Goal: Task Accomplishment & Management: Use online tool/utility

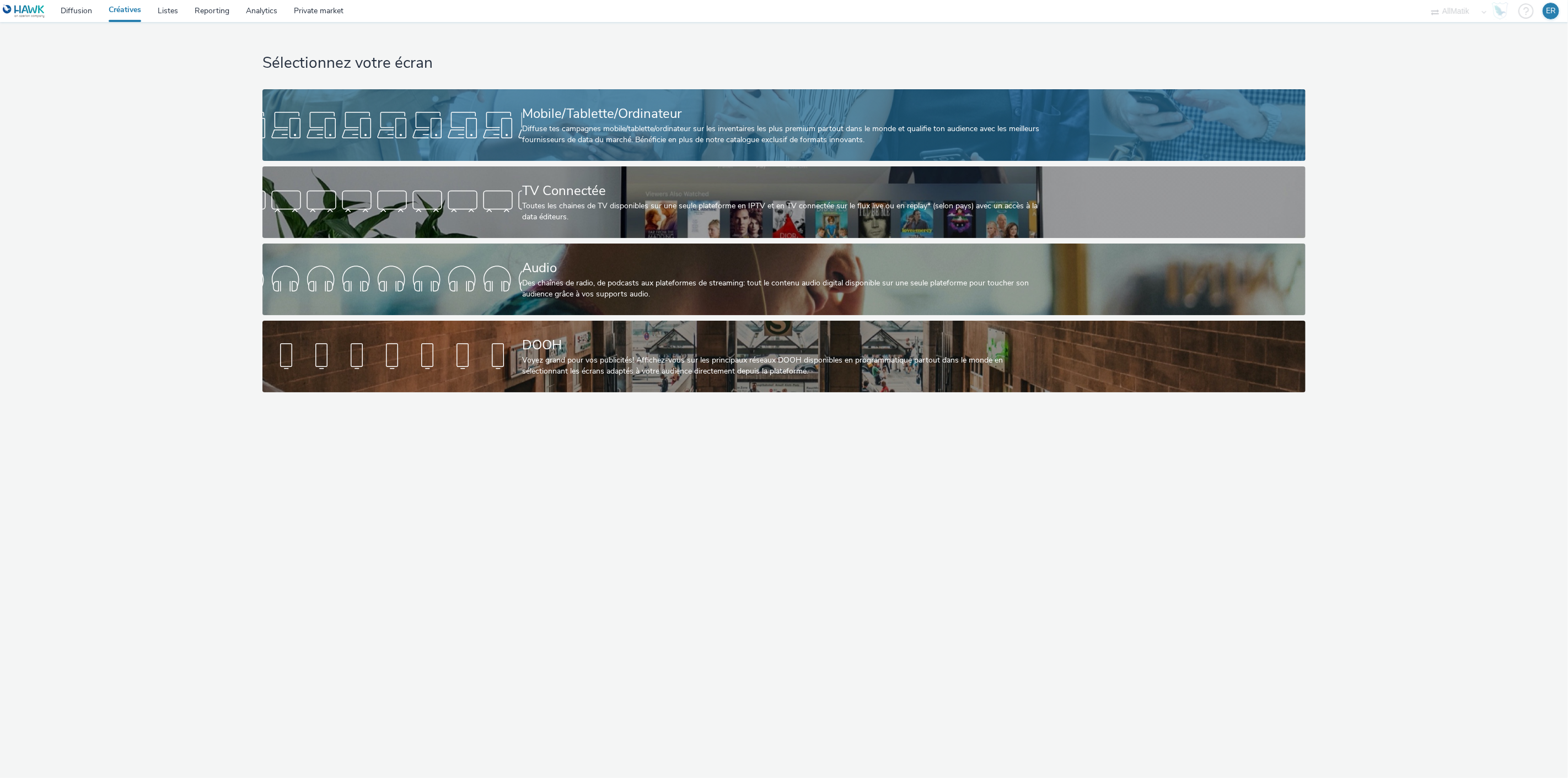
click at [608, 117] on div "Mobile/Tablette/Ordinateur" at bounding box center [782, 114] width 519 height 20
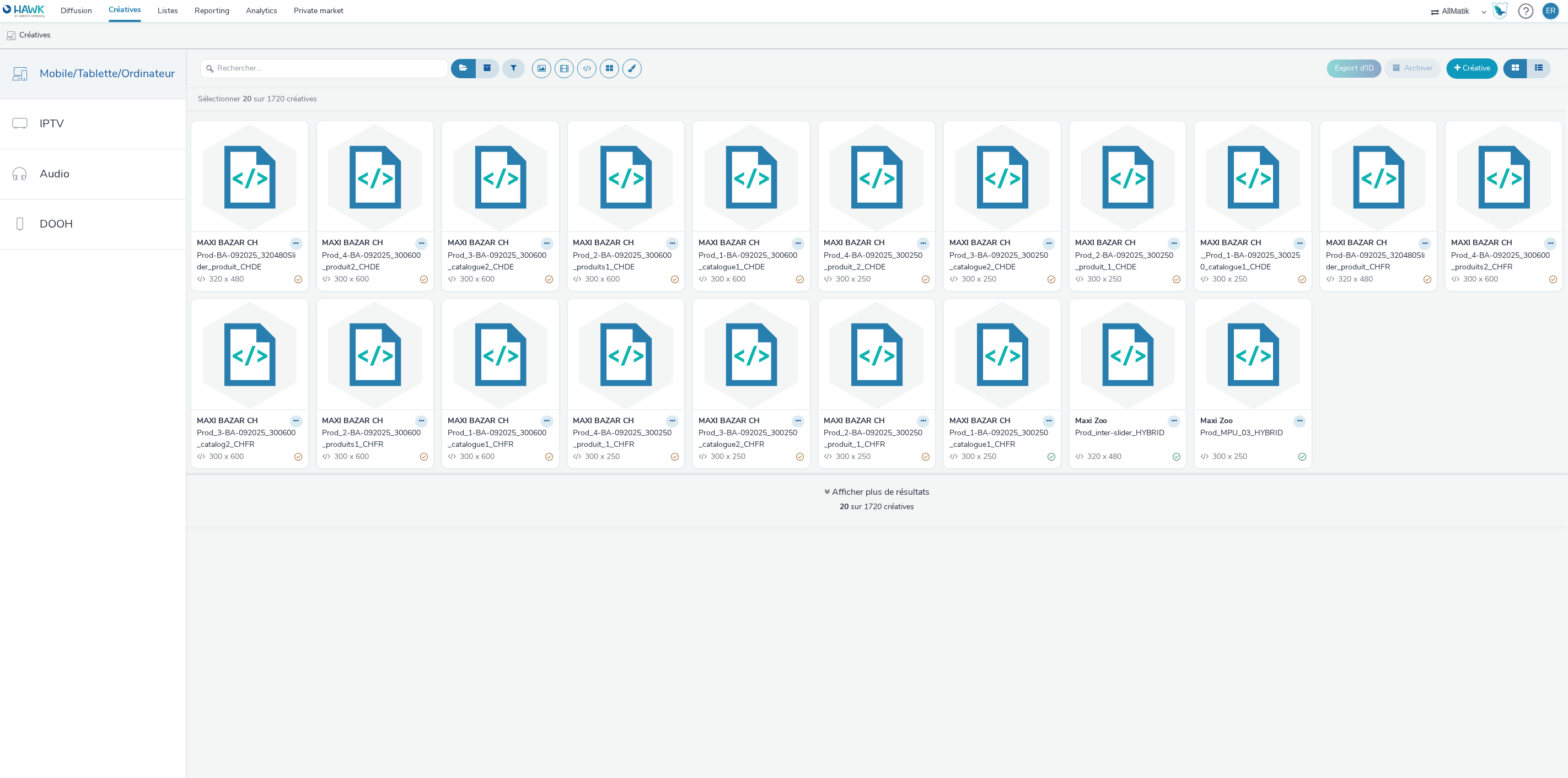
click at [1475, 68] on link "Créative" at bounding box center [1471, 68] width 51 height 20
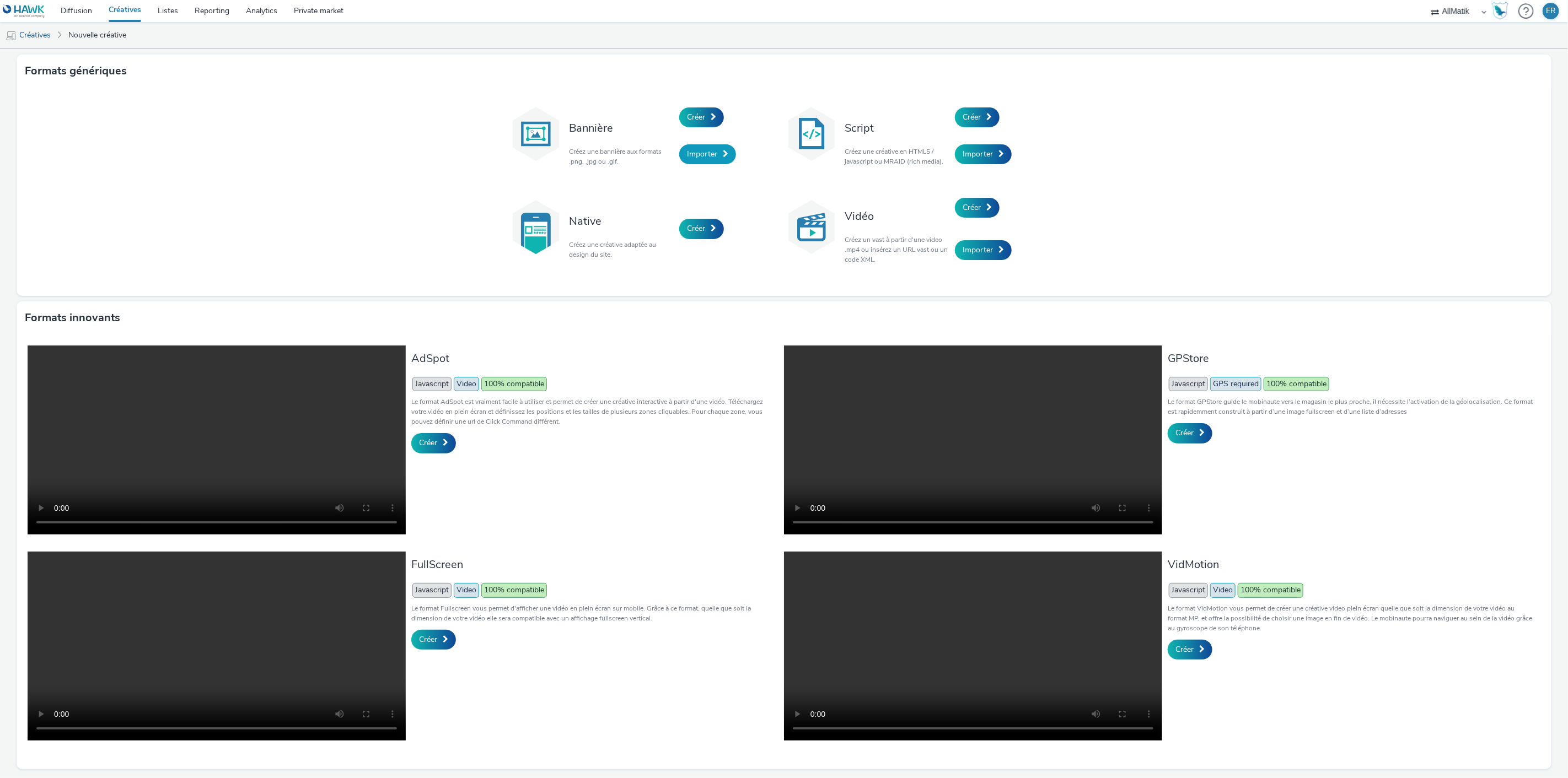
click at [707, 156] on span "Importer" at bounding box center [702, 154] width 30 height 11
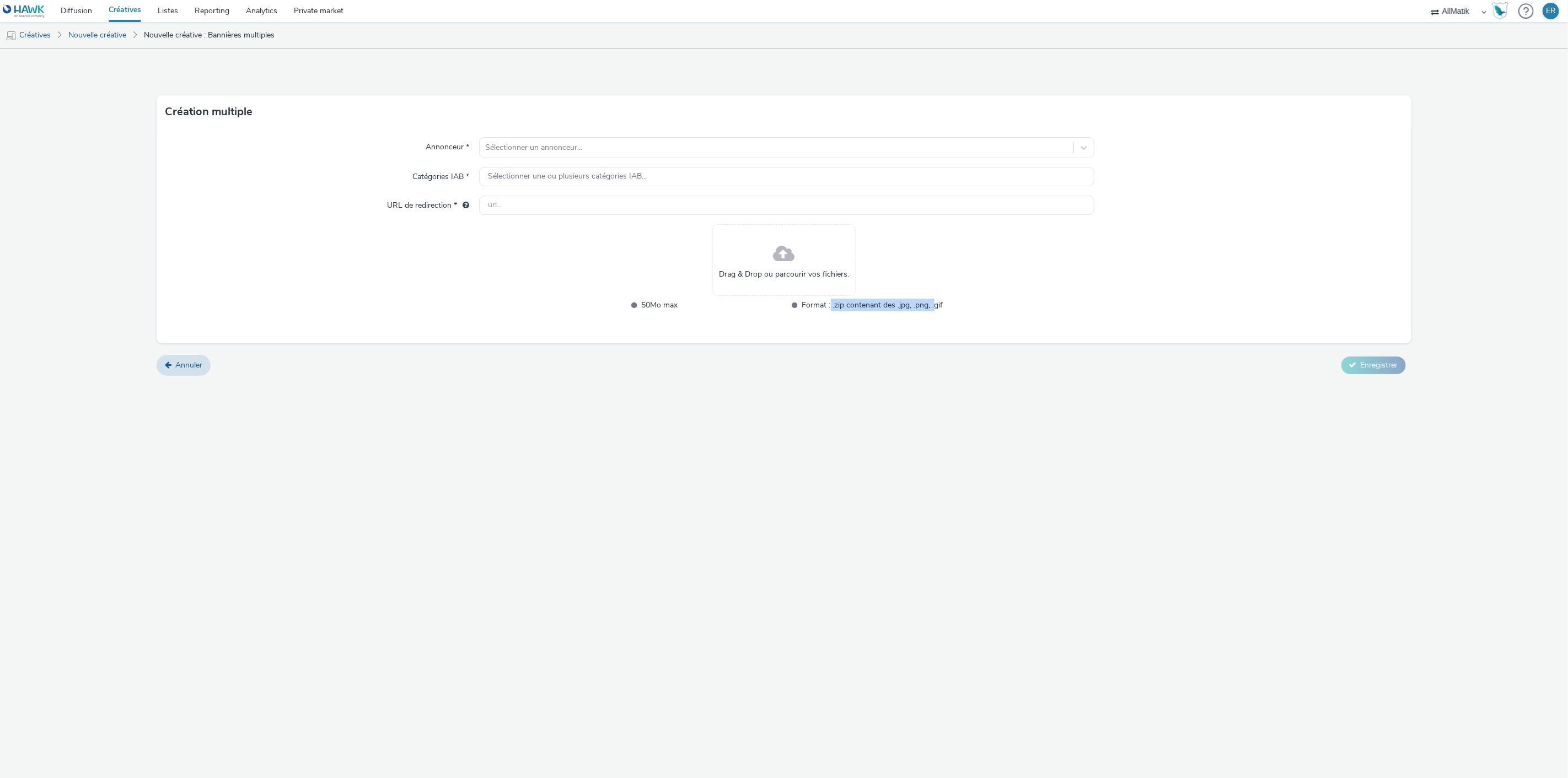
drag, startPoint x: 830, startPoint y: 307, endPoint x: 935, endPoint y: 300, distance: 105.2
click at [935, 300] on span "Format : .zip contenant des .jpg, .png, .gif" at bounding box center [873, 305] width 141 height 13
click at [942, 291] on div "Drag & Drop ou parcourir vos fichiers. 50Mo max Format : .zip contenant des .jp…" at bounding box center [784, 275] width 318 height 101
click at [902, 112] on div "Création multiple" at bounding box center [784, 112] width 1254 height 33
click at [753, 139] on div "Sélectionner un annonceur..." at bounding box center [776, 148] width 594 height 18
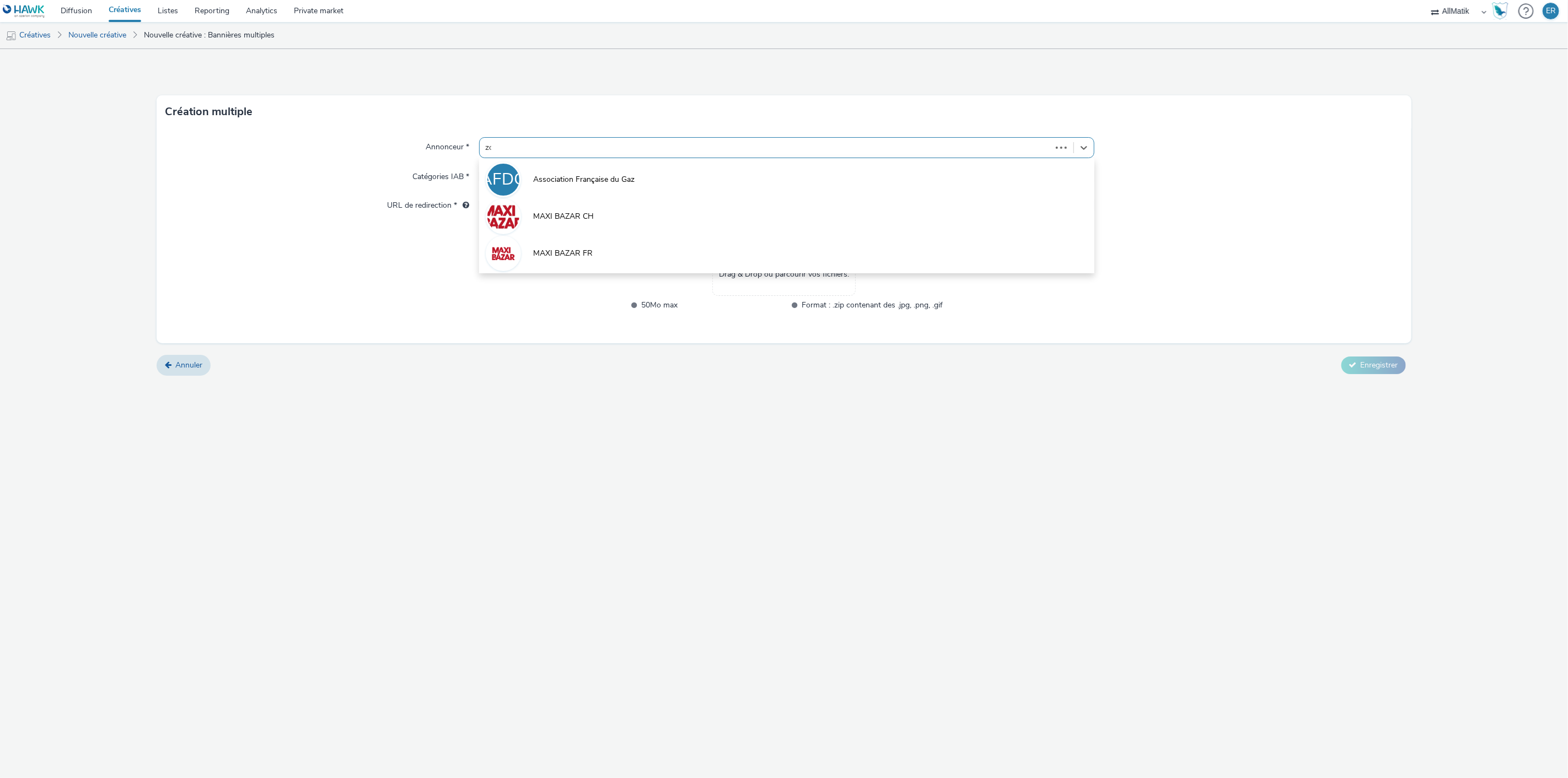
type input "zoo"
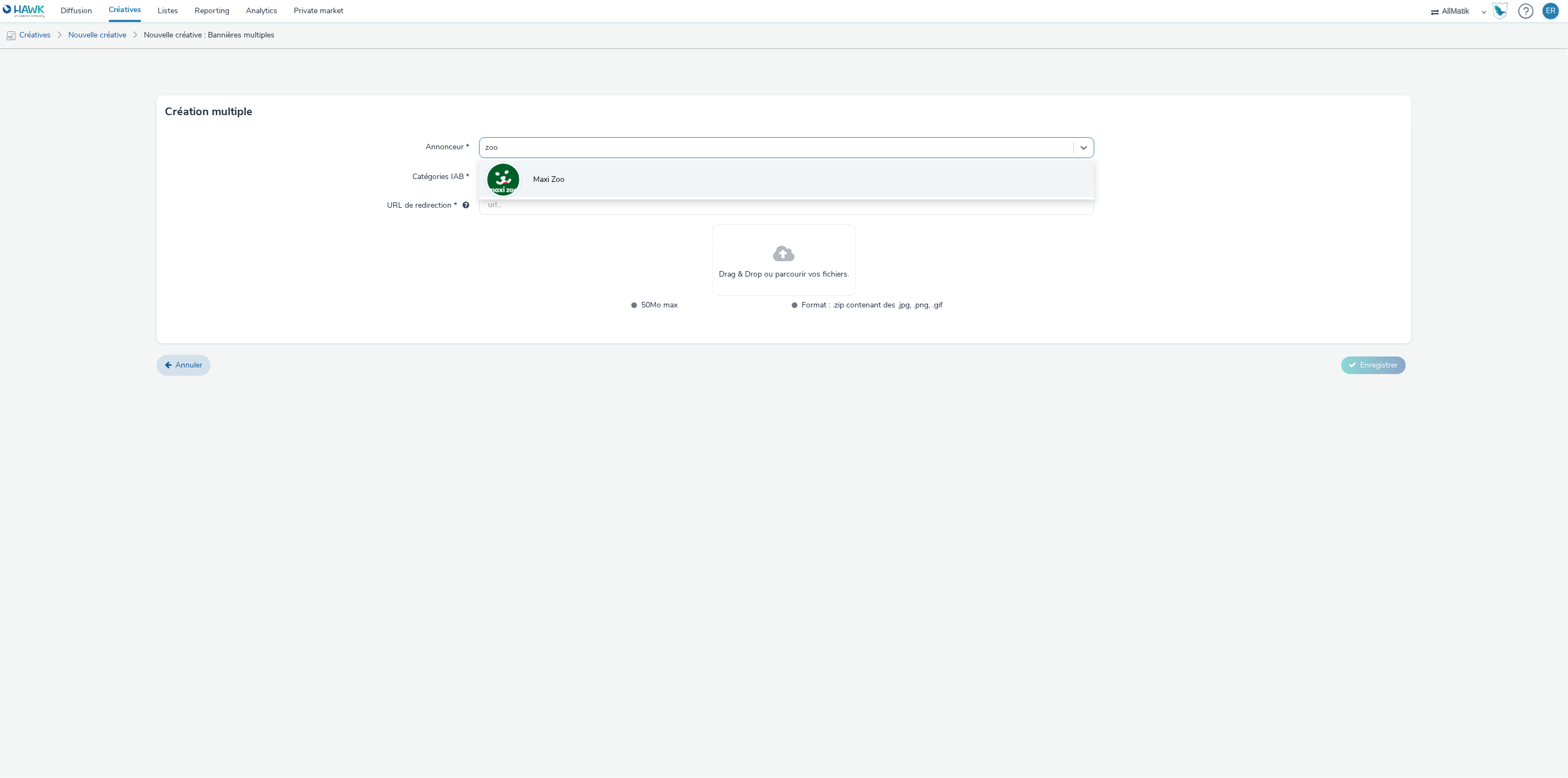
click at [547, 190] on li "Maxi Zoo" at bounding box center [786, 178] width 615 height 37
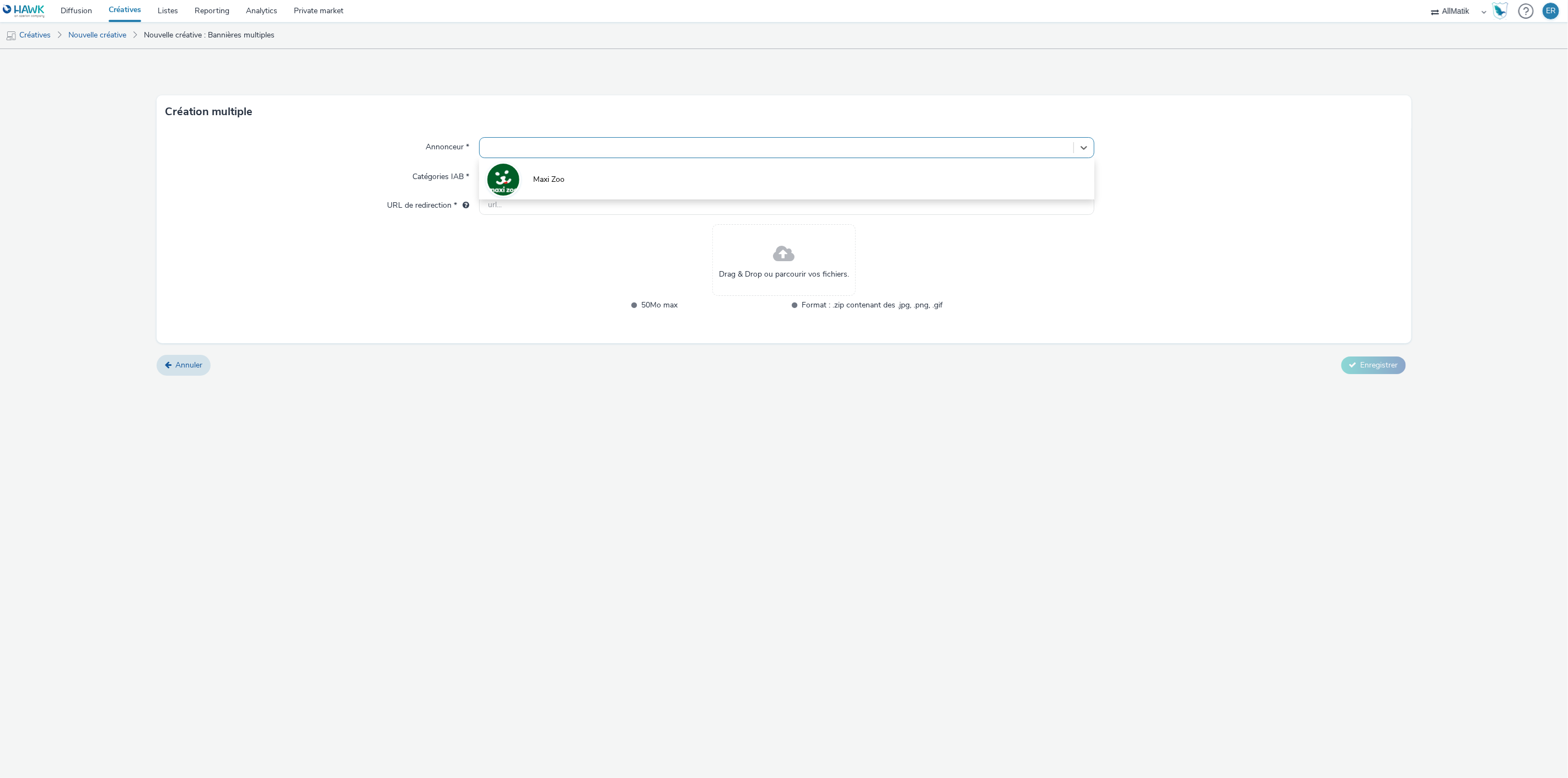
type input "[URL][DOMAIN_NAME]"
click at [726, 255] on div "Drag & Drop ou parcourir vos fichiers." at bounding box center [784, 267] width 143 height 72
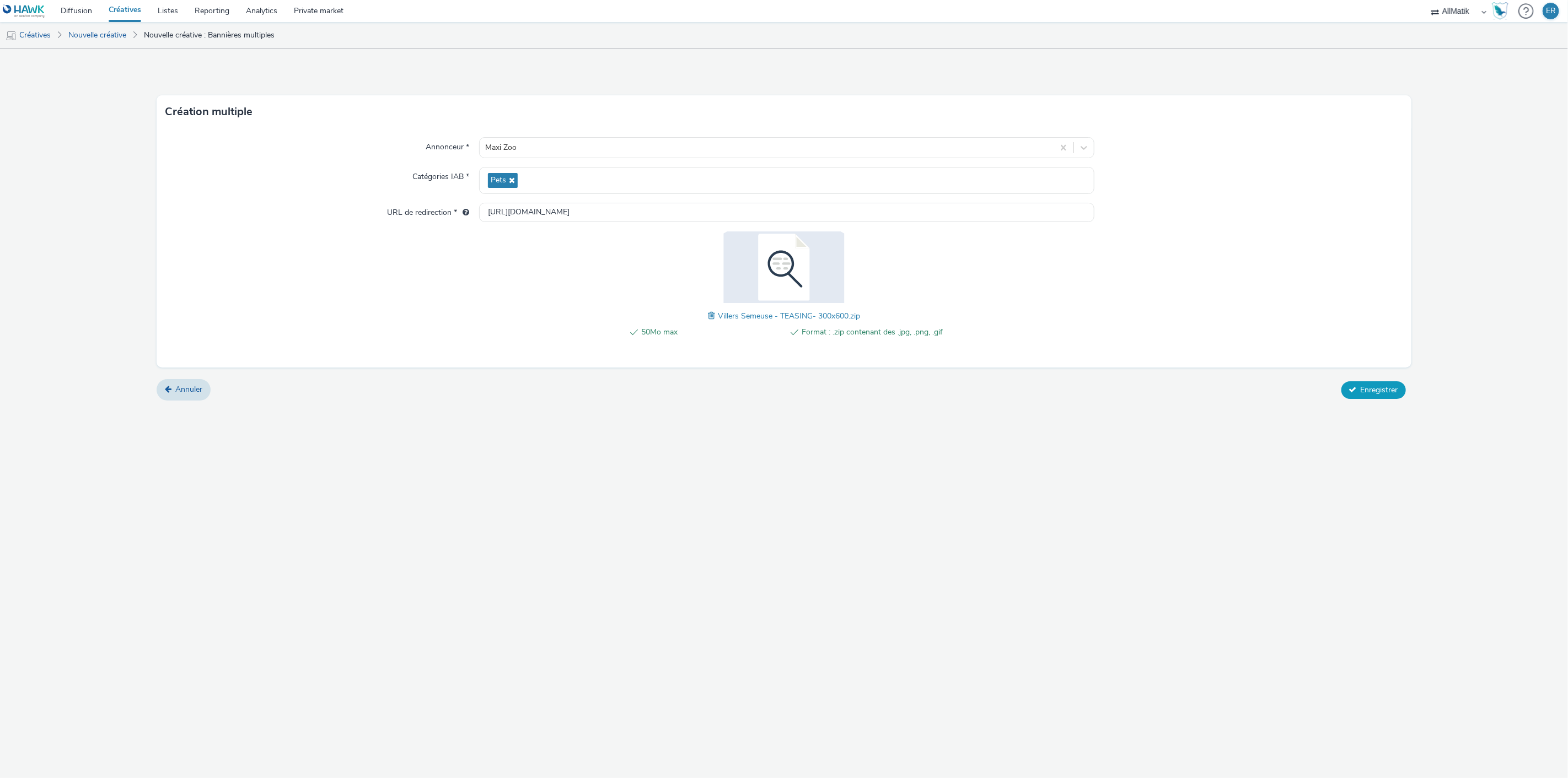
click at [1384, 386] on span "Enregistrer" at bounding box center [1379, 390] width 38 height 11
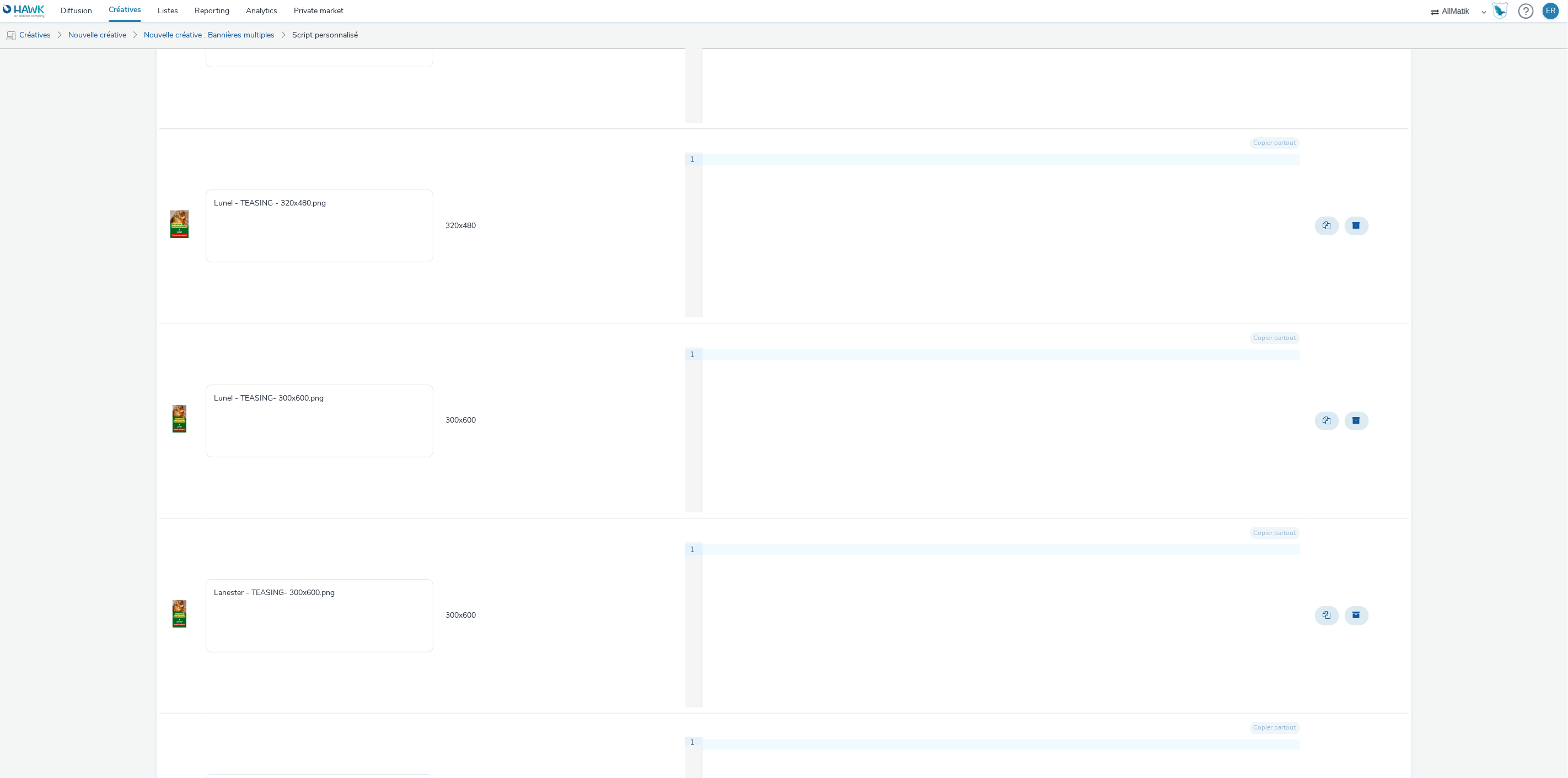
scroll to position [2957, 0]
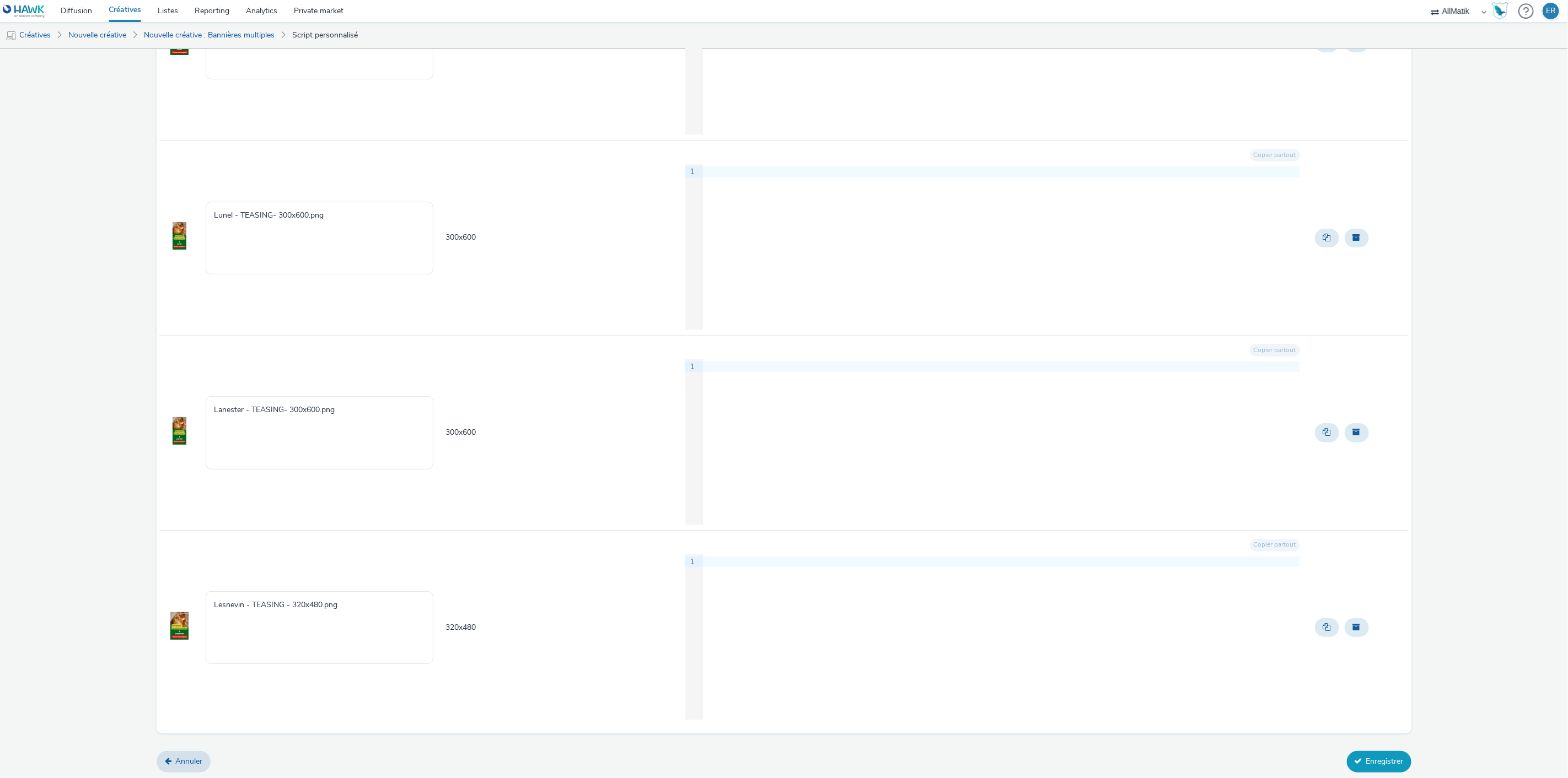
click at [1386, 763] on button "Enregistrer" at bounding box center [1378, 761] width 64 height 21
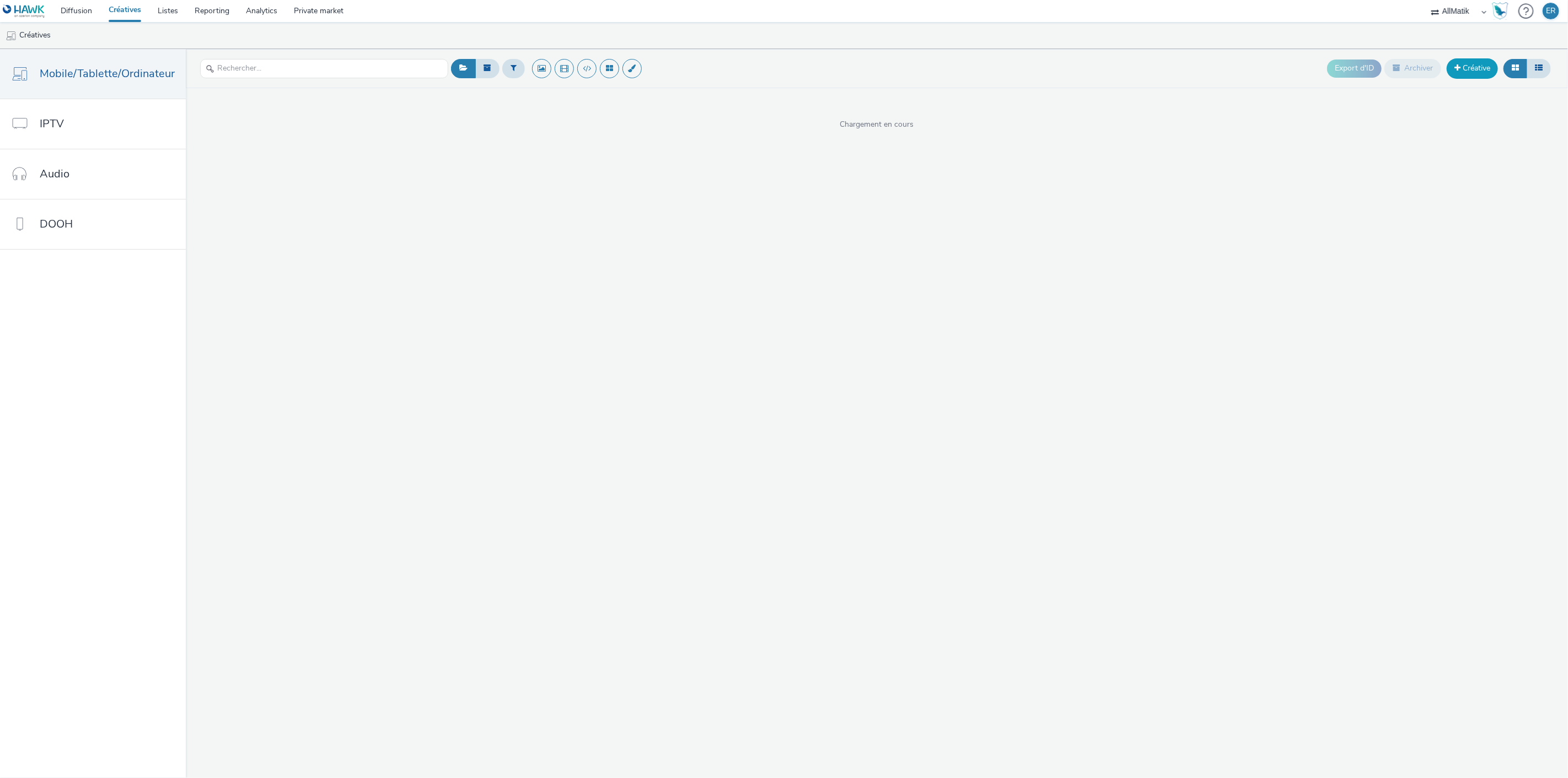
click at [1470, 65] on link "Créative" at bounding box center [1471, 68] width 51 height 20
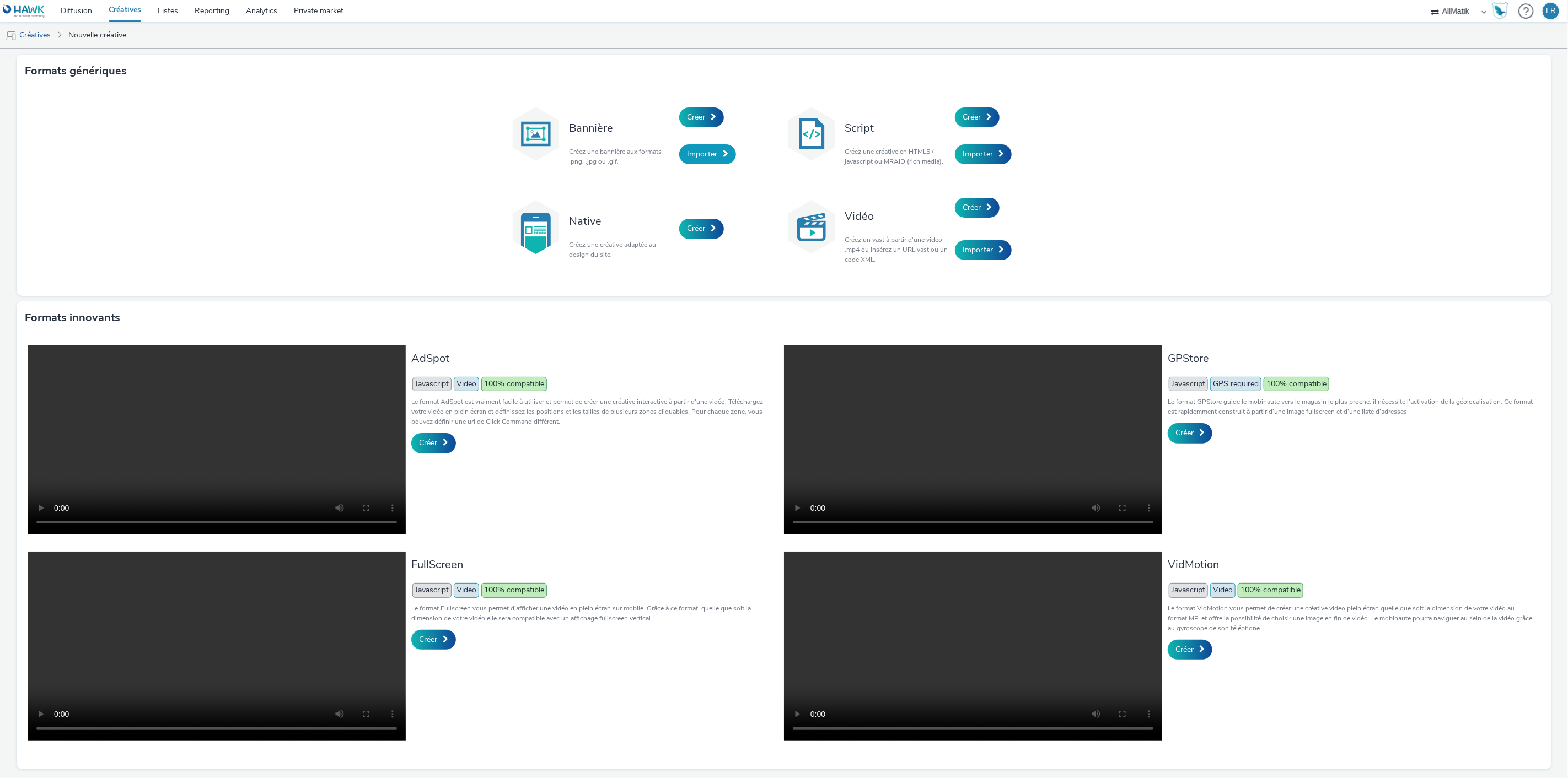
click at [723, 156] on span at bounding box center [725, 154] width 5 height 8
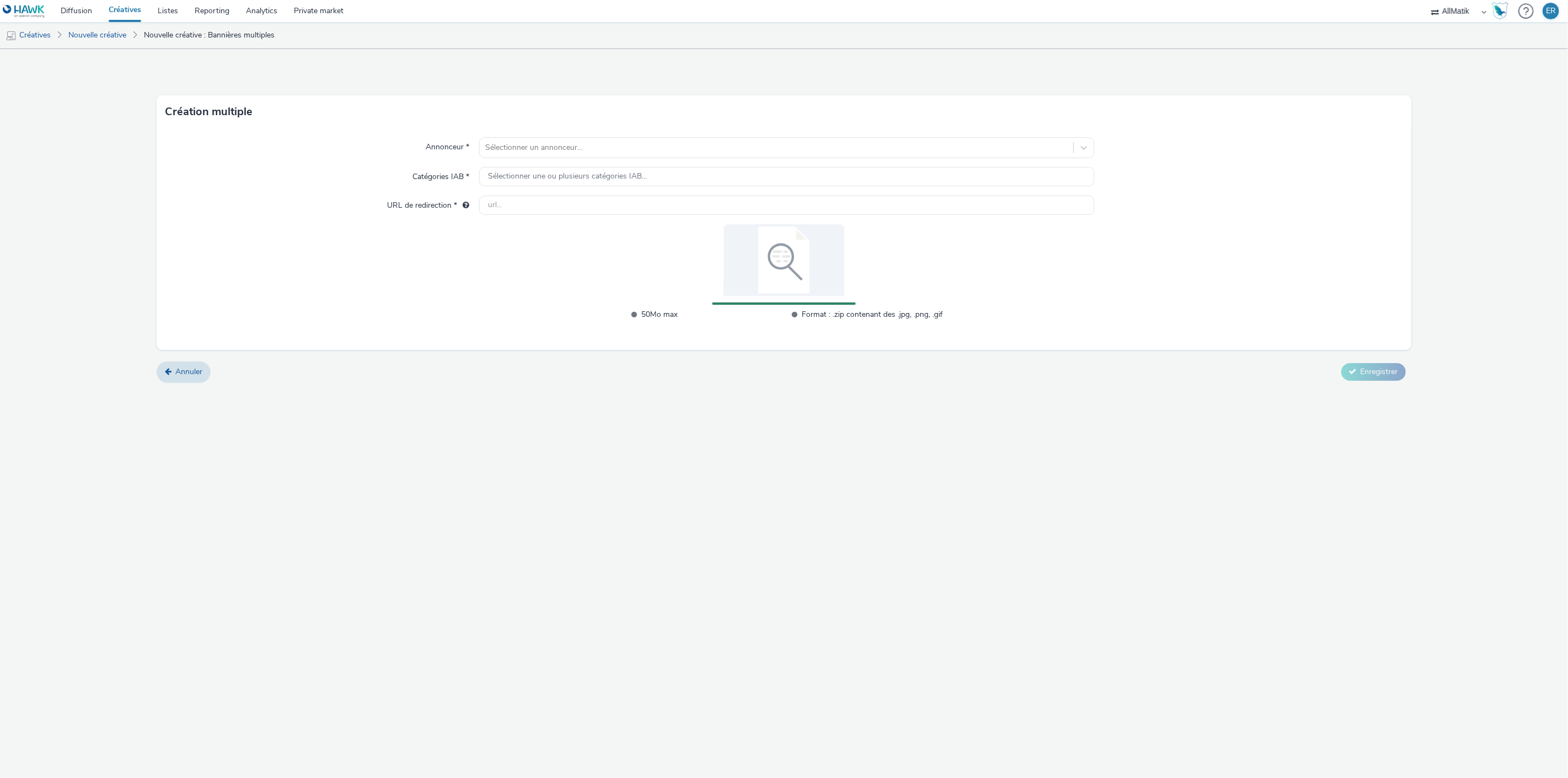
drag, startPoint x: 577, startPoint y: 144, endPoint x: 581, endPoint y: 136, distance: 8.9
click at [577, 143] on div at bounding box center [776, 148] width 583 height 13
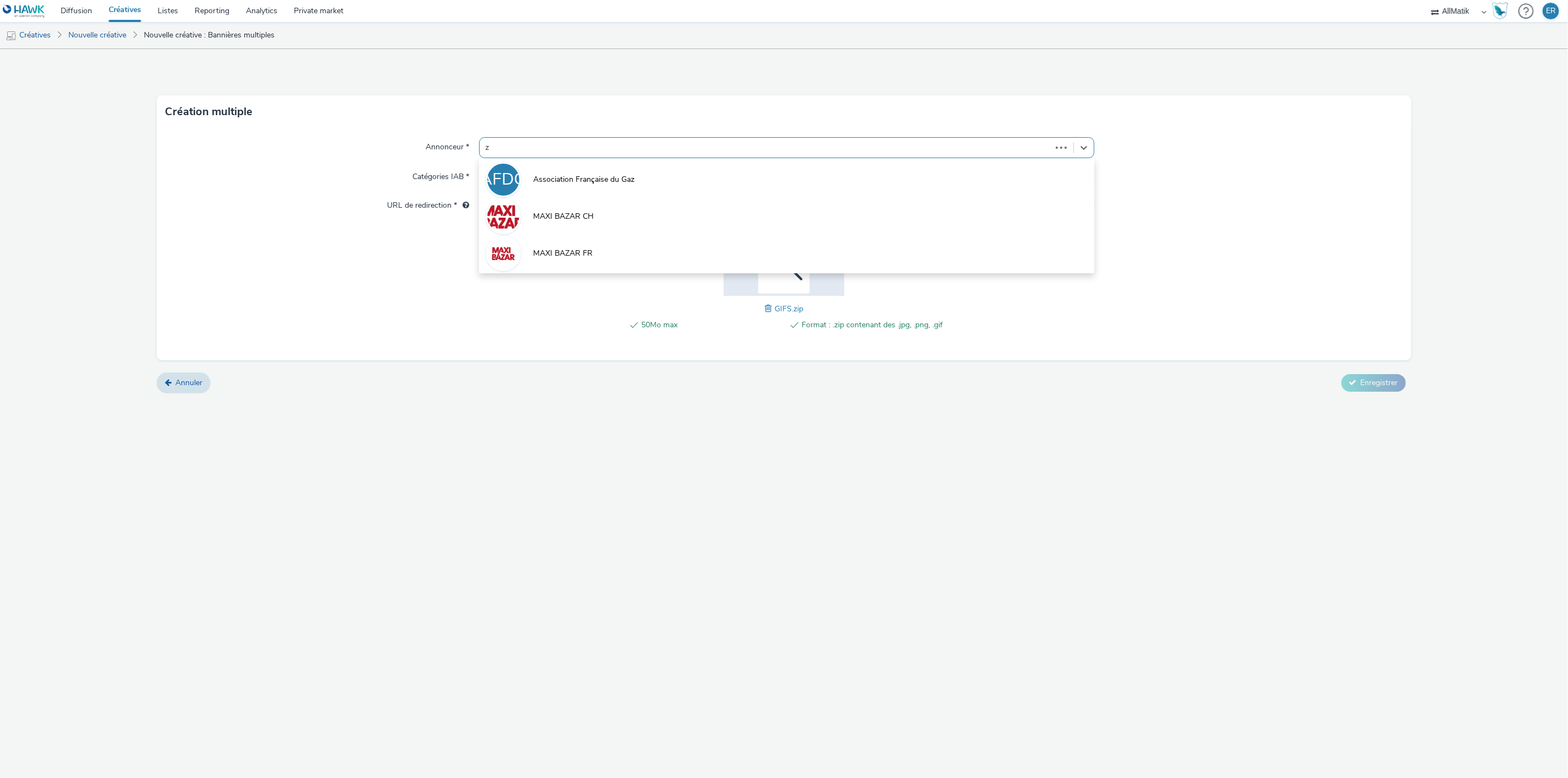
type input "zo"
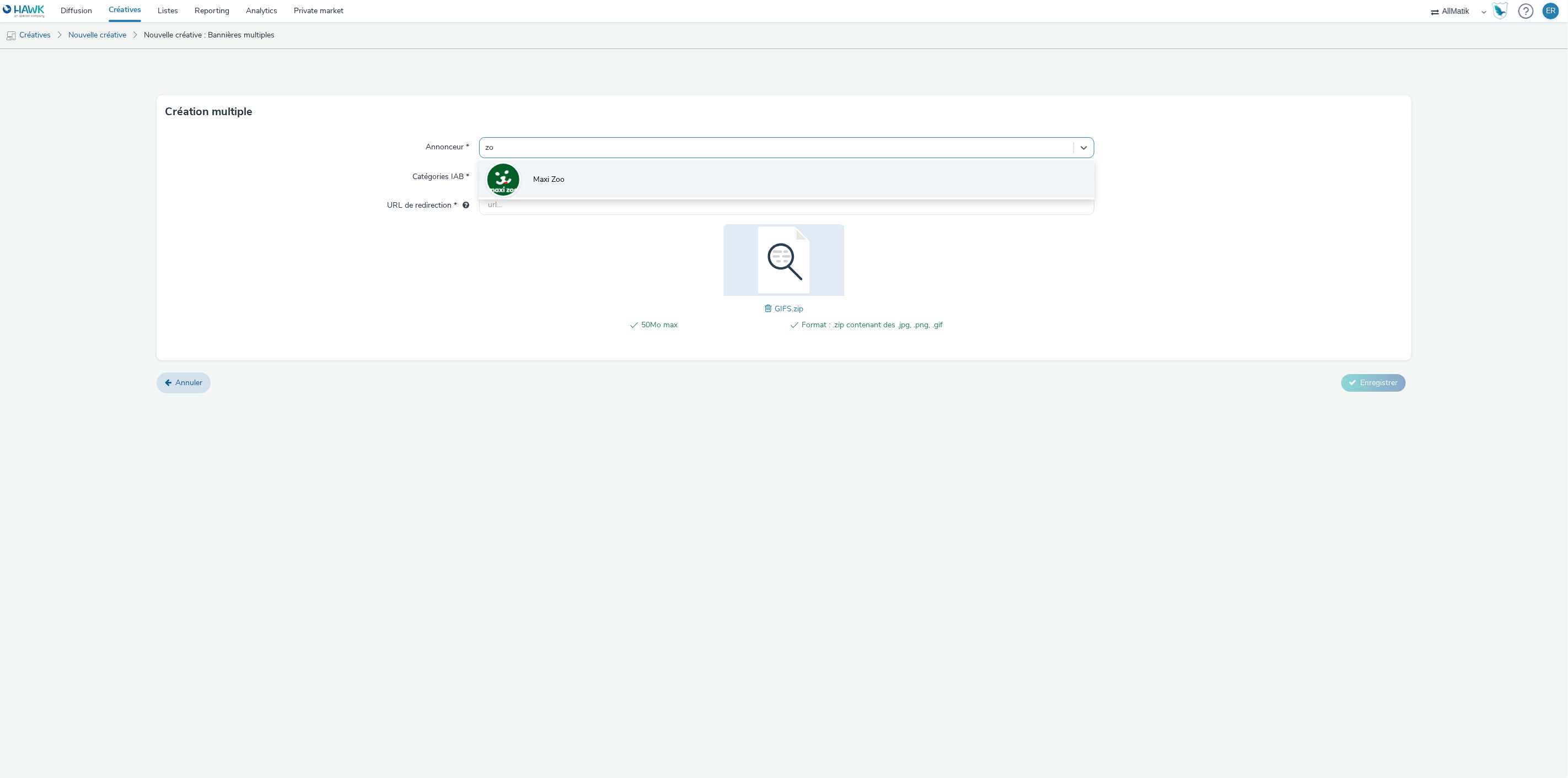
click at [573, 166] on li "Maxi Zoo" at bounding box center [786, 178] width 615 height 37
type input "[URL][DOMAIN_NAME]"
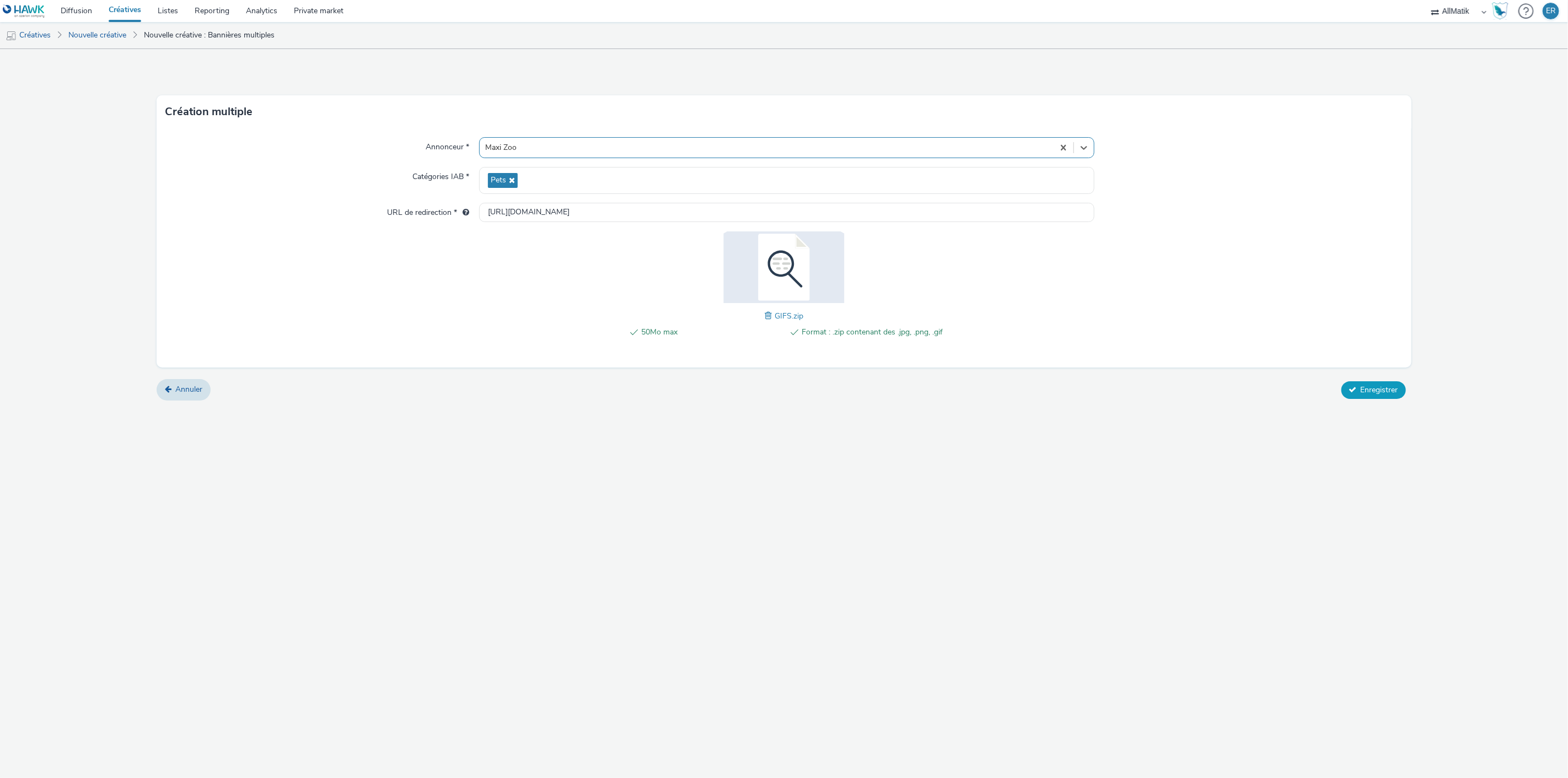
click at [1381, 393] on span "Enregistrer" at bounding box center [1379, 390] width 38 height 11
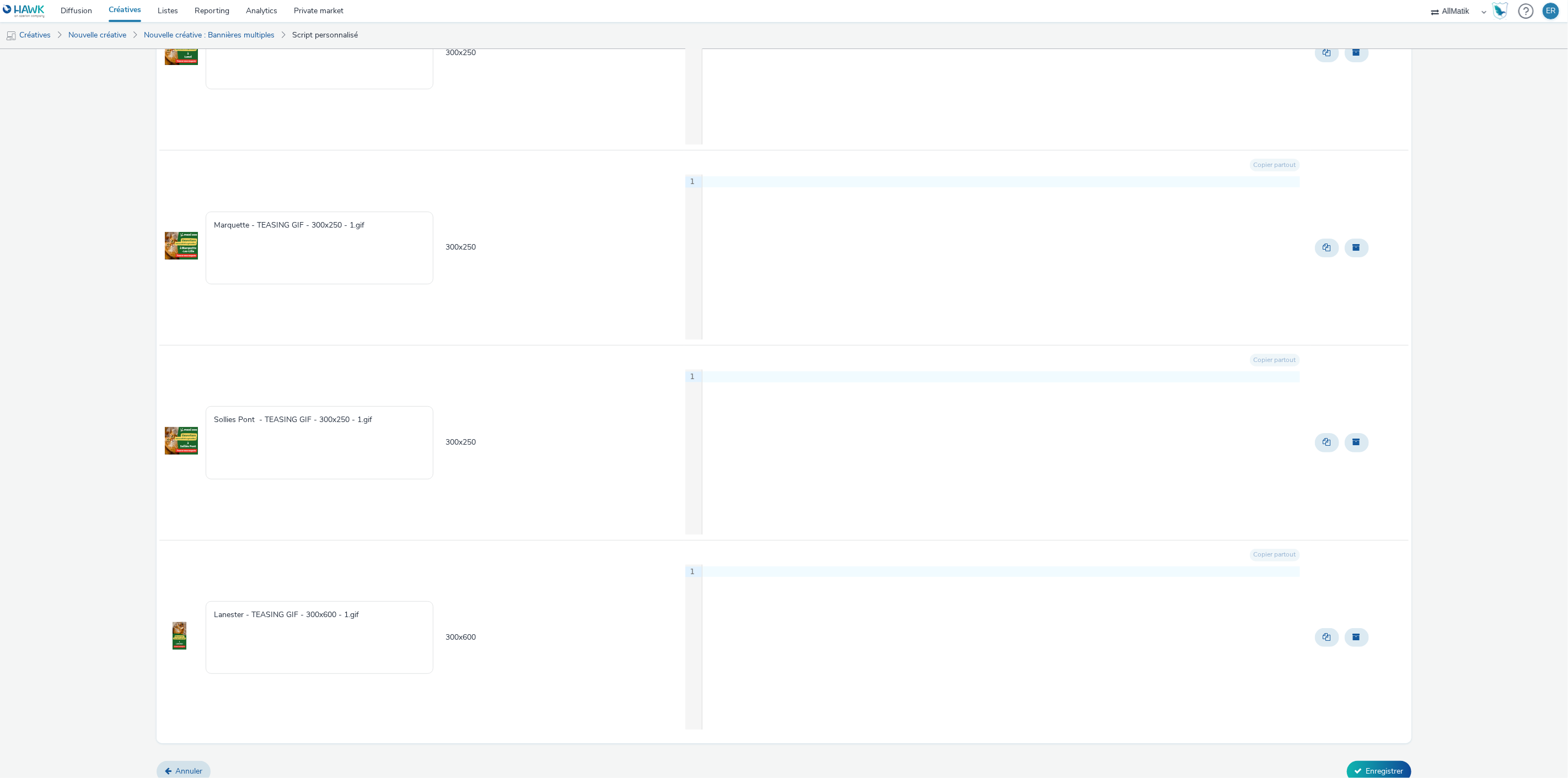
scroll to position [1982, 0]
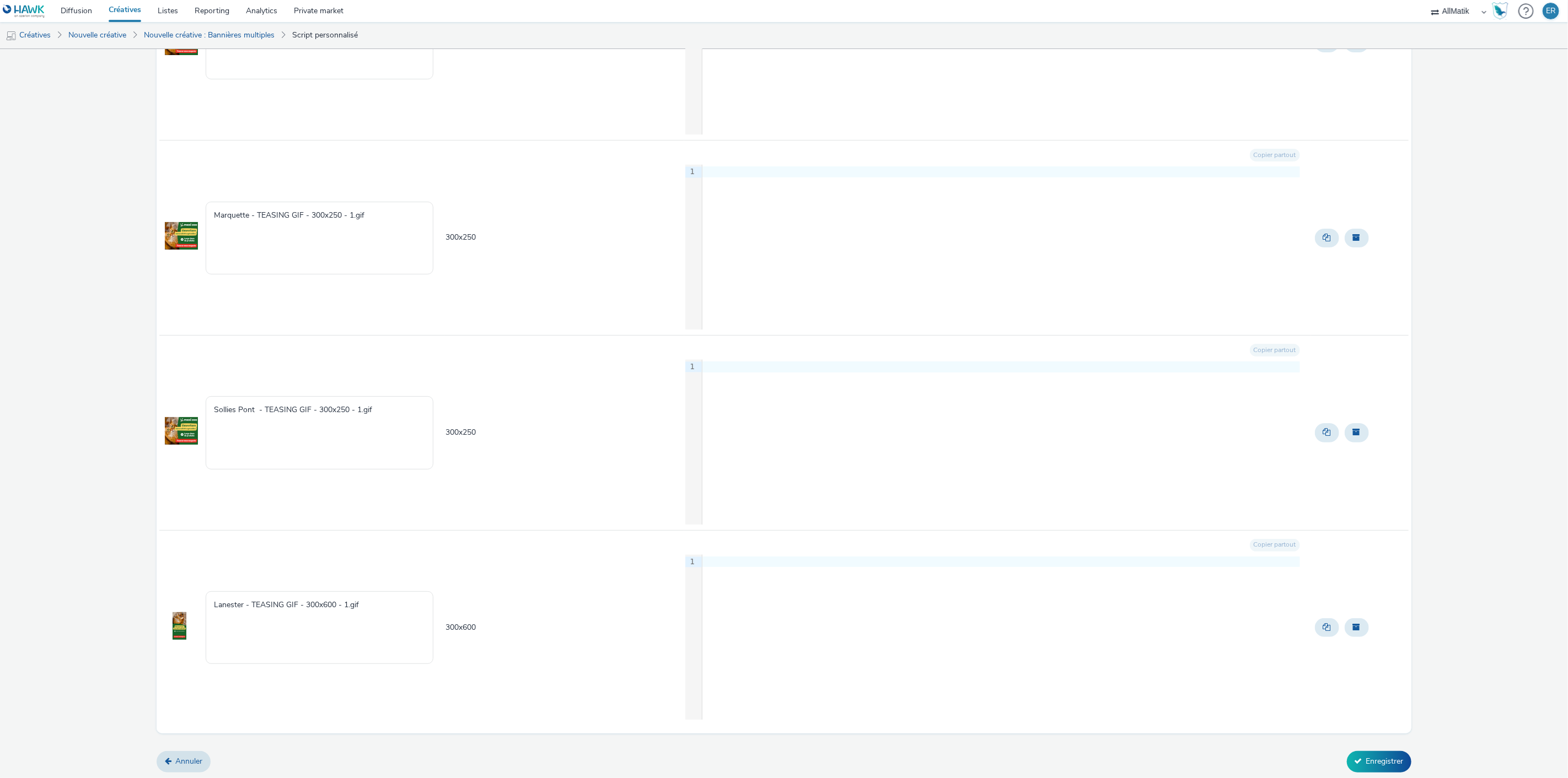
click at [1381, 762] on button "Enregistrer" at bounding box center [1378, 761] width 64 height 21
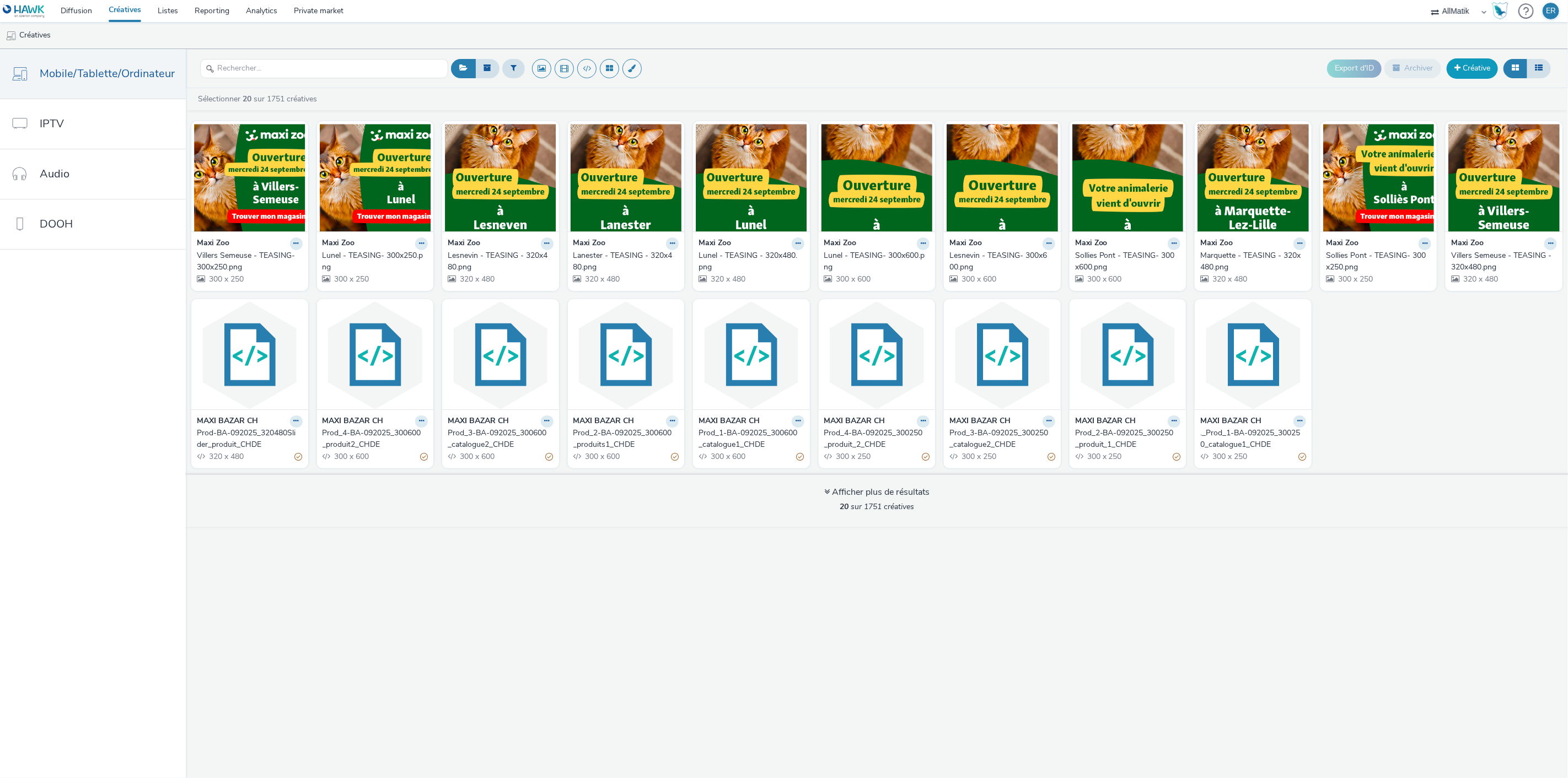
click at [1483, 72] on link "Créative" at bounding box center [1471, 68] width 51 height 20
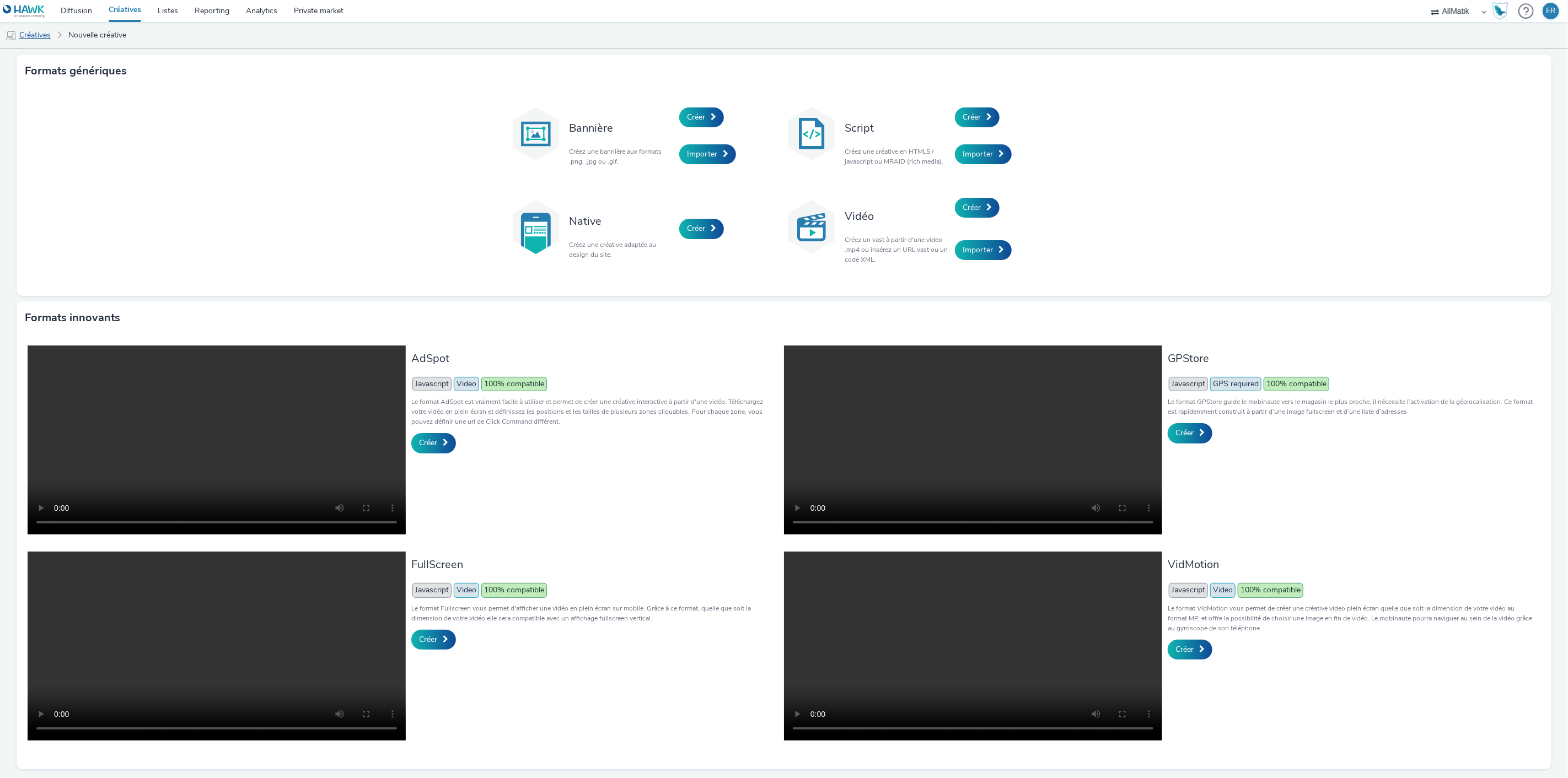
click at [51, 38] on link "Créatives" at bounding box center [28, 36] width 56 height 27
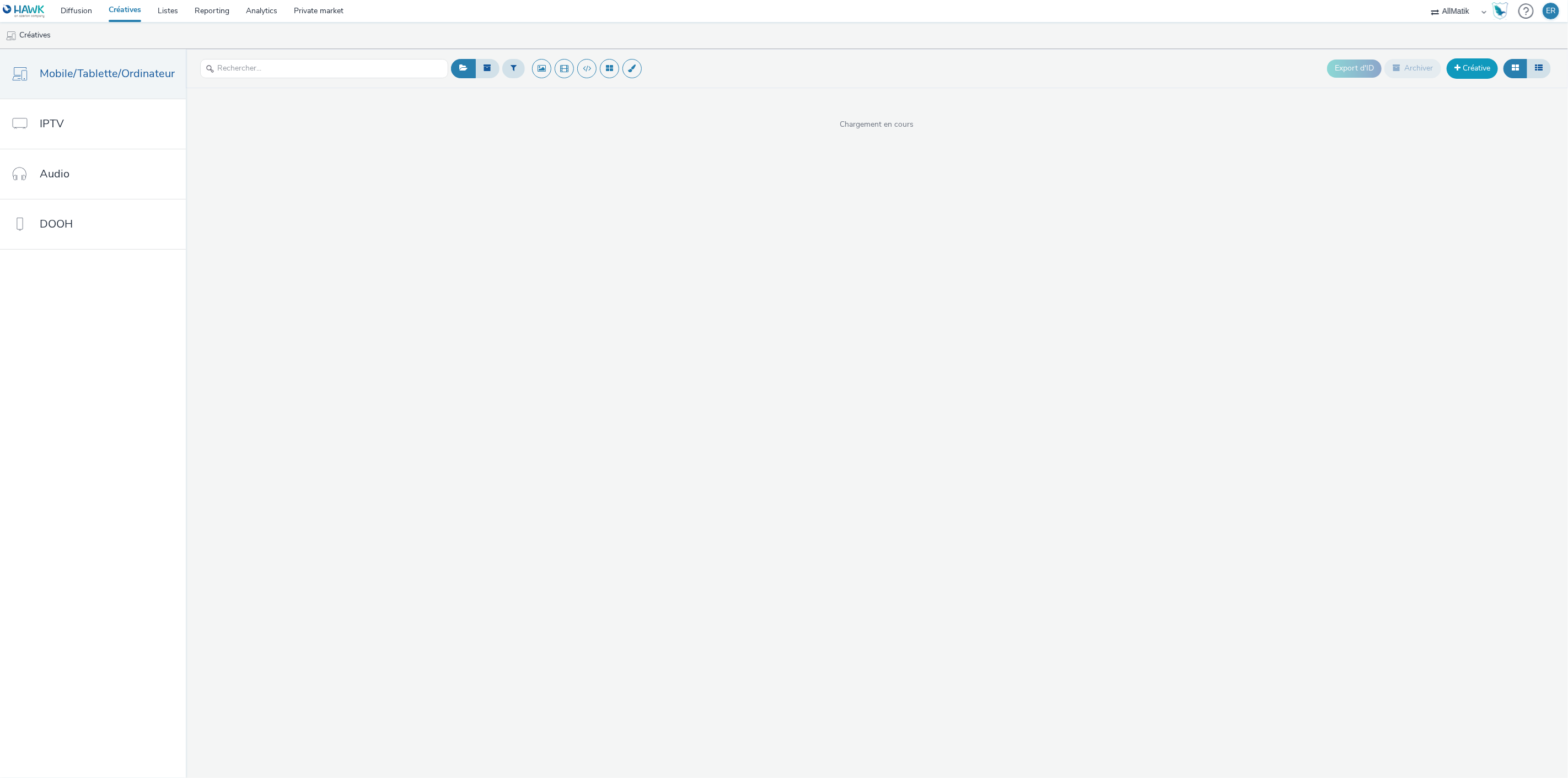
click at [1476, 74] on link "Créative" at bounding box center [1471, 68] width 51 height 20
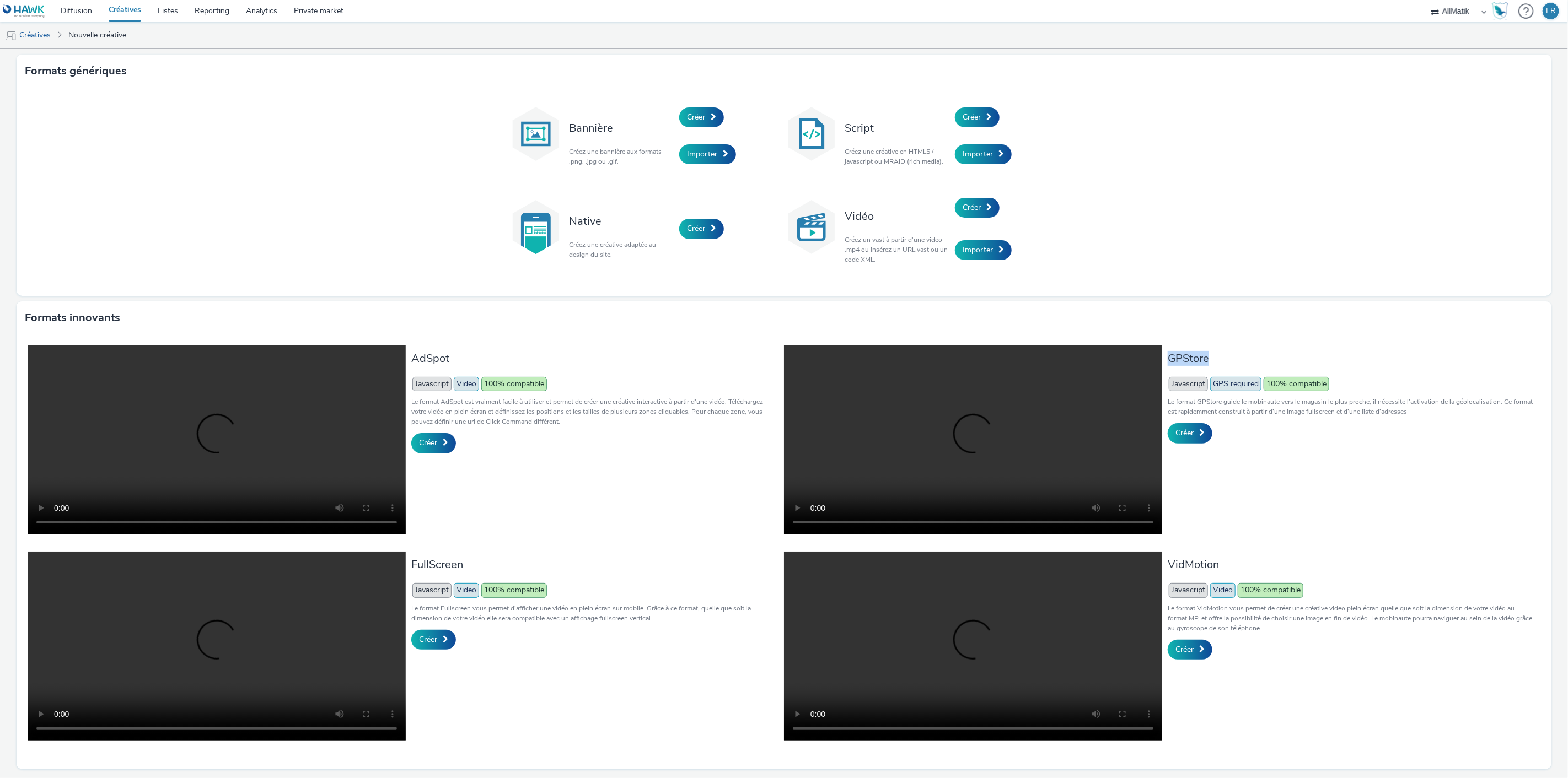
drag, startPoint x: 1164, startPoint y: 351, endPoint x: 1222, endPoint y: 361, distance: 58.9
click at [1222, 361] on h3 "GPStore" at bounding box center [1351, 359] width 367 height 15
click at [1191, 425] on link "Créer" at bounding box center [1190, 433] width 45 height 20
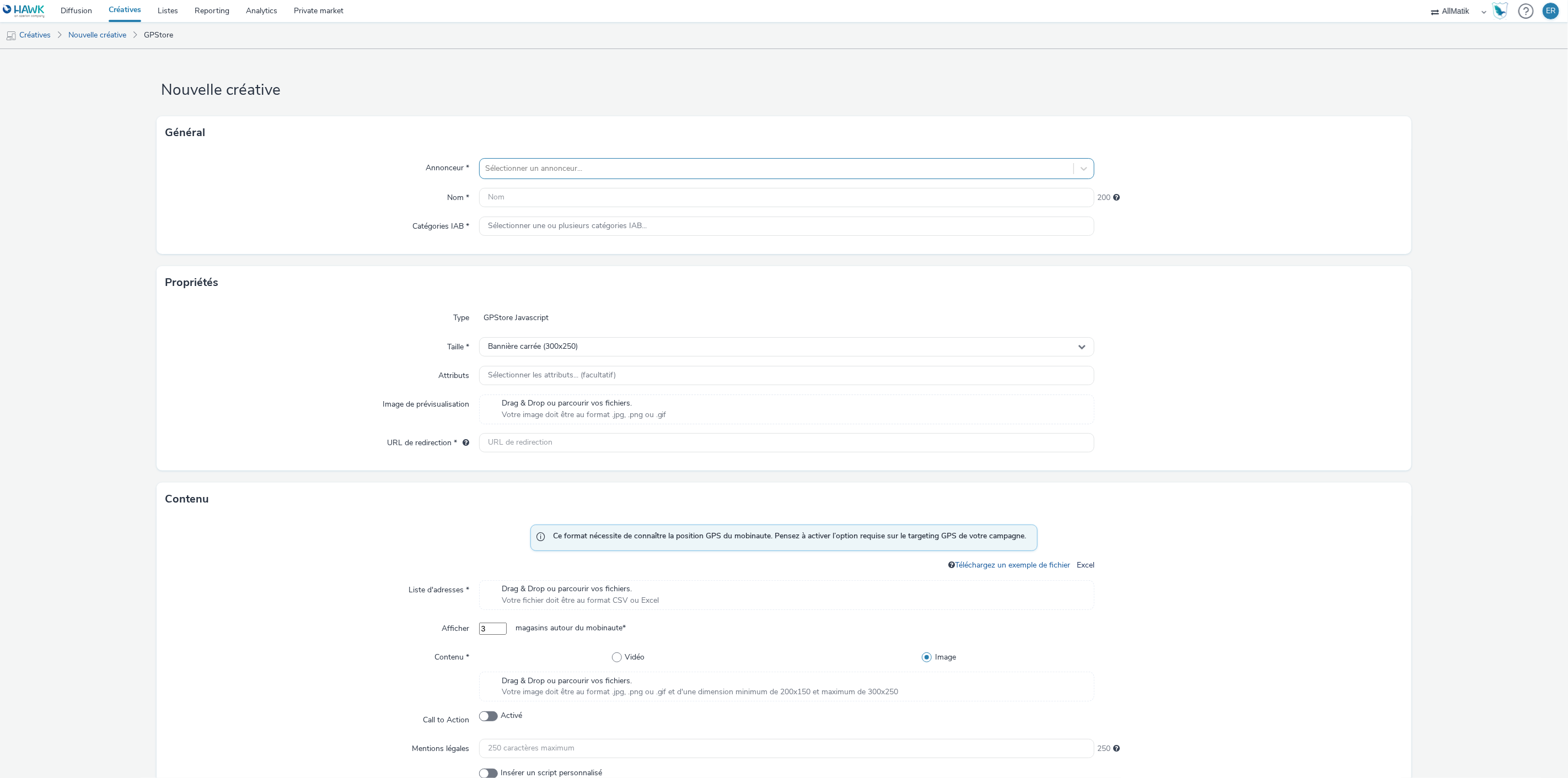
click at [530, 168] on div at bounding box center [776, 168] width 583 height 13
type input "zo"
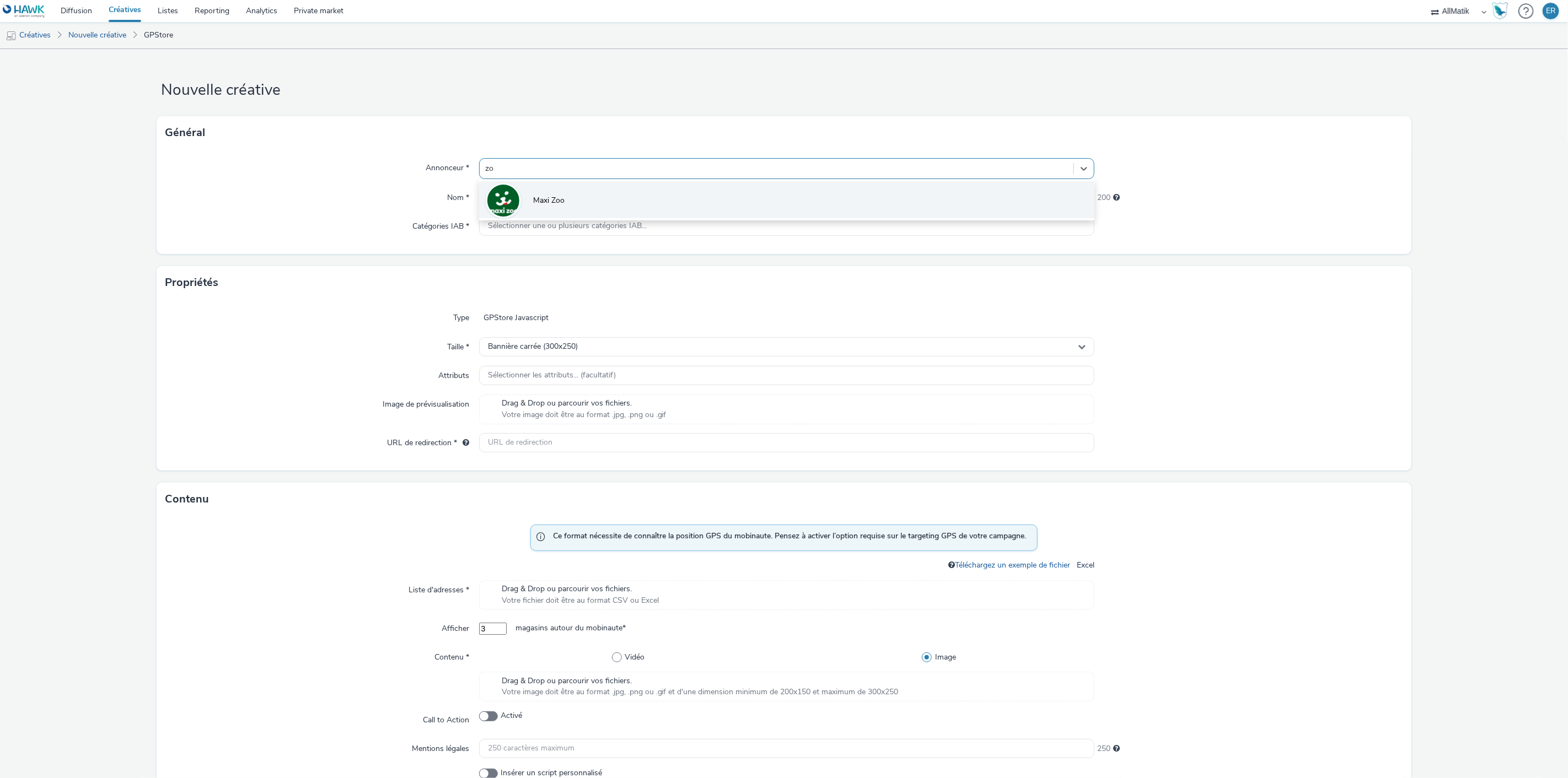
click at [565, 203] on li "Maxi Zoo" at bounding box center [786, 199] width 615 height 37
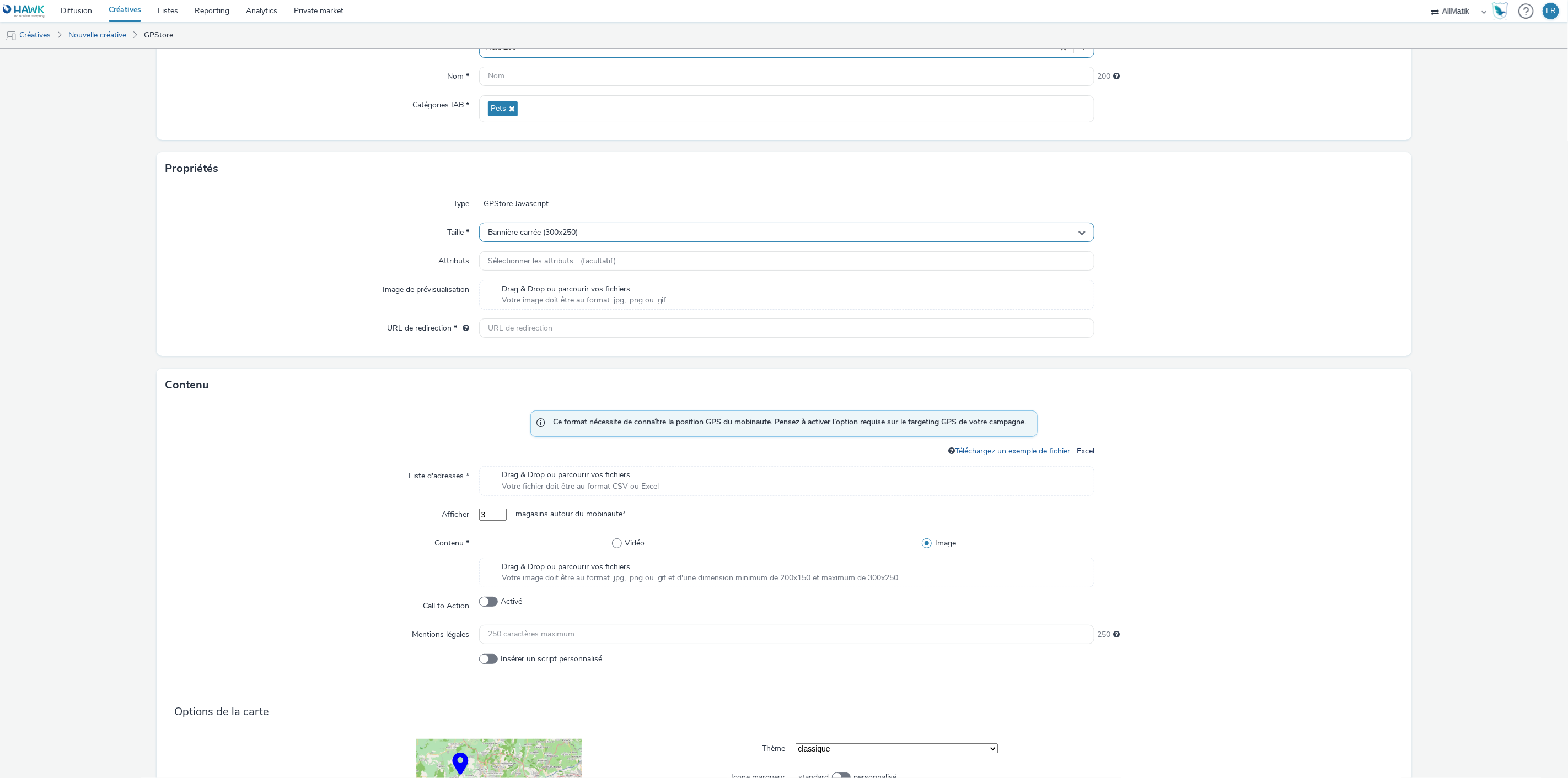
scroll to position [122, 0]
click at [585, 233] on div "Bannière carrée (300x250)" at bounding box center [786, 232] width 615 height 20
click at [597, 276] on li "Bannière carrée (300x250)" at bounding box center [786, 277] width 614 height 18
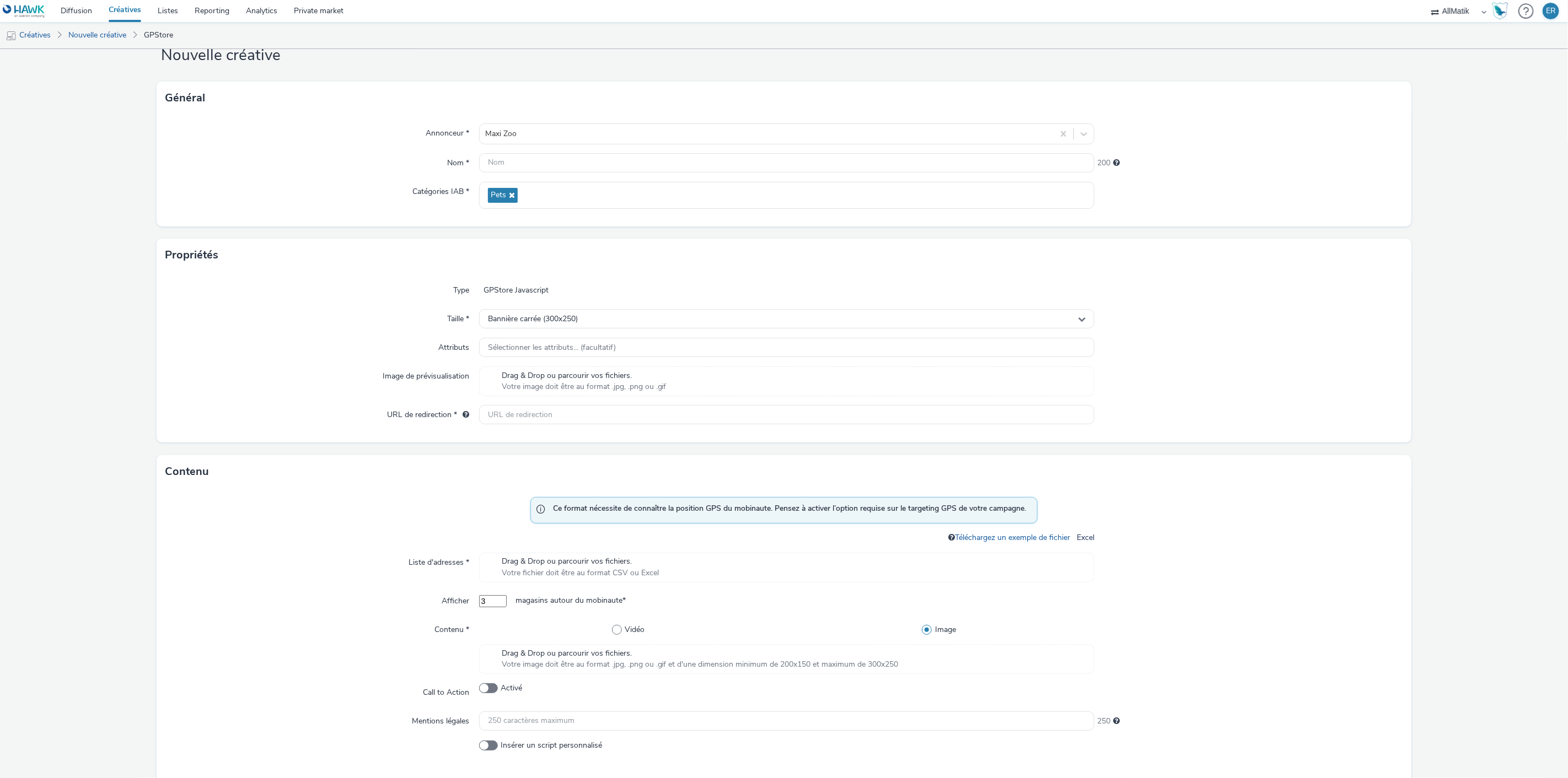
scroll to position [0, 0]
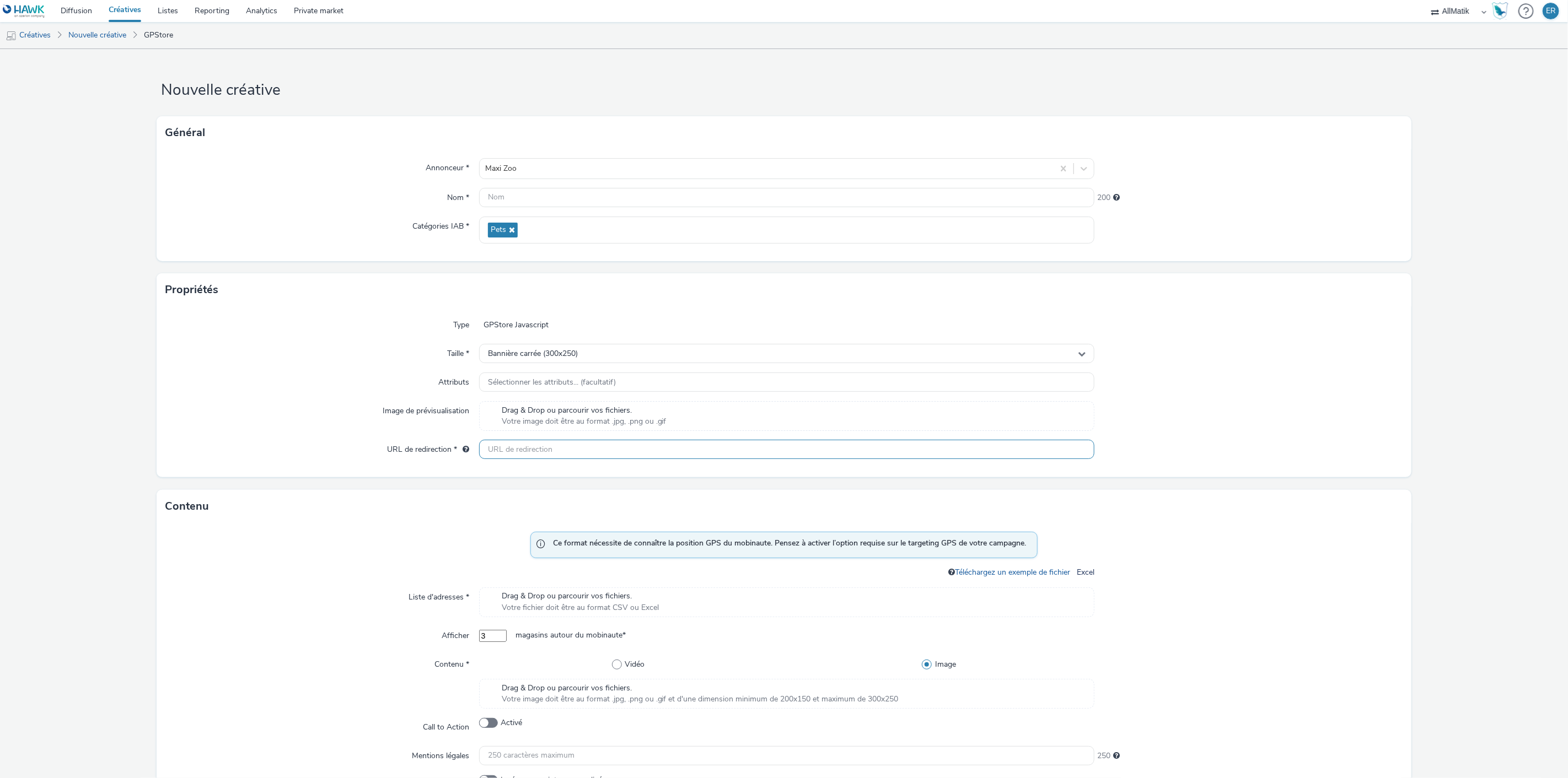
click at [581, 456] on input "text" at bounding box center [786, 450] width 615 height 20
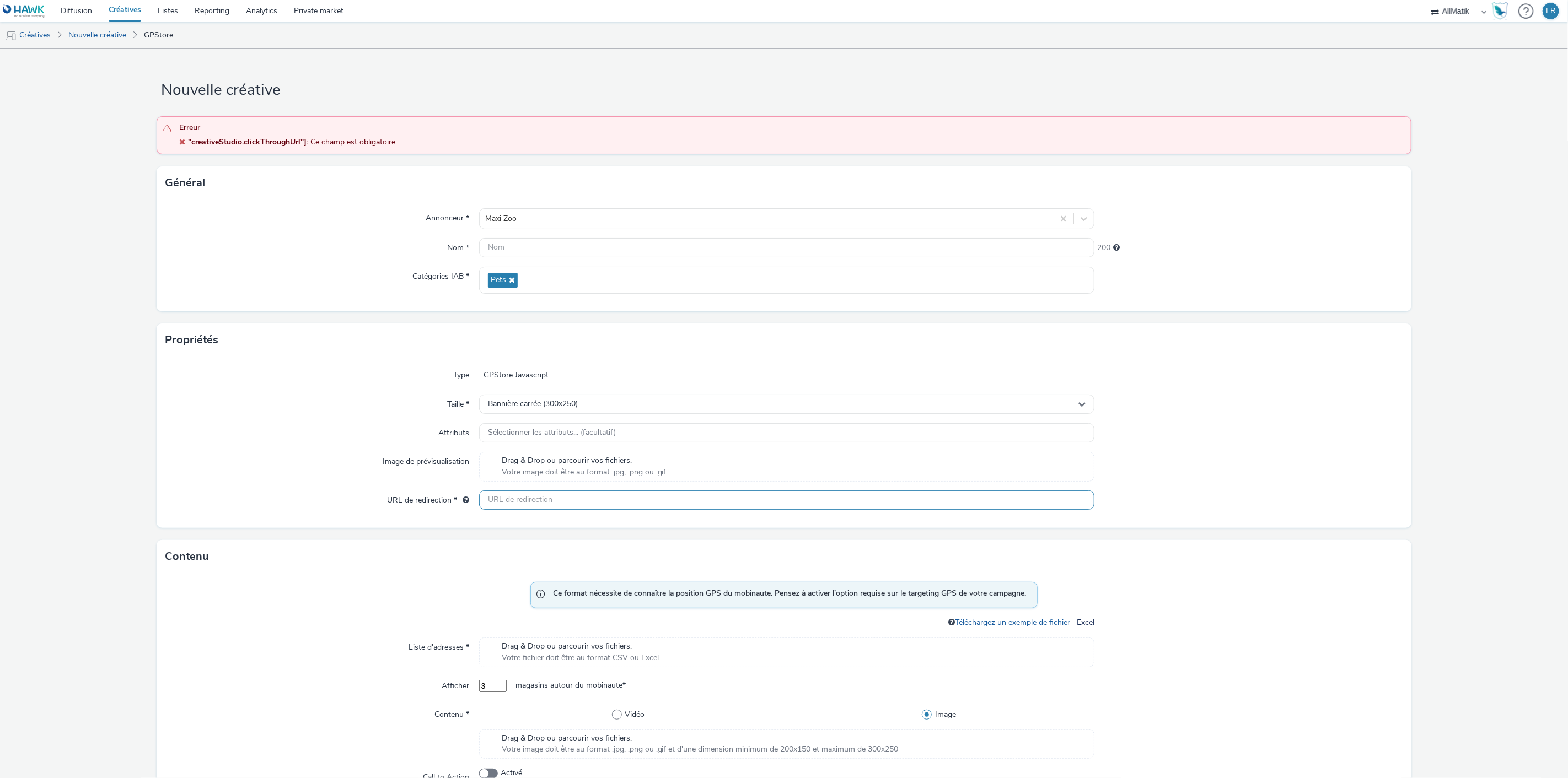
paste input "[URL][DOMAIN_NAME]"
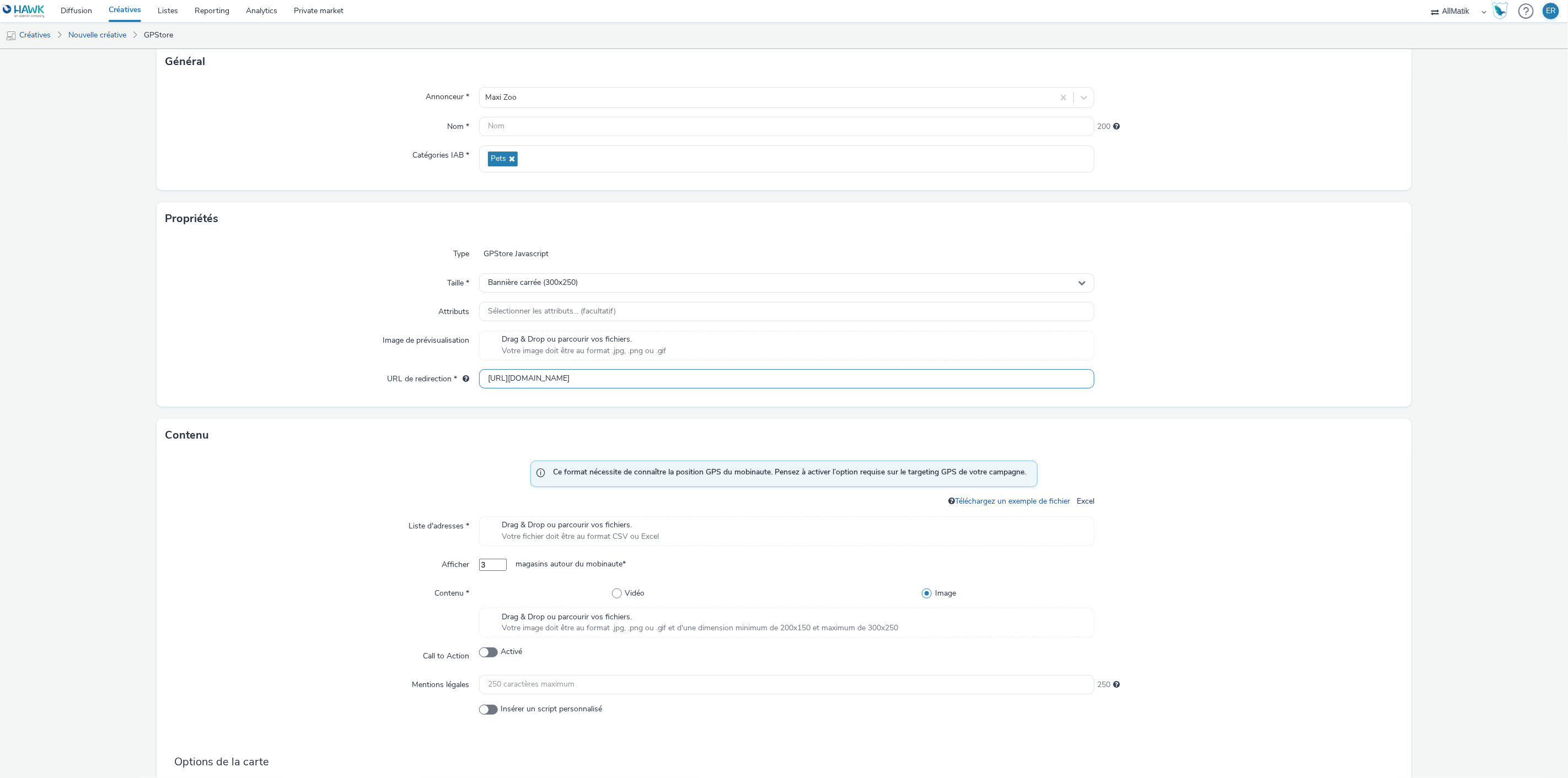
scroll to position [122, 0]
type input "[URL][DOMAIN_NAME]"
click at [1211, 362] on div "Type GPStore Javascript Taille * Bannière carrée (300x250) Attributs Sélectionn…" at bounding box center [784, 320] width 1254 height 171
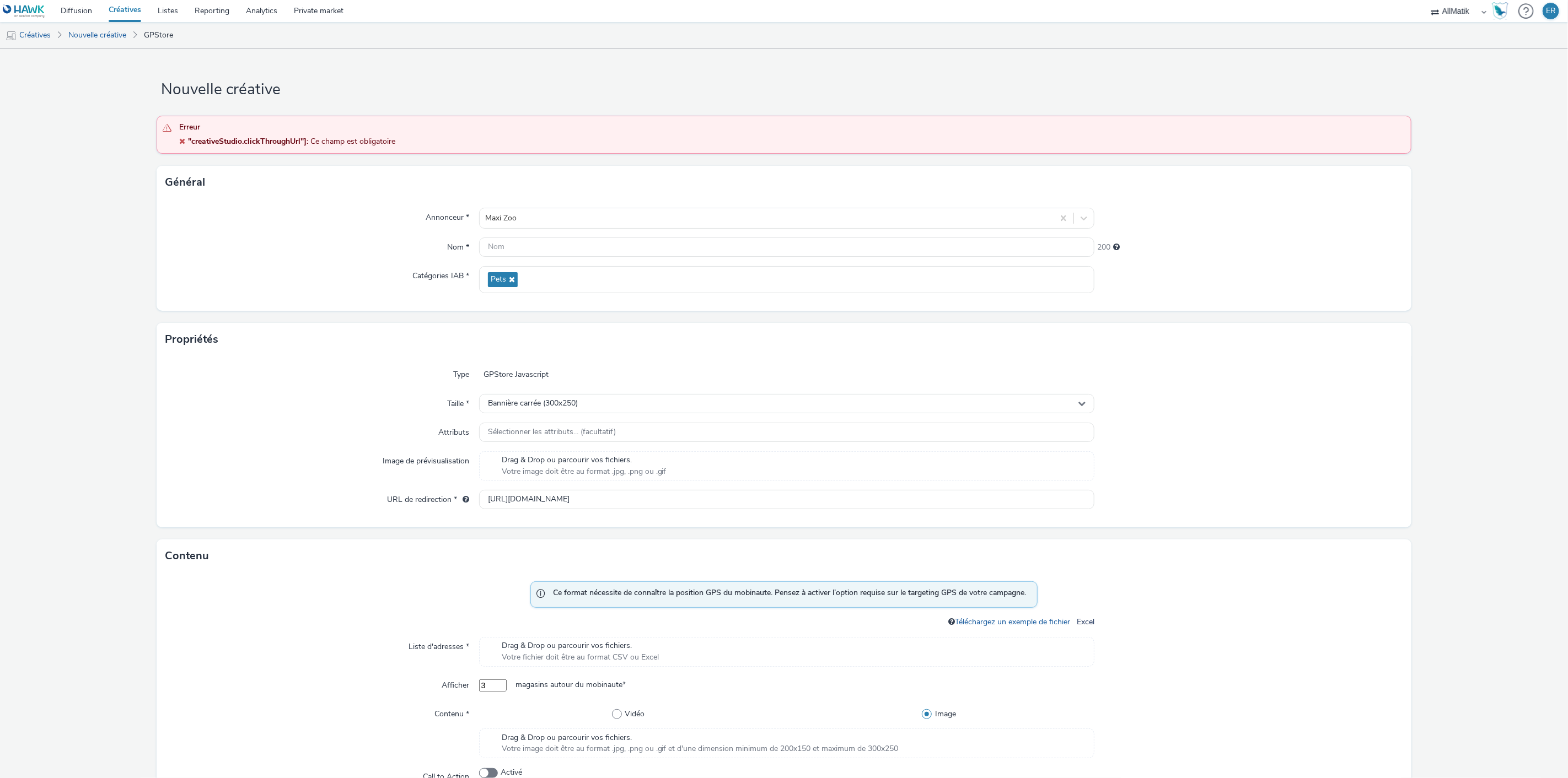
scroll to position [0, 0]
click at [473, 249] on div "Nom *" at bounding box center [322, 248] width 313 height 20
click at [482, 247] on input "text" at bounding box center [786, 248] width 615 height 20
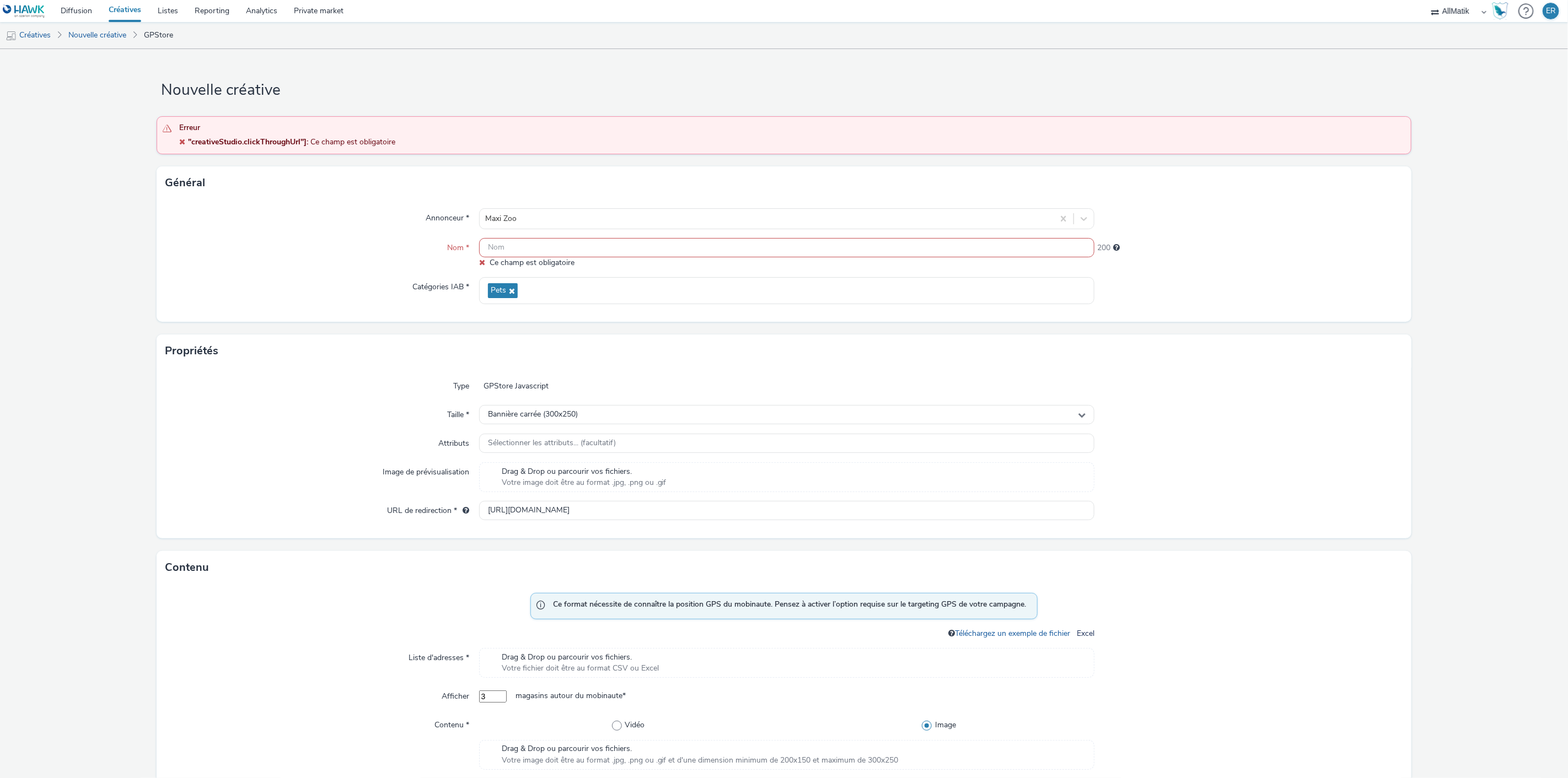
click at [584, 247] on input "text" at bounding box center [786, 248] width 615 height 20
paste input "OuvertureAoutSoyons_PROMO_300x250"
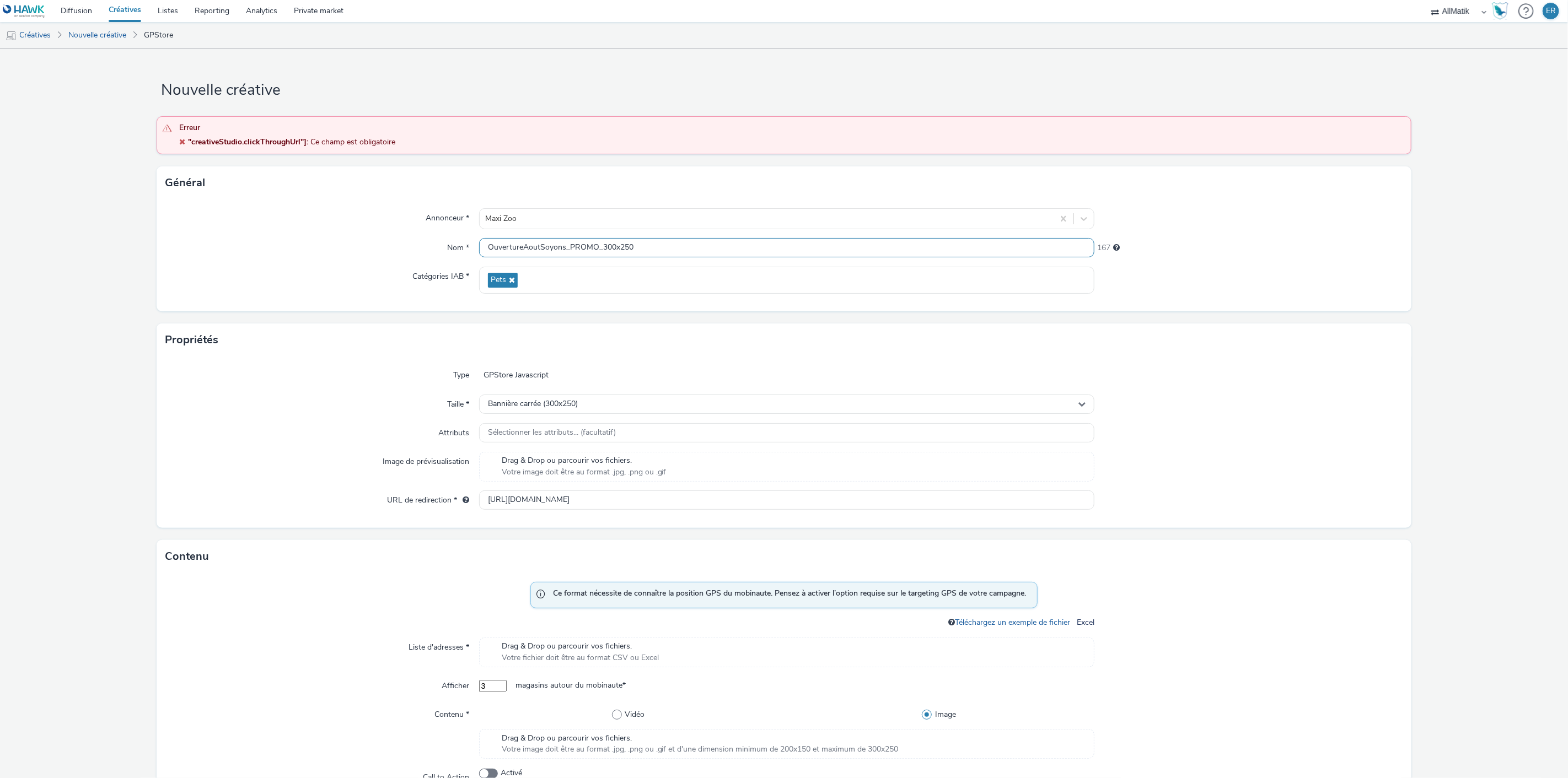
drag, startPoint x: 521, startPoint y: 249, endPoint x: 561, endPoint y: 248, distance: 40.0
click at [561, 248] on input "OuvertureAoutSoyons_PROMO_300x250" at bounding box center [786, 248] width 615 height 20
paste input "SeptembreMarquetteLezLille"
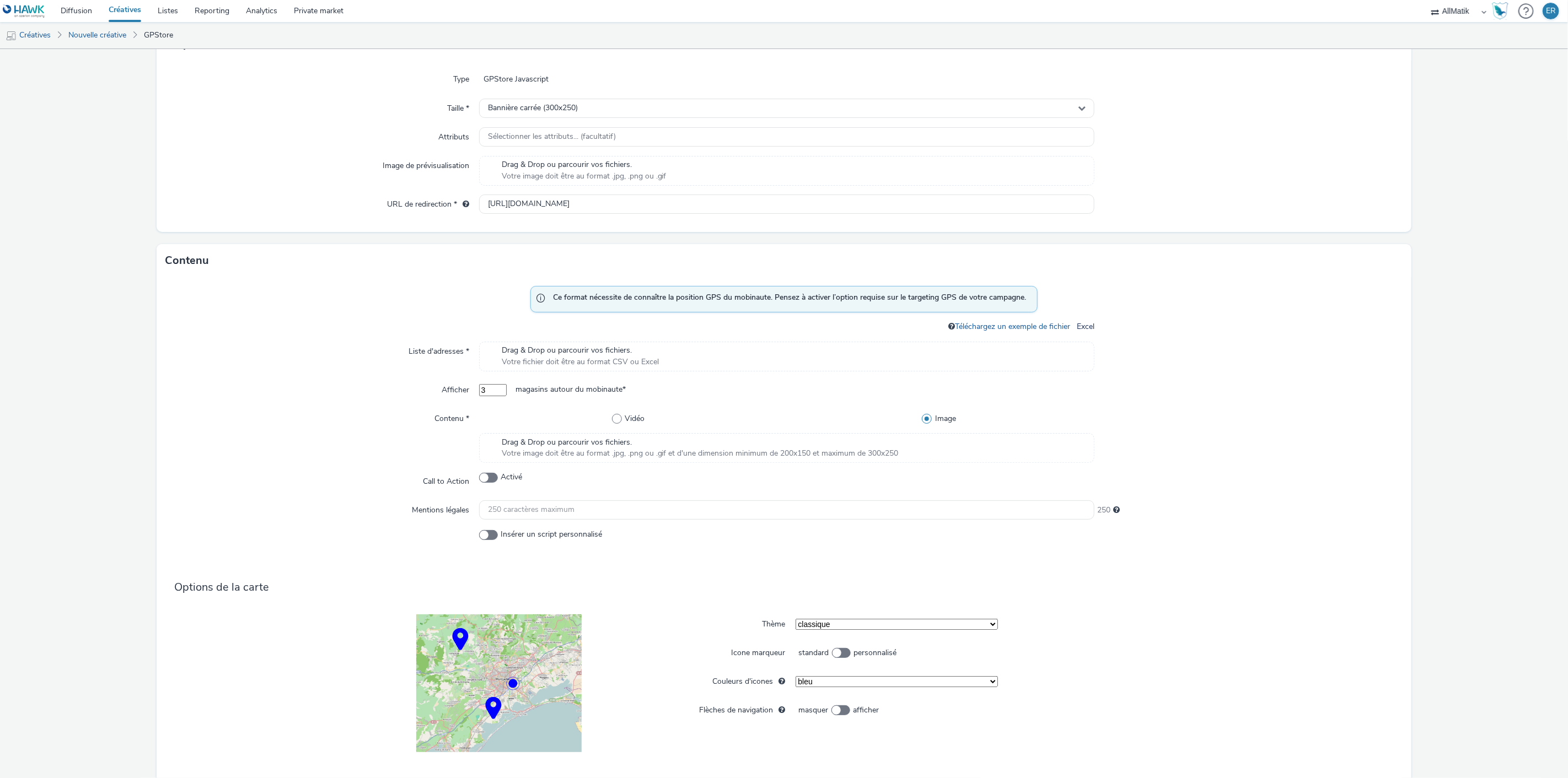
scroll to position [345, 0]
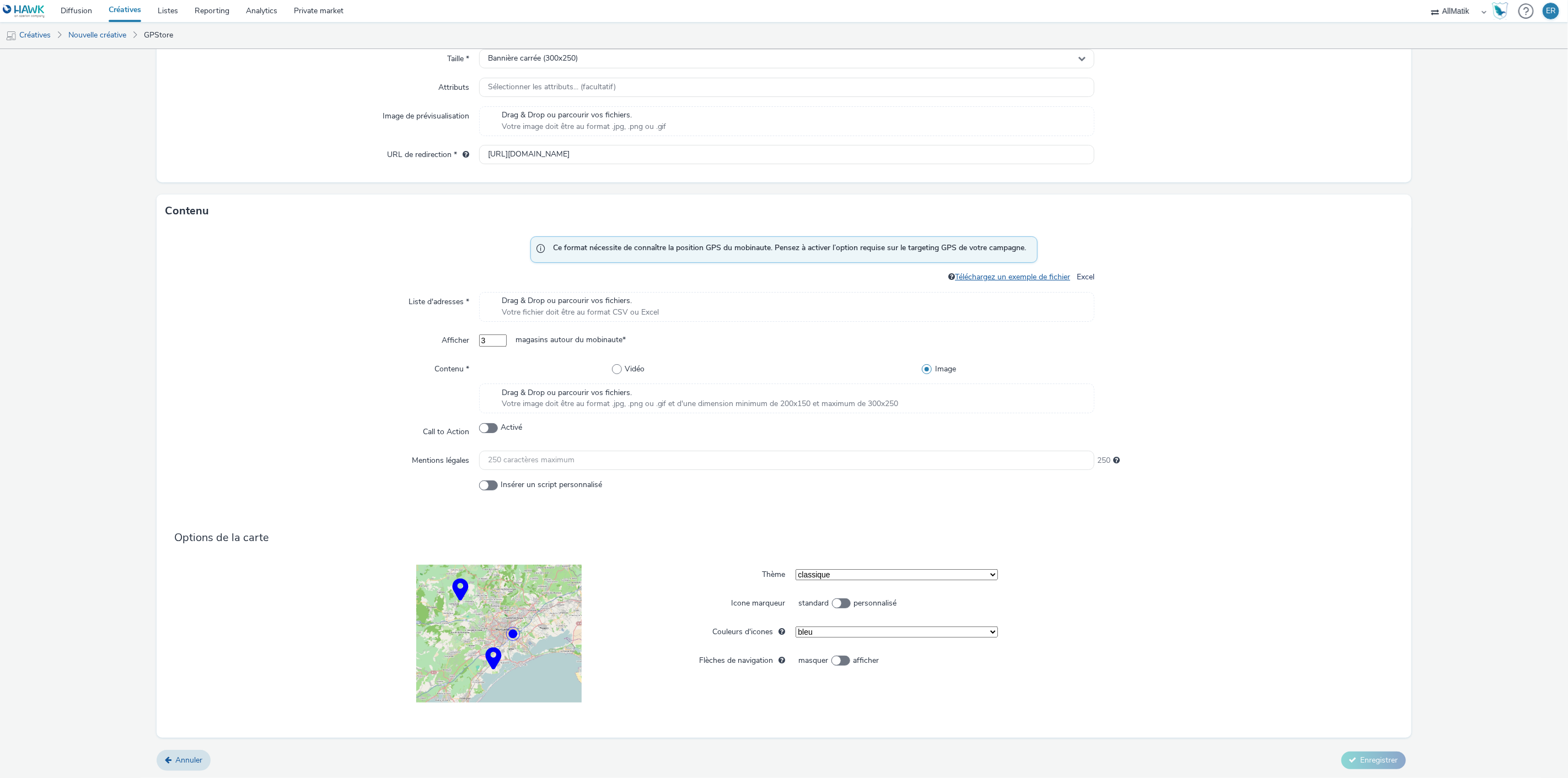
type input "OuvertureSeptembreMarquetteLezLille_PROMO_300x250"
click at [1016, 274] on link "Téléchargez un exemple de fichier" at bounding box center [1014, 277] width 120 height 11
click at [489, 304] on div "Drag & Drop ou parcourir vos fichiers. Votre fichier doit être au format CSV ou…" at bounding box center [786, 307] width 615 height 30
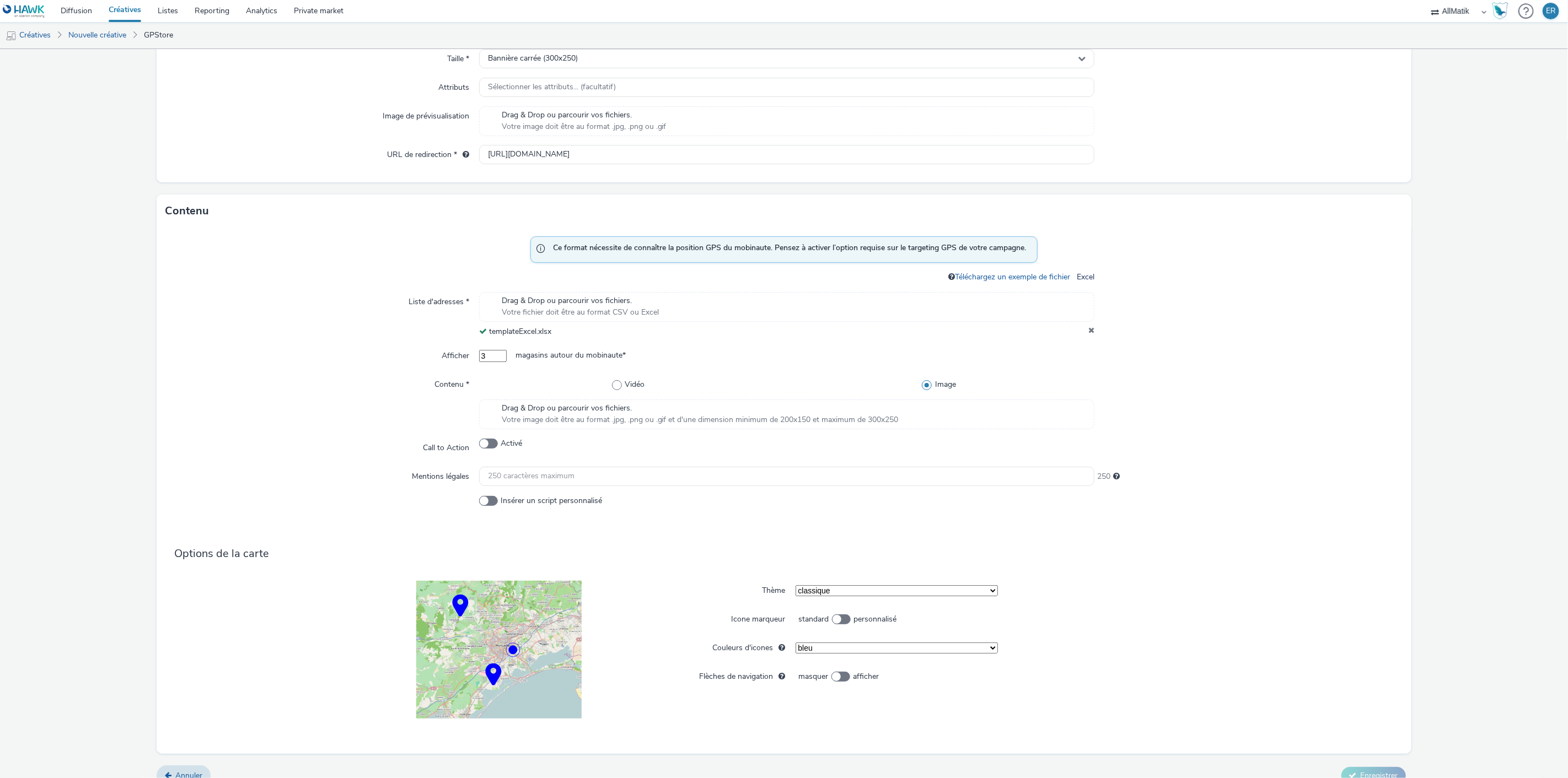
drag, startPoint x: 428, startPoint y: 385, endPoint x: 475, endPoint y: 382, distance: 47.1
click at [475, 382] on div "Contenu *" at bounding box center [322, 402] width 313 height 54
click at [519, 411] on span "Drag & Drop ou parcourir vos fichiers." at bounding box center [700, 408] width 397 height 11
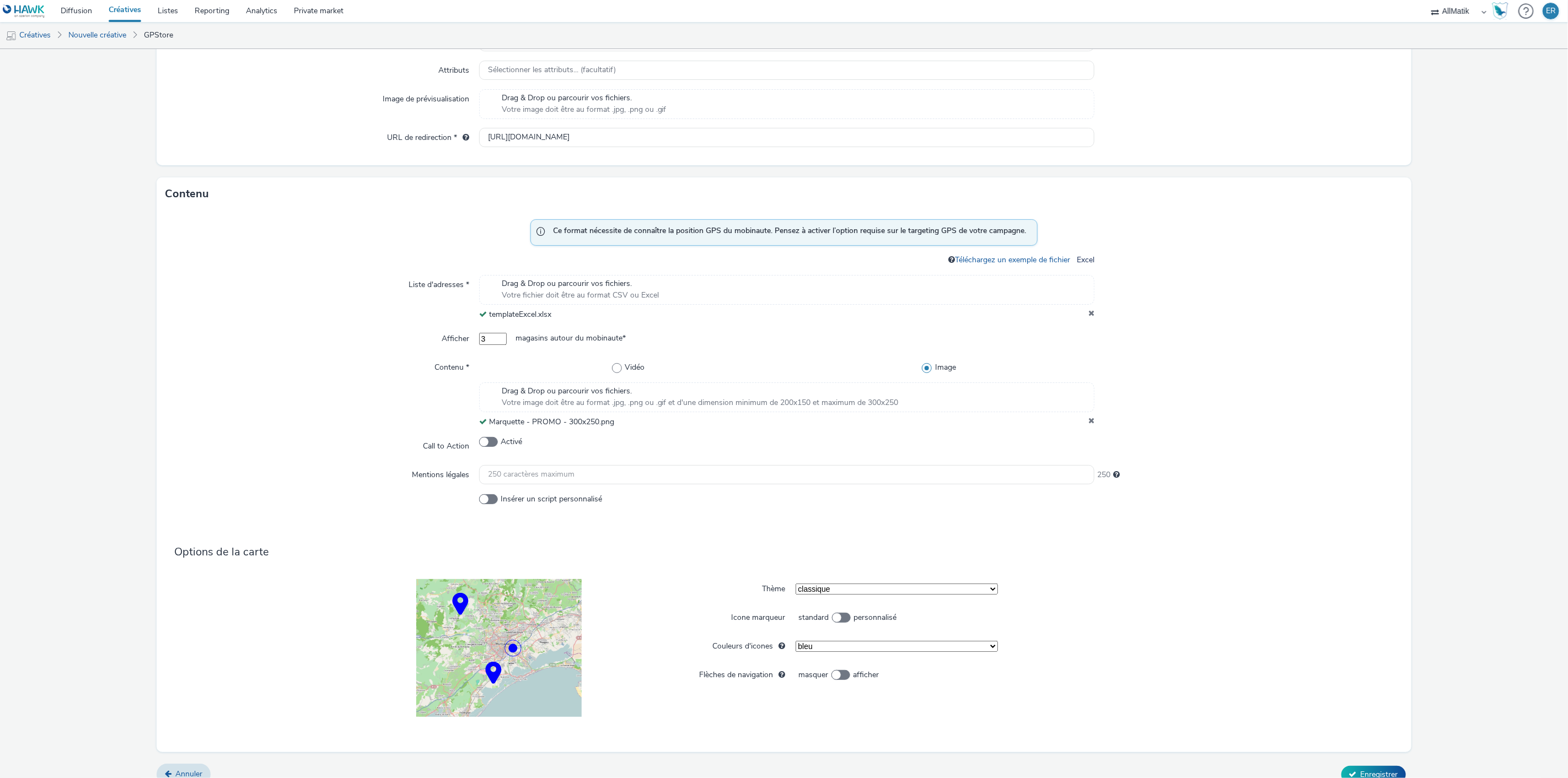
scroll to position [376, 0]
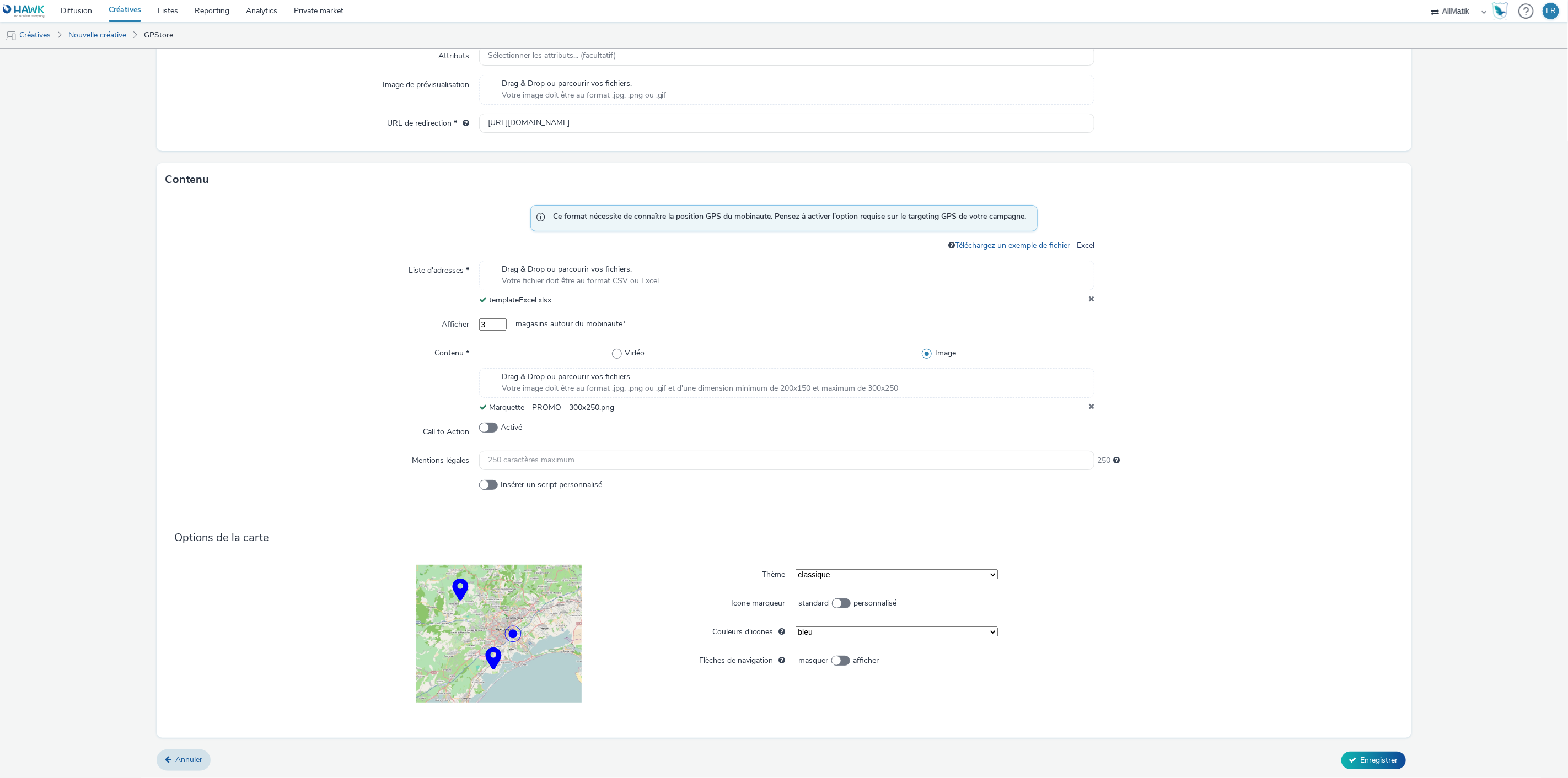
click at [856, 631] on select "bleu vert orange jaune rouge violet mauve" at bounding box center [896, 632] width 202 height 11
click at [835, 630] on select "bleu vert orange jaune rouge violet mauve" at bounding box center [896, 632] width 202 height 11
click at [795, 627] on select "bleu vert orange jaune rouge violet mauve" at bounding box center [896, 632] width 202 height 11
select select "1"
click at [1369, 759] on span "Enregistrer" at bounding box center [1379, 760] width 38 height 11
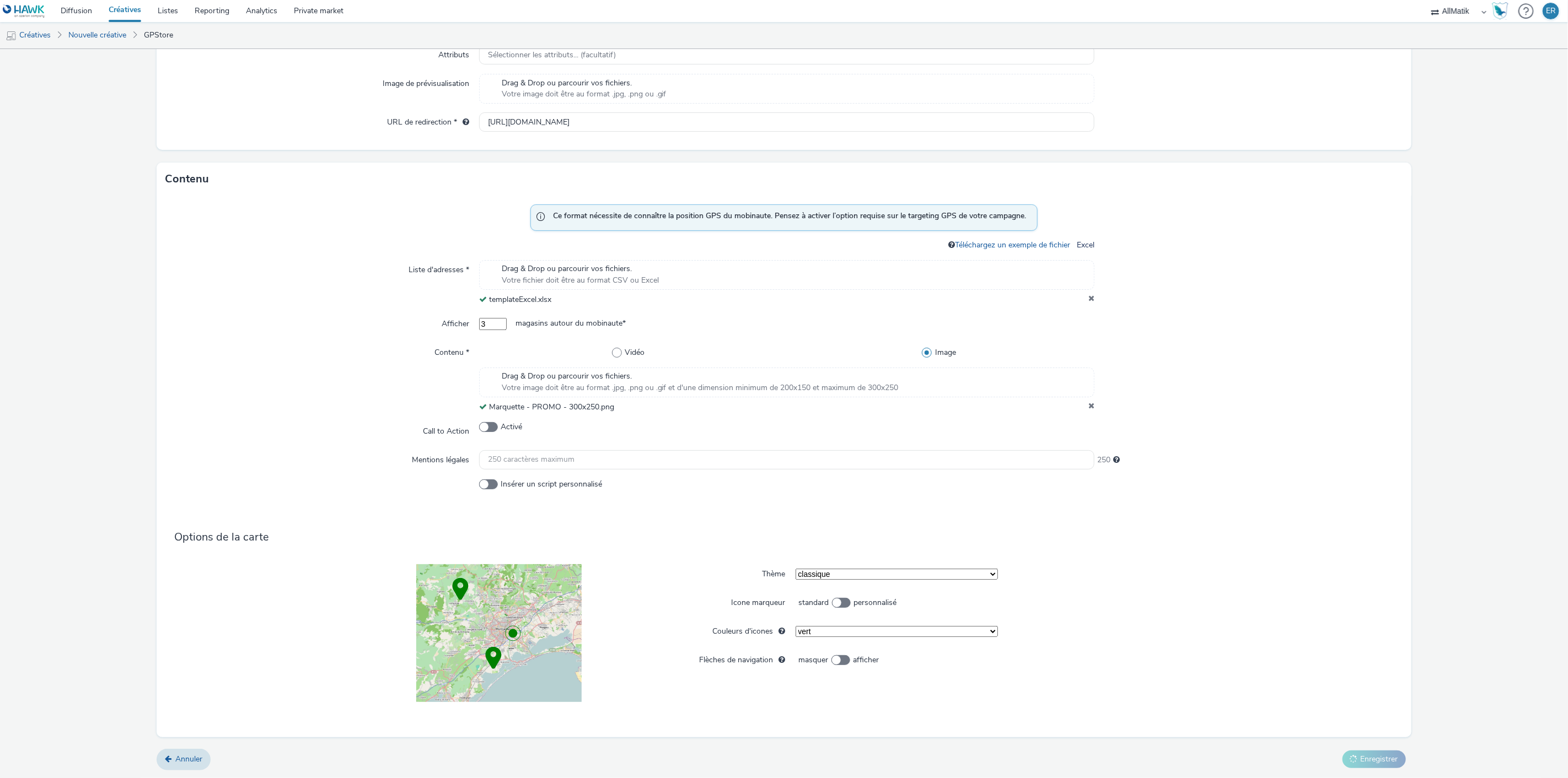
scroll to position [326, 0]
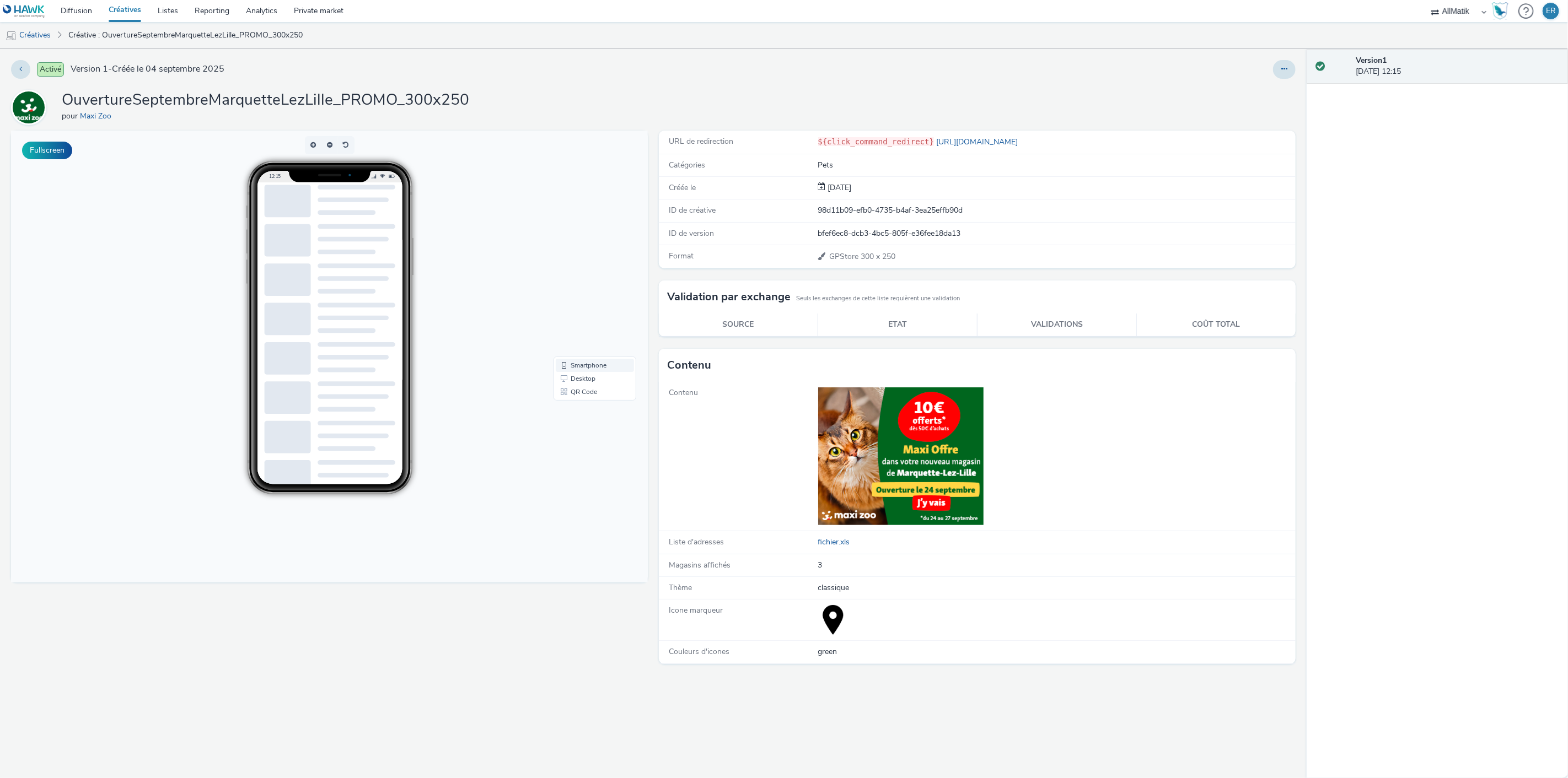
scroll to position [124, 0]
click at [591, 372] on link "Desktop" at bounding box center [595, 378] width 79 height 13
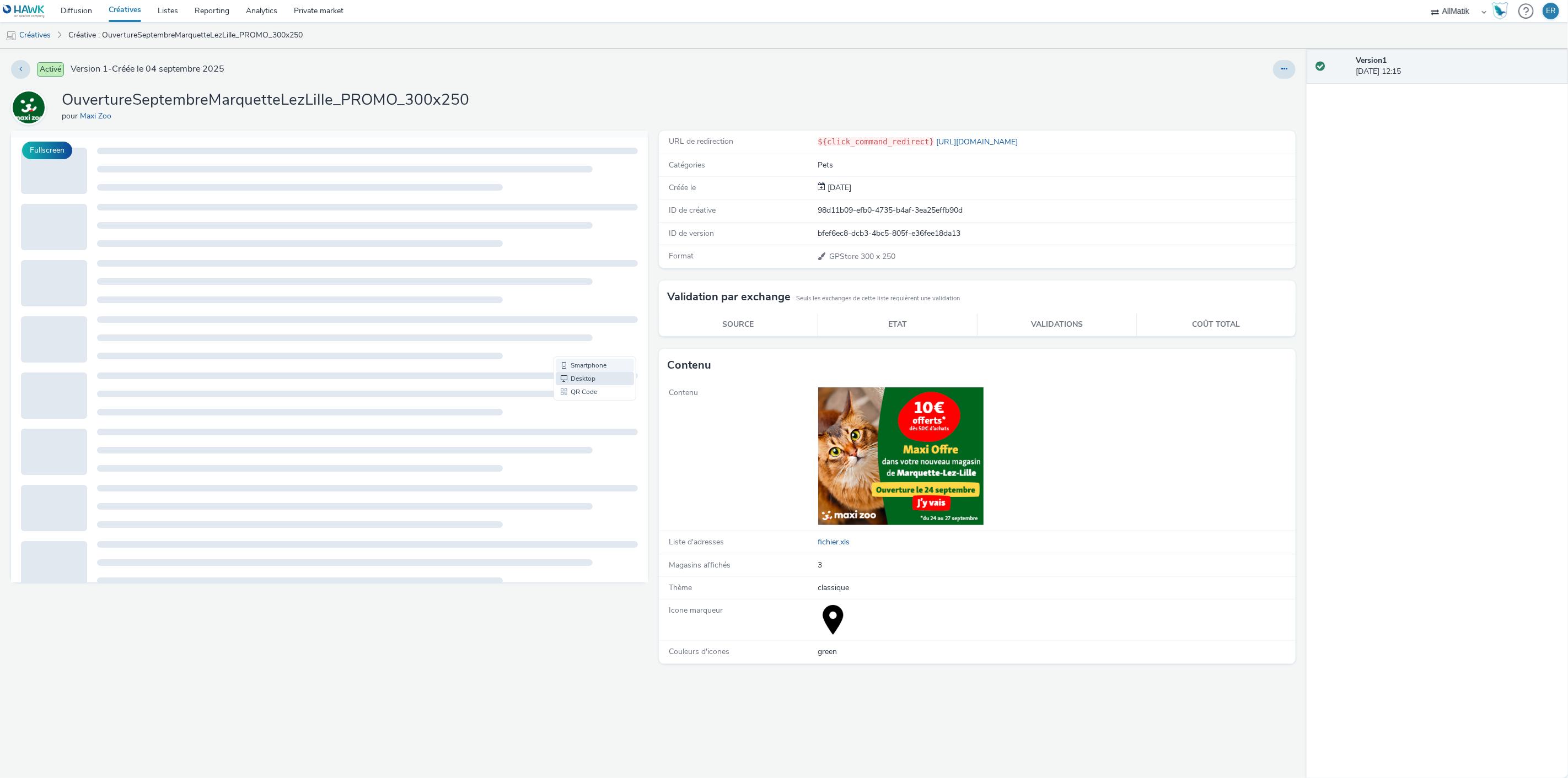
click at [591, 368] on link "Smartphone" at bounding box center [595, 365] width 79 height 13
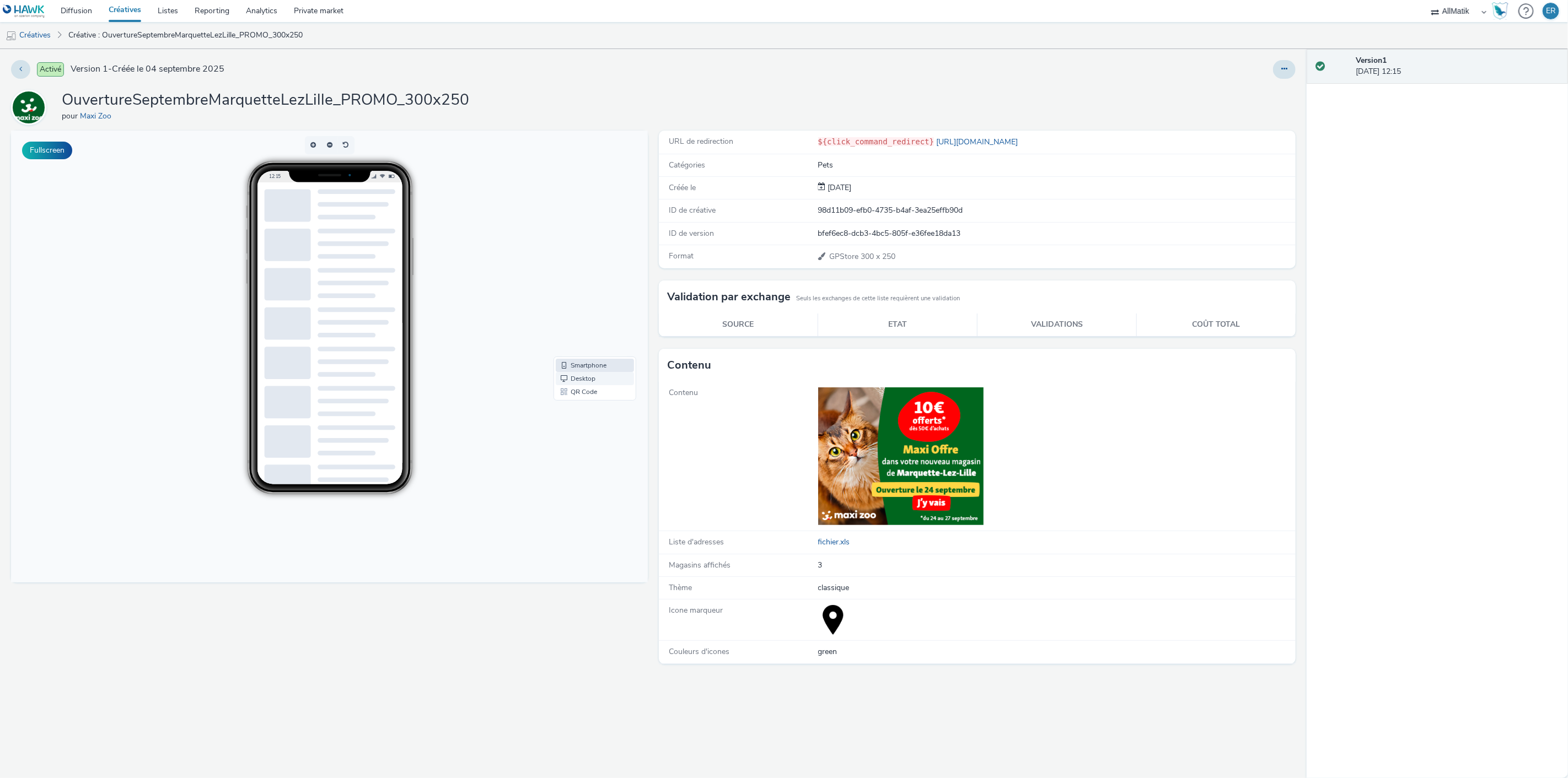
click at [596, 385] on link "Desktop" at bounding box center [595, 378] width 79 height 13
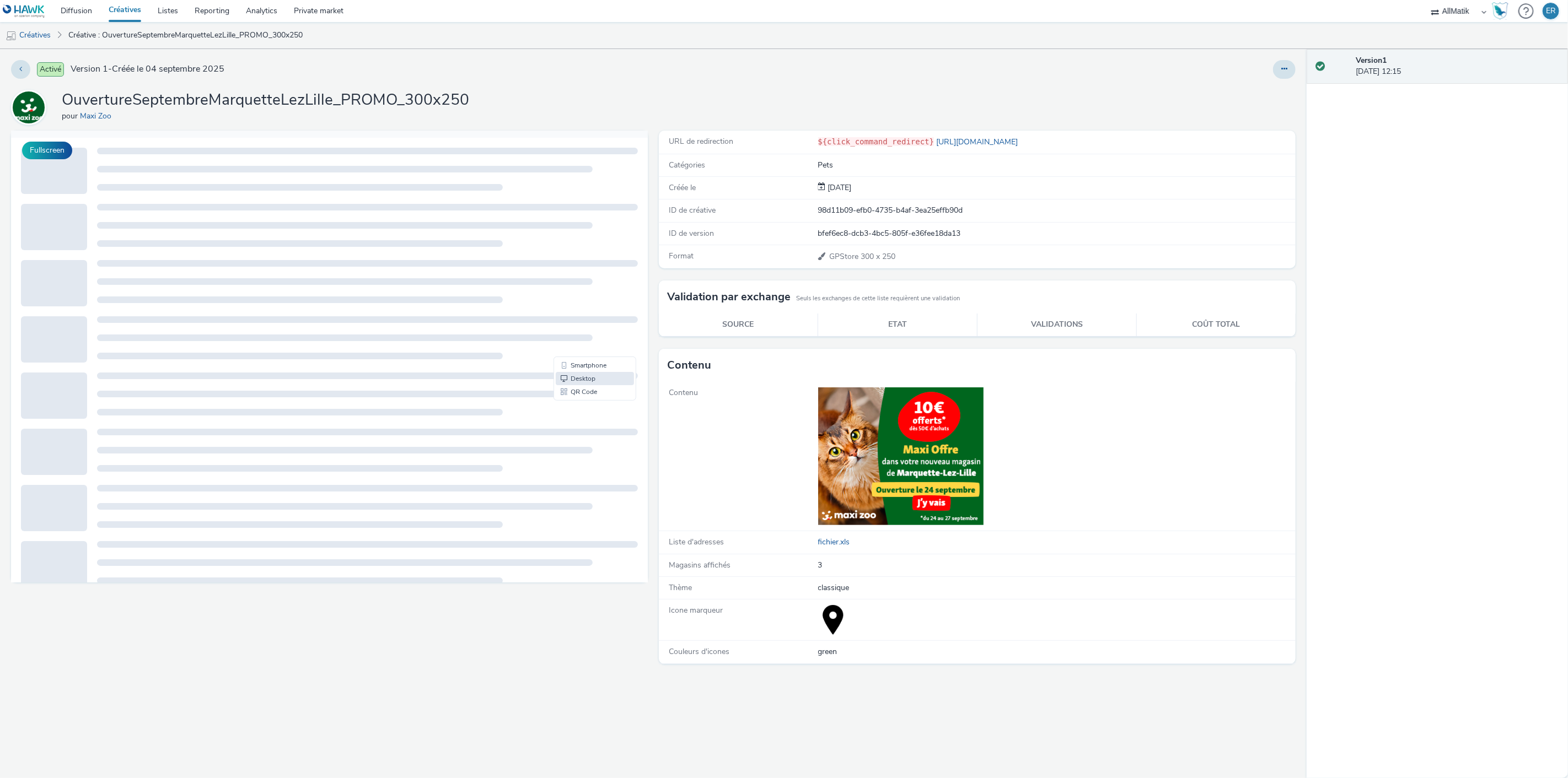
click at [589, 373] on div at bounding box center [367, 376] width 541 height 6
click at [587, 368] on link "Smartphone" at bounding box center [595, 365] width 79 height 13
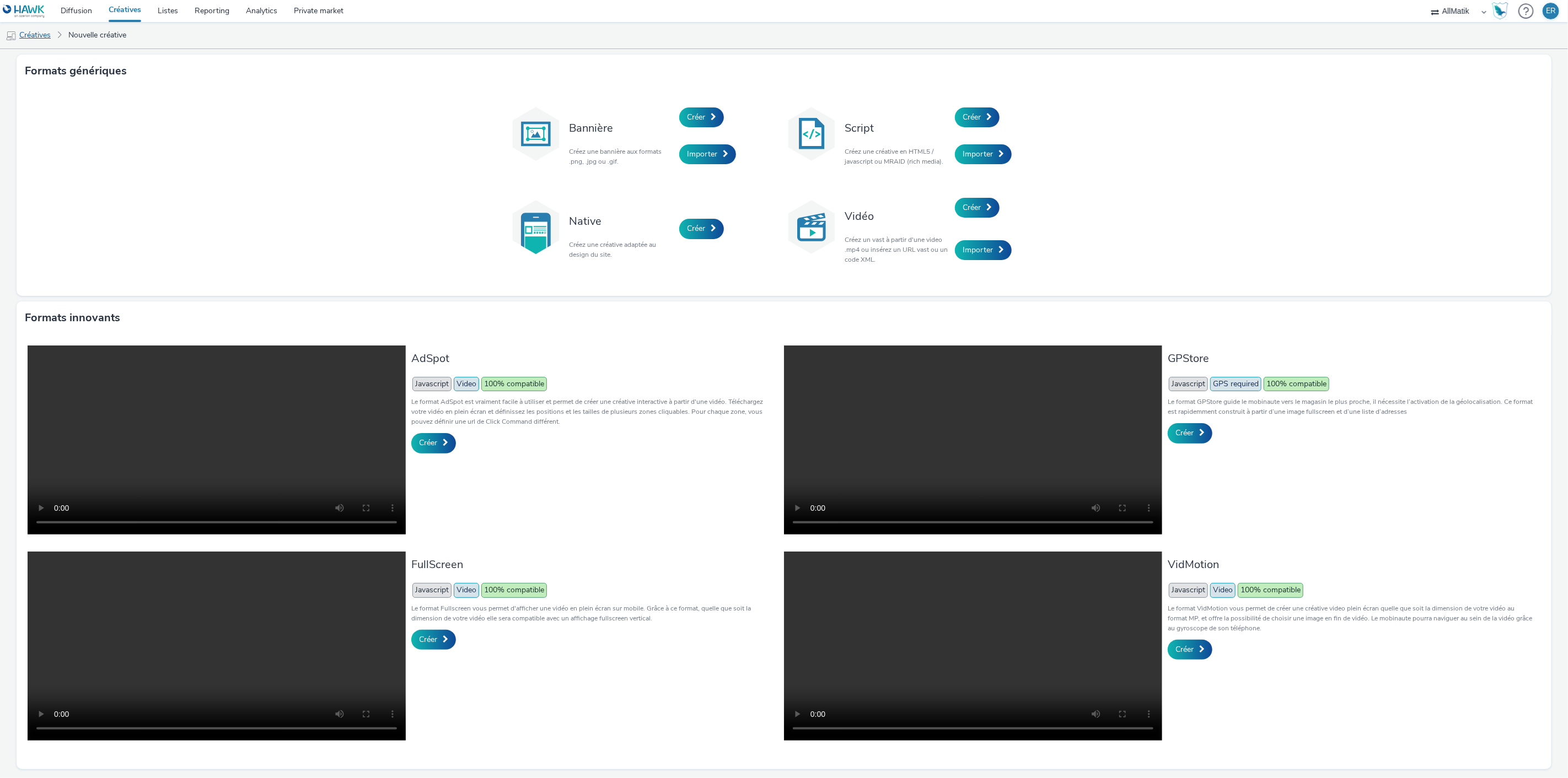
click at [21, 33] on link "Créatives" at bounding box center [28, 36] width 56 height 27
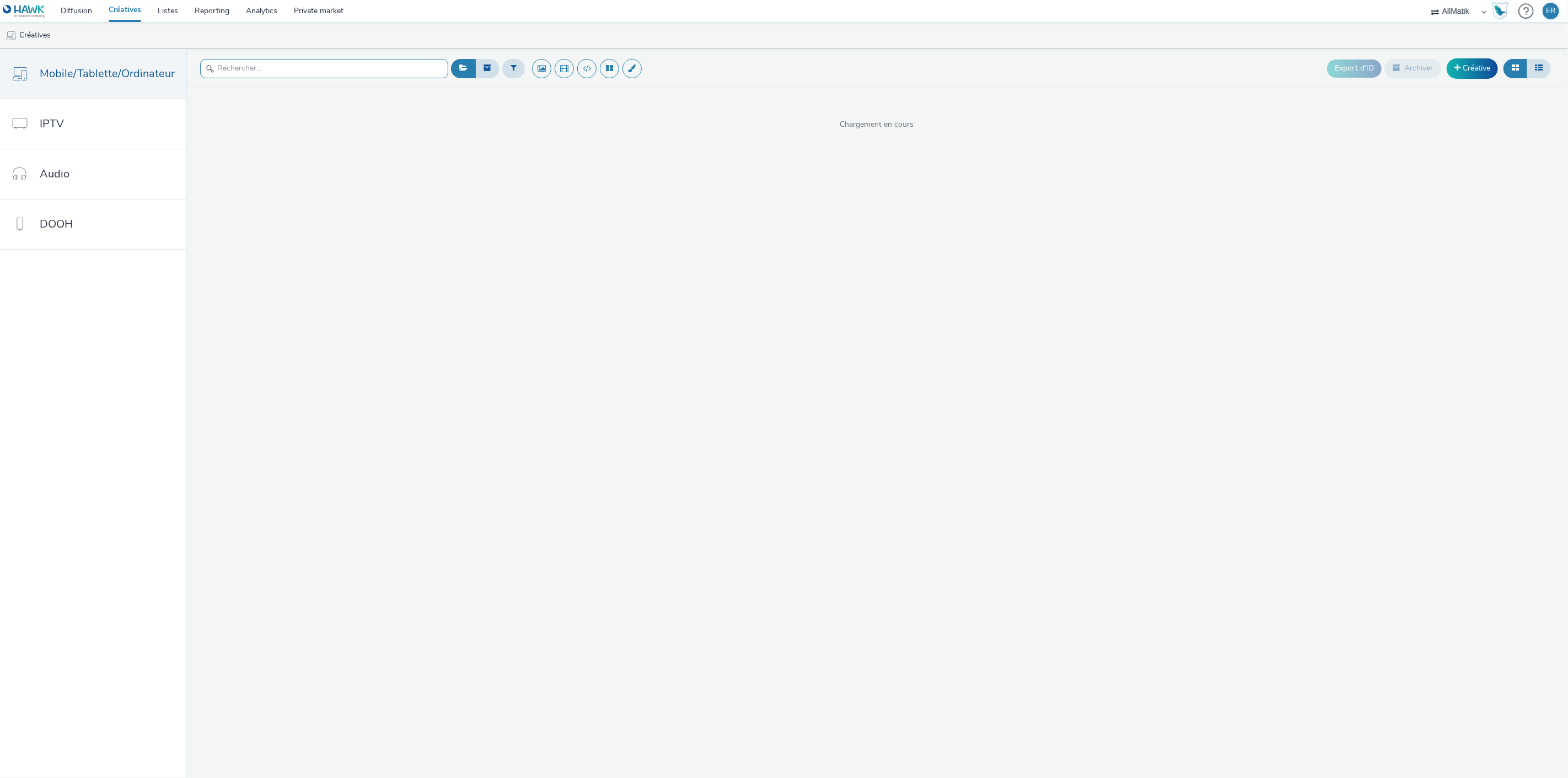
click at [390, 60] on input "text" at bounding box center [324, 69] width 248 height 20
type input "ouverture"
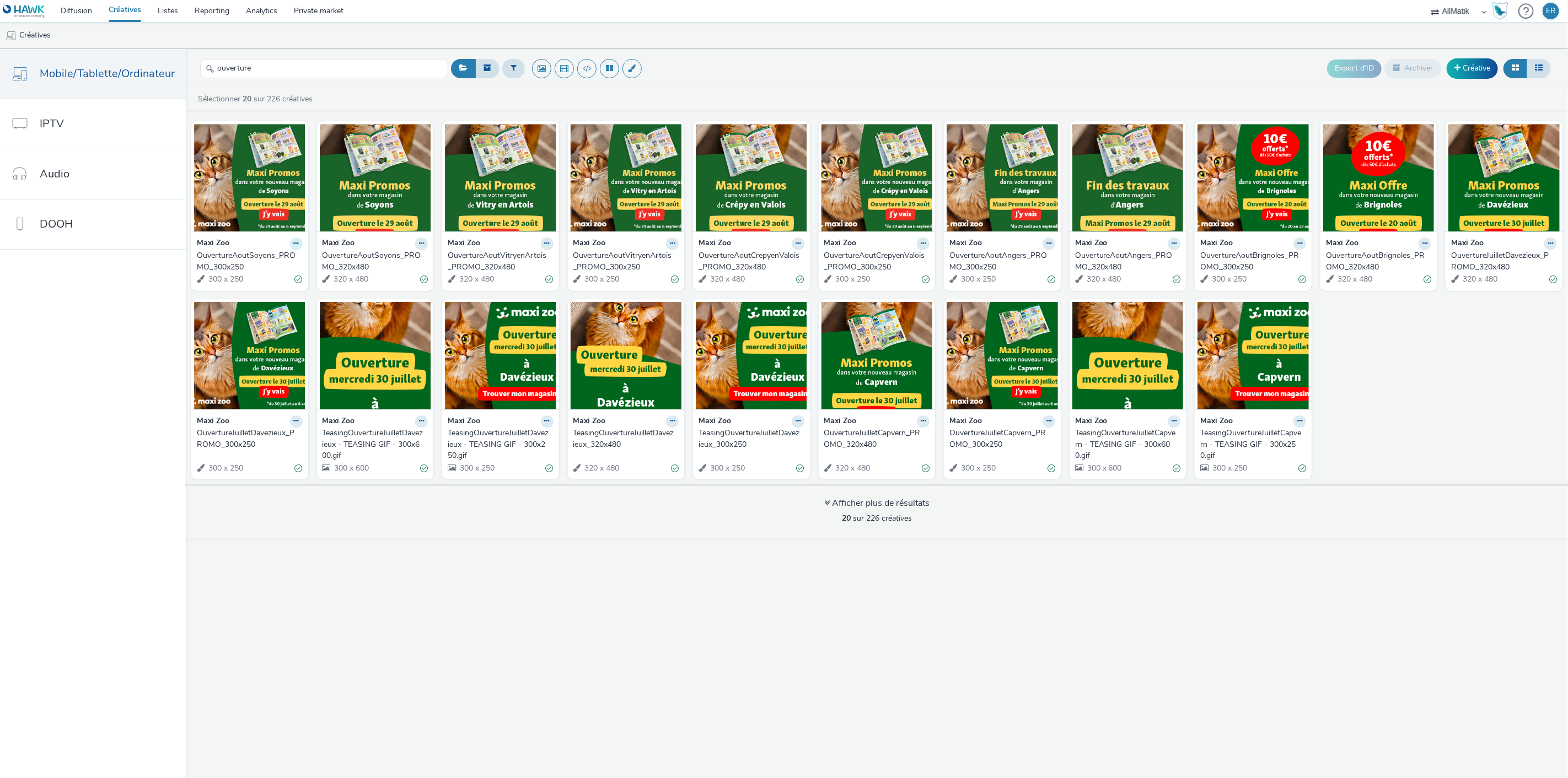
click at [293, 245] on icon at bounding box center [296, 243] width 5 height 6
click at [281, 260] on link "Modifier" at bounding box center [261, 263] width 82 height 22
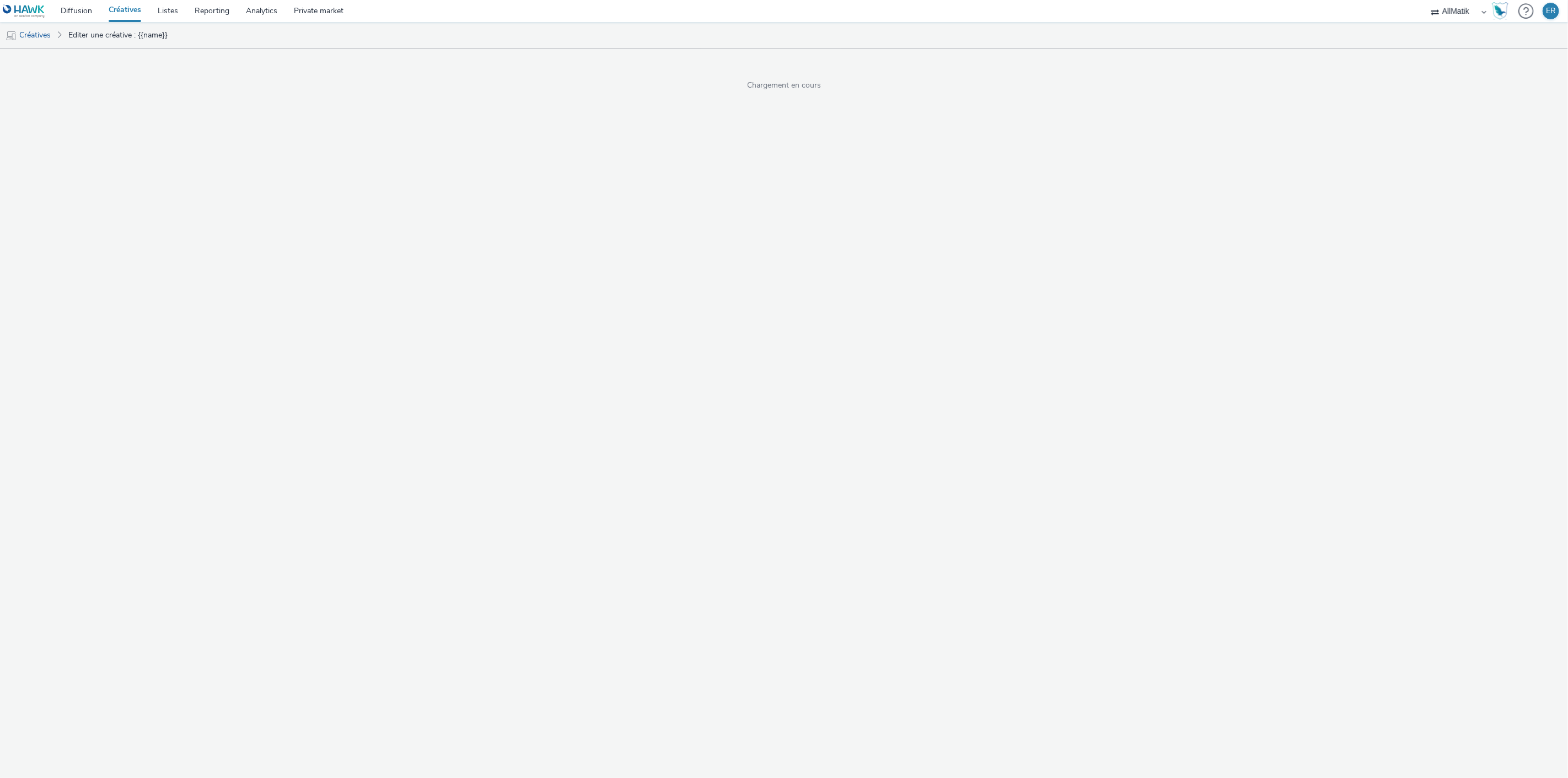
select select "1"
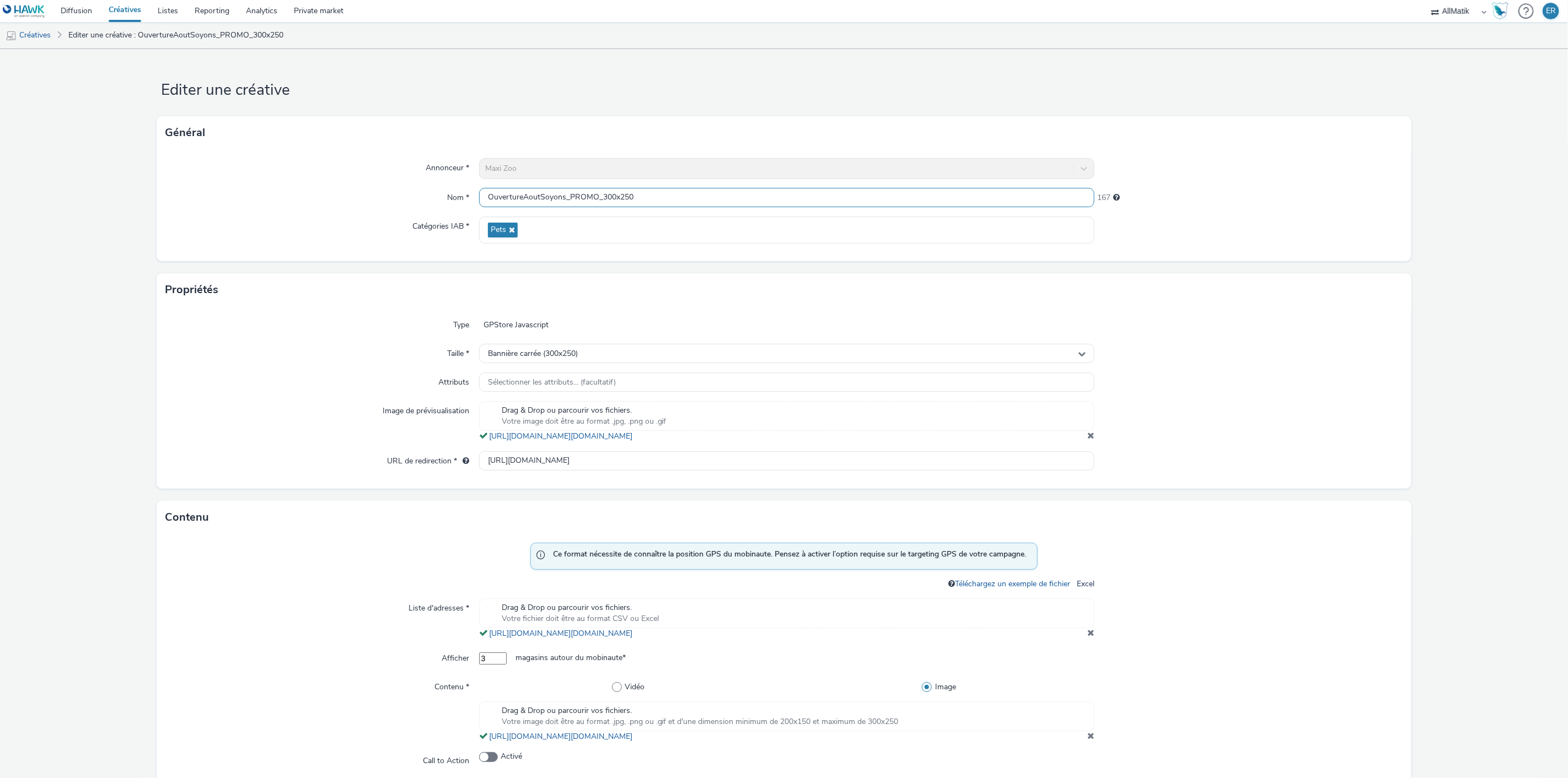
click at [620, 199] on input "OuvertureAoutSoyons_PROMO_300x250" at bounding box center [786, 198] width 615 height 20
click at [557, 195] on input "OuvertureAoutSoyons_PROMO_300x250" at bounding box center [786, 198] width 615 height 20
drag, startPoint x: 524, startPoint y: 195, endPoint x: 561, endPoint y: 193, distance: 37.1
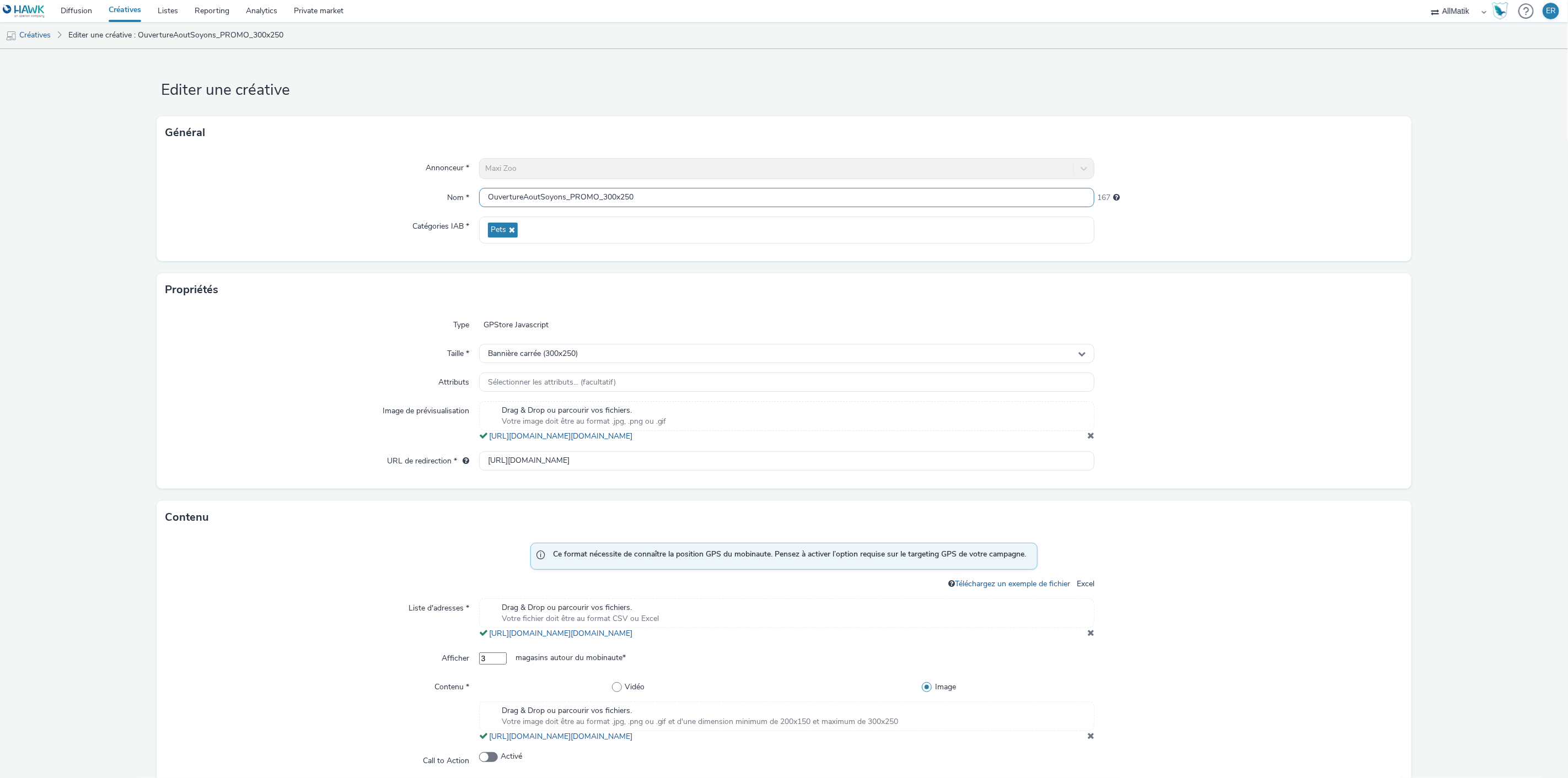
click at [561, 193] on input "OuvertureAoutSoyons_PROMO_300x250" at bounding box center [786, 198] width 615 height 20
paste input "SeptembreMarquetteLezLille"
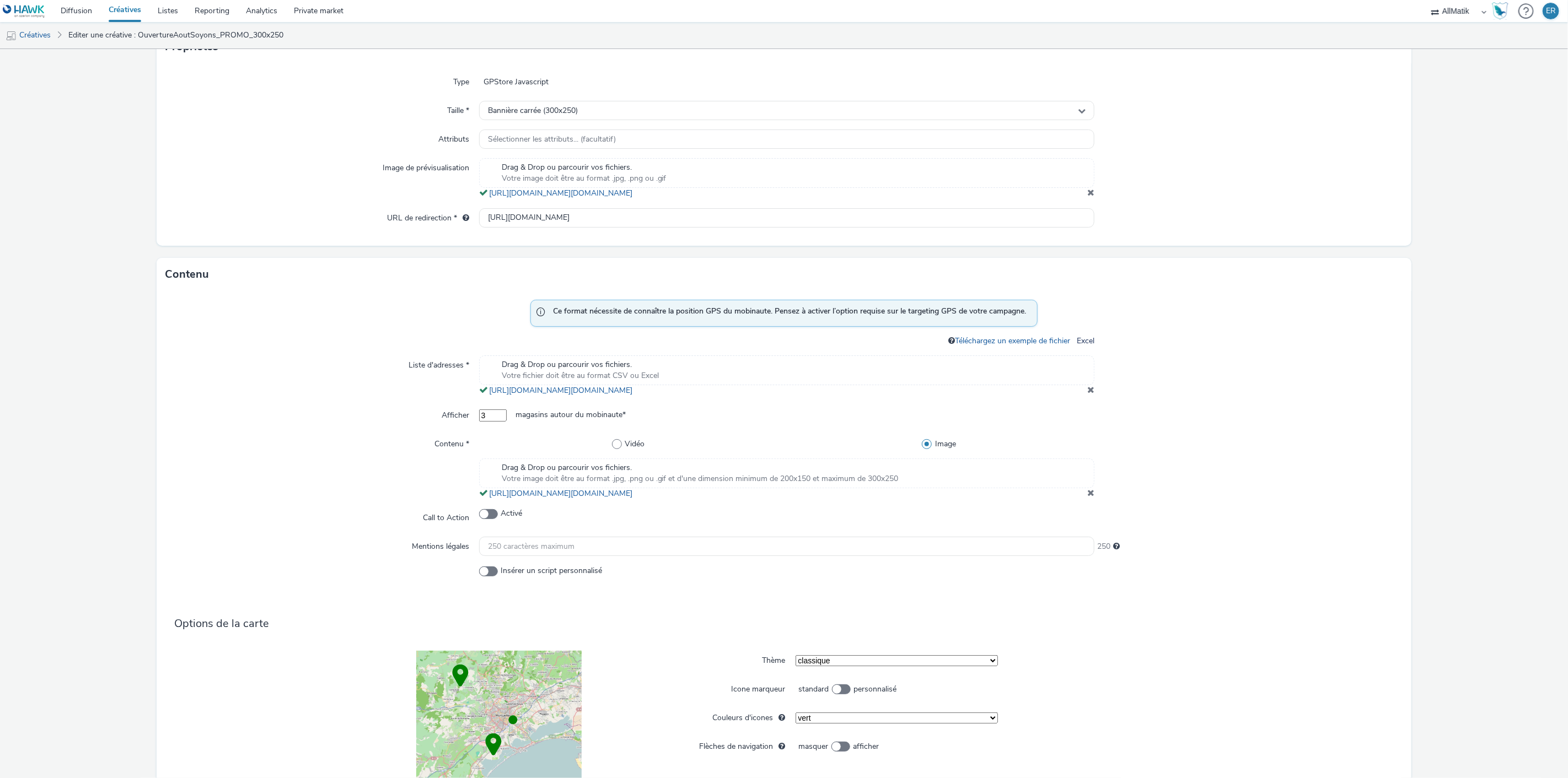
scroll to position [244, 0]
type input "OuvertureSeptembreMarquetteLezLille_PROMO_300x250"
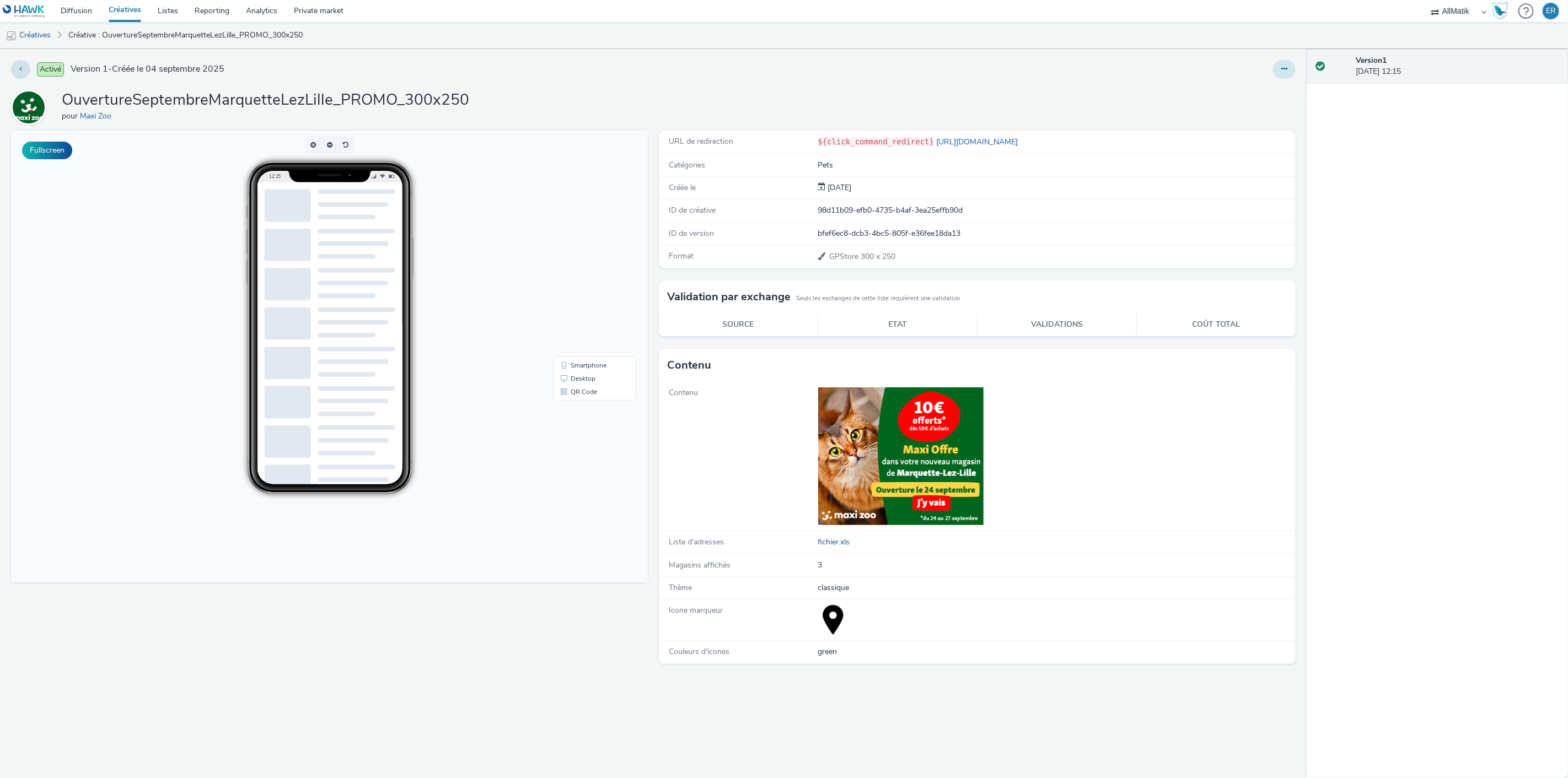
click at [1285, 68] on icon at bounding box center [1284, 69] width 6 height 8
click at [1270, 108] on link "Dupliquer" at bounding box center [1254, 114] width 82 height 22
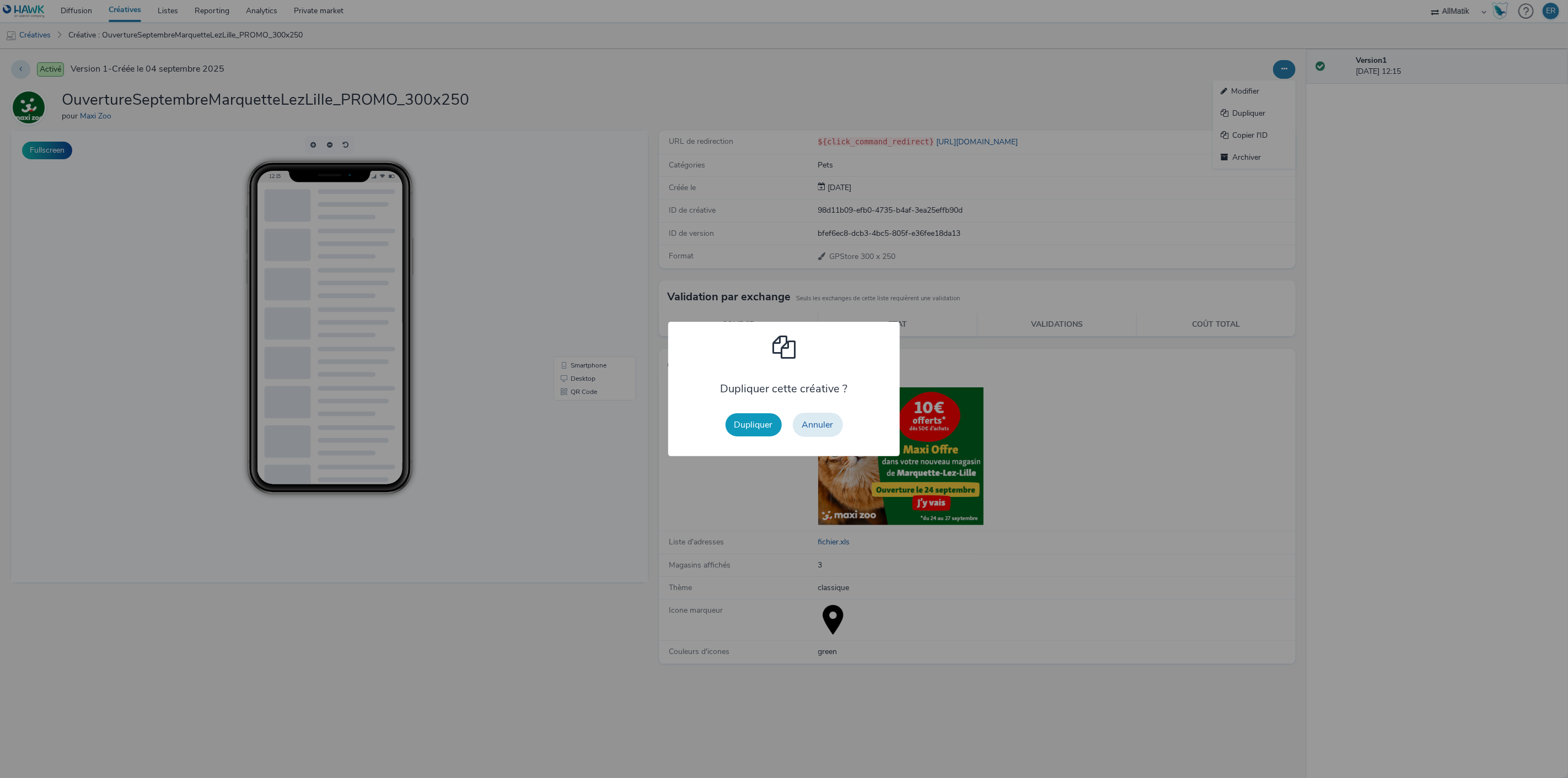
click at [751, 421] on button "Dupliquer" at bounding box center [753, 425] width 56 height 23
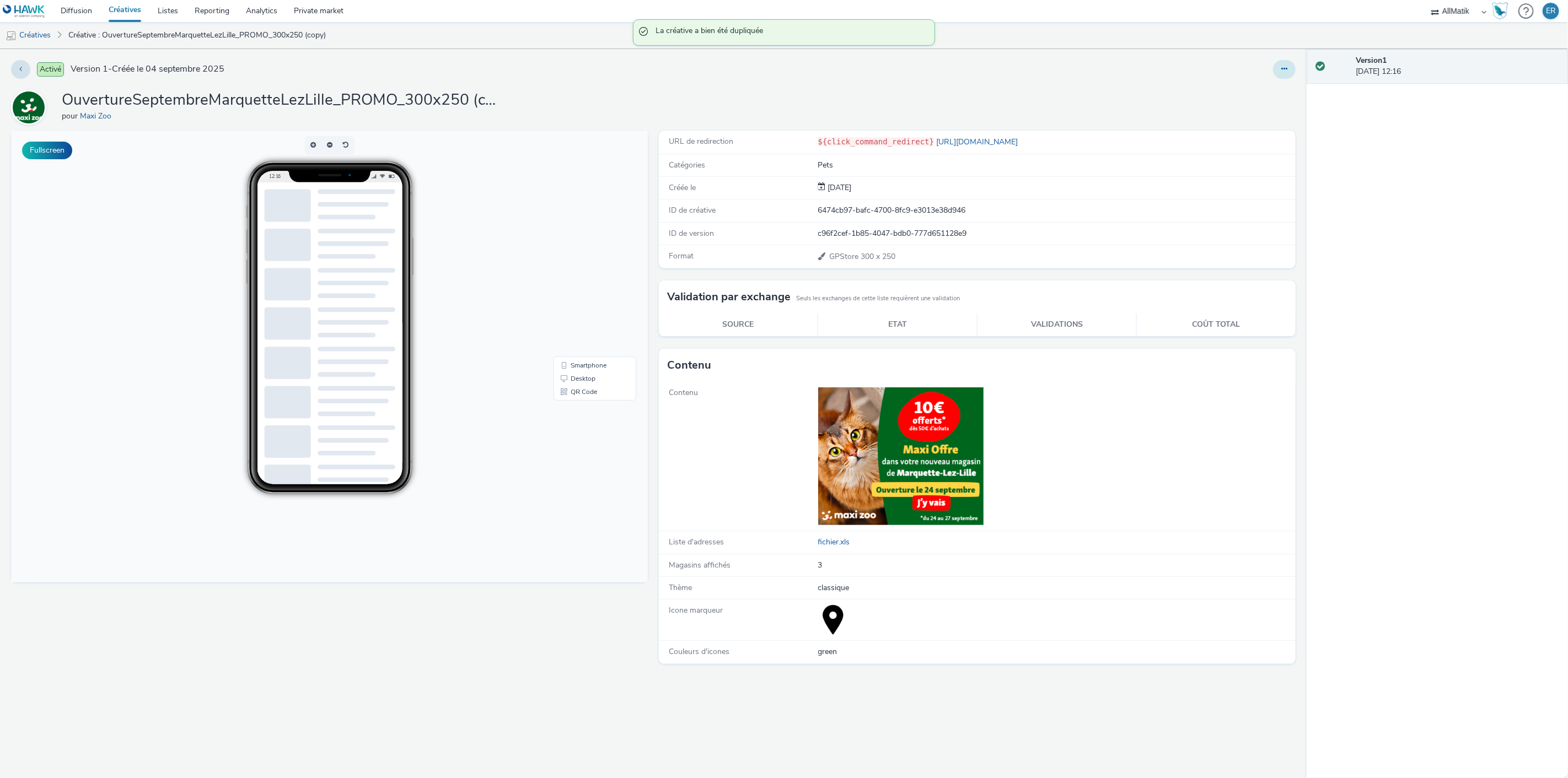
click at [1275, 72] on button at bounding box center [1284, 69] width 22 height 19
click at [1276, 86] on link "Modifier" at bounding box center [1254, 91] width 82 height 22
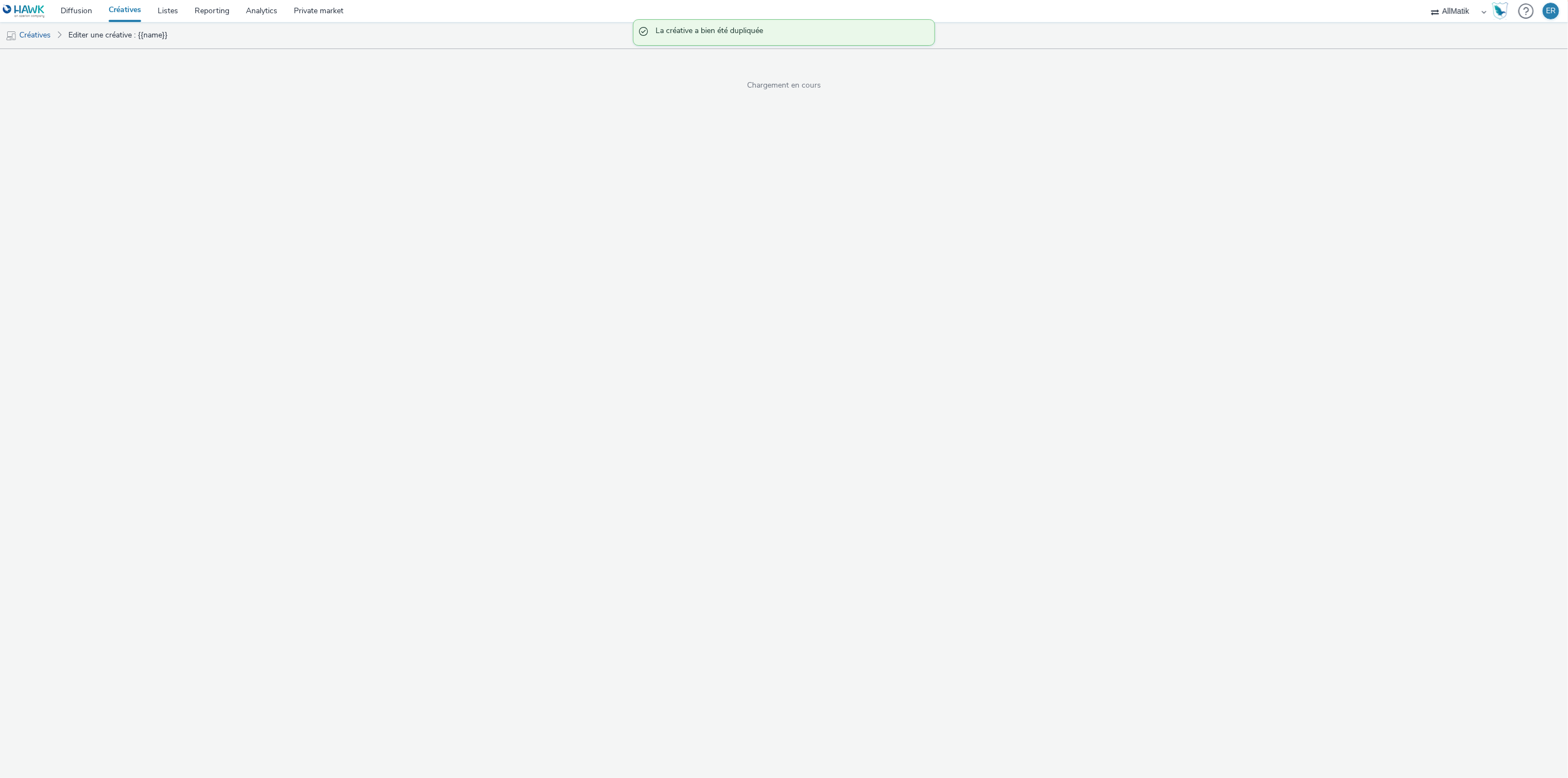
select select "1"
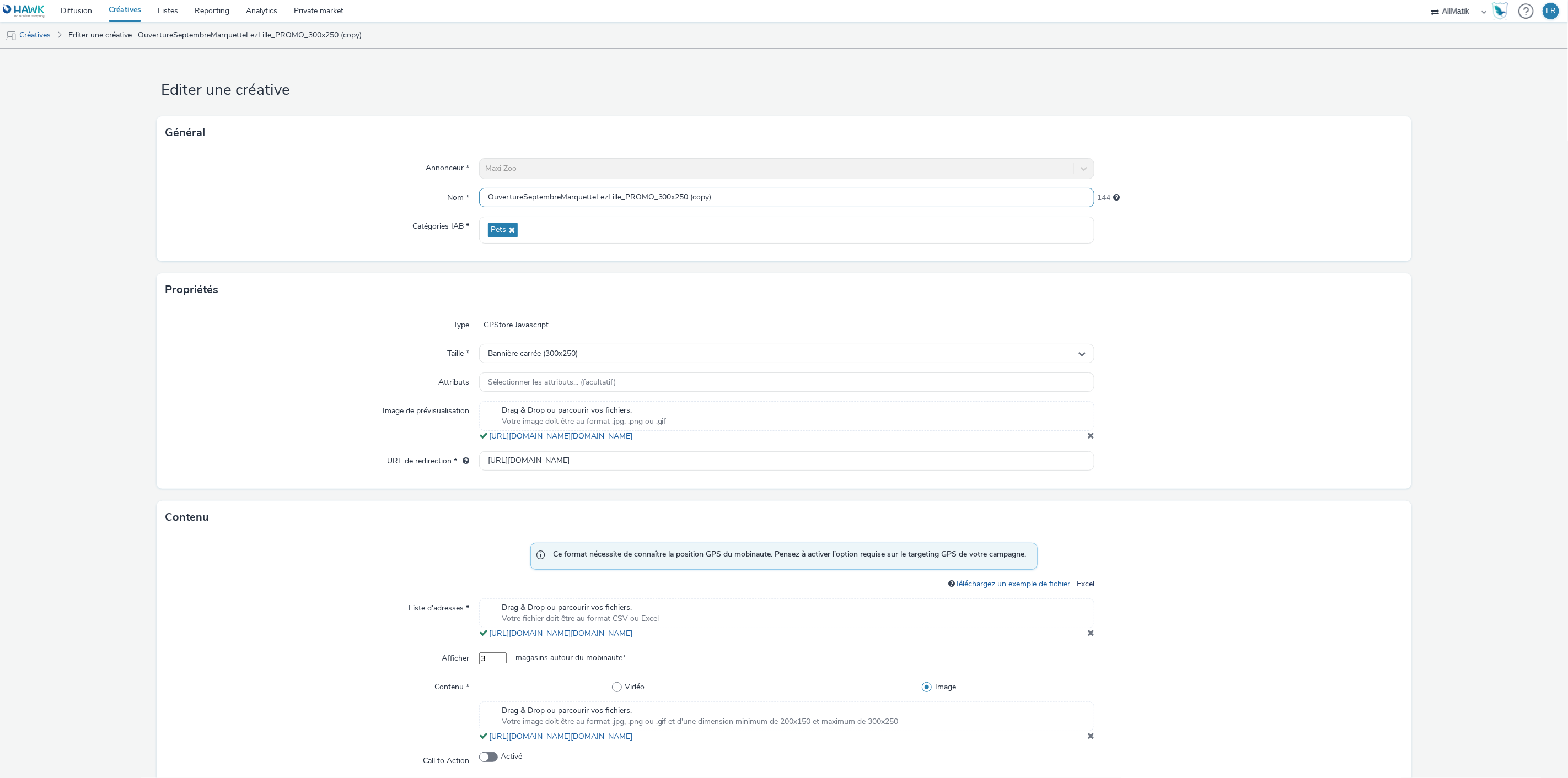
drag, startPoint x: 657, startPoint y: 197, endPoint x: 756, endPoint y: 197, distance: 99.0
click at [756, 197] on input "OuvertureSeptembreMarquetteLezLille_PROMO_300x250 (copy)" at bounding box center [786, 198] width 615 height 20
type input "OuvertureSeptembreMarquetteLezLille_PROMO_320x480"
click at [356, 298] on div "Propriétés" at bounding box center [784, 290] width 1254 height 33
click at [1087, 440] on span at bounding box center [1090, 436] width 7 height 9
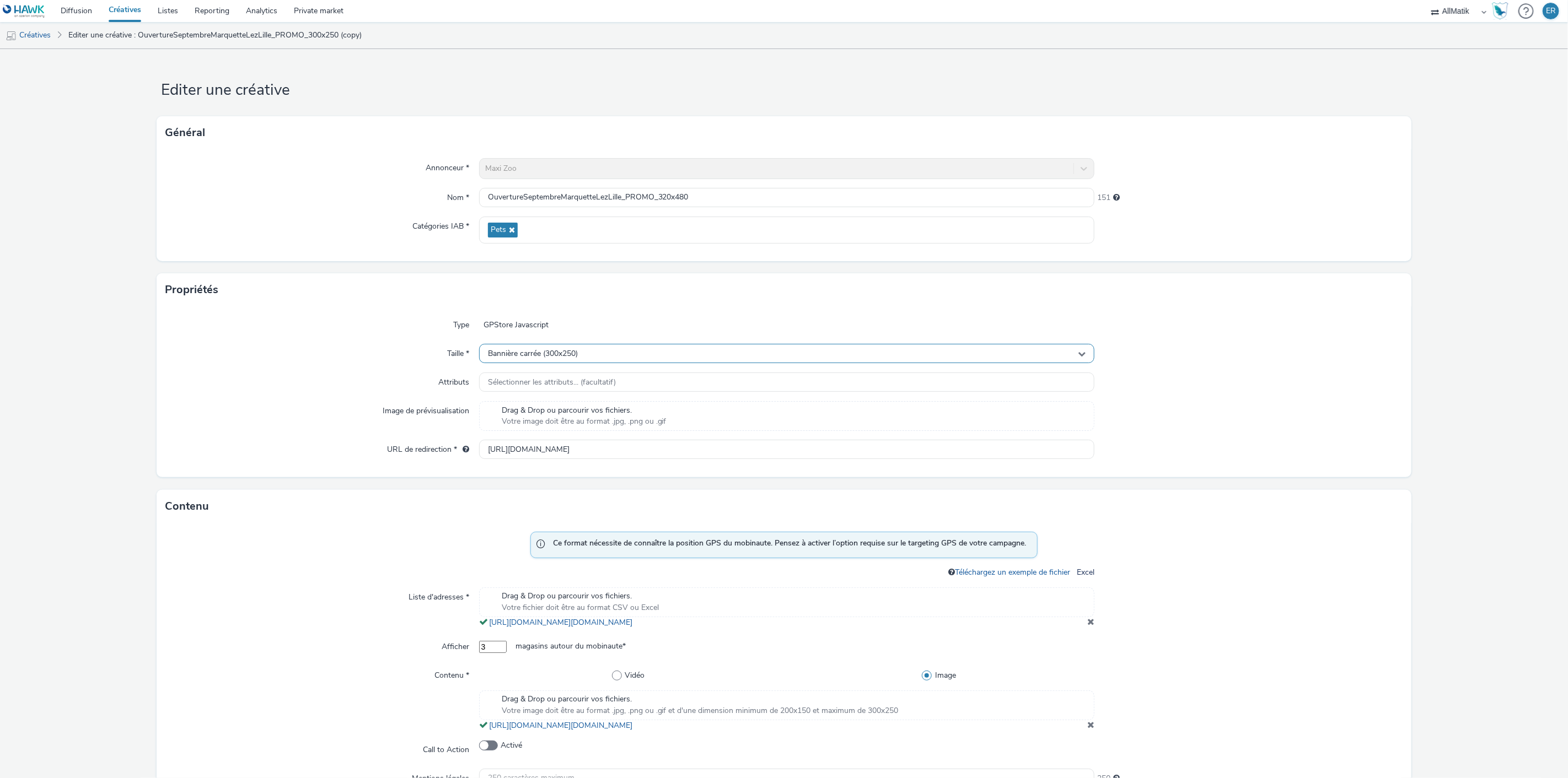
click at [643, 350] on div "Bannière carrée (300x250)" at bounding box center [786, 354] width 615 height 20
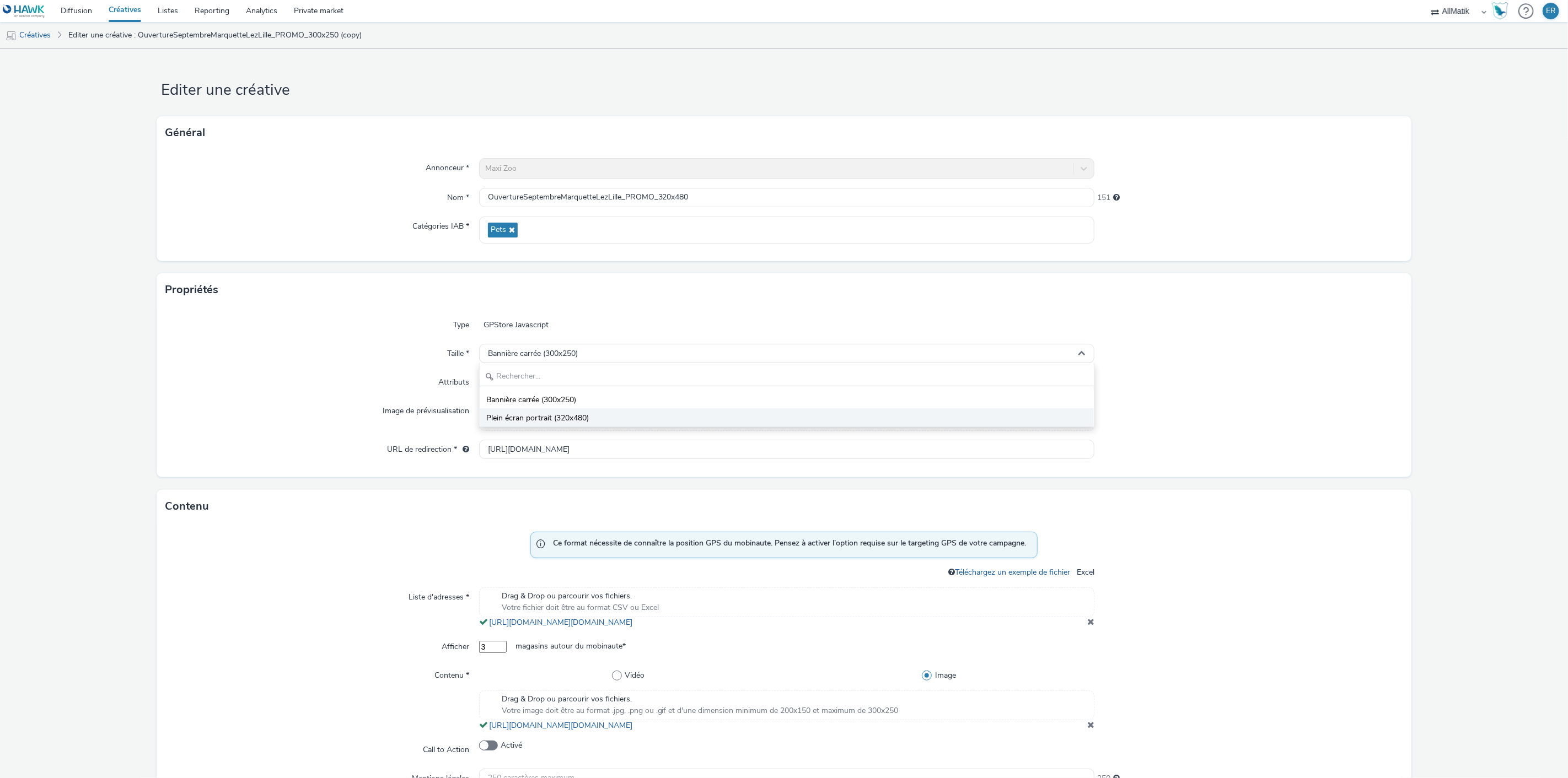
click at [568, 419] on span "Plein écran portrait (320x480)" at bounding box center [538, 419] width 103 height 11
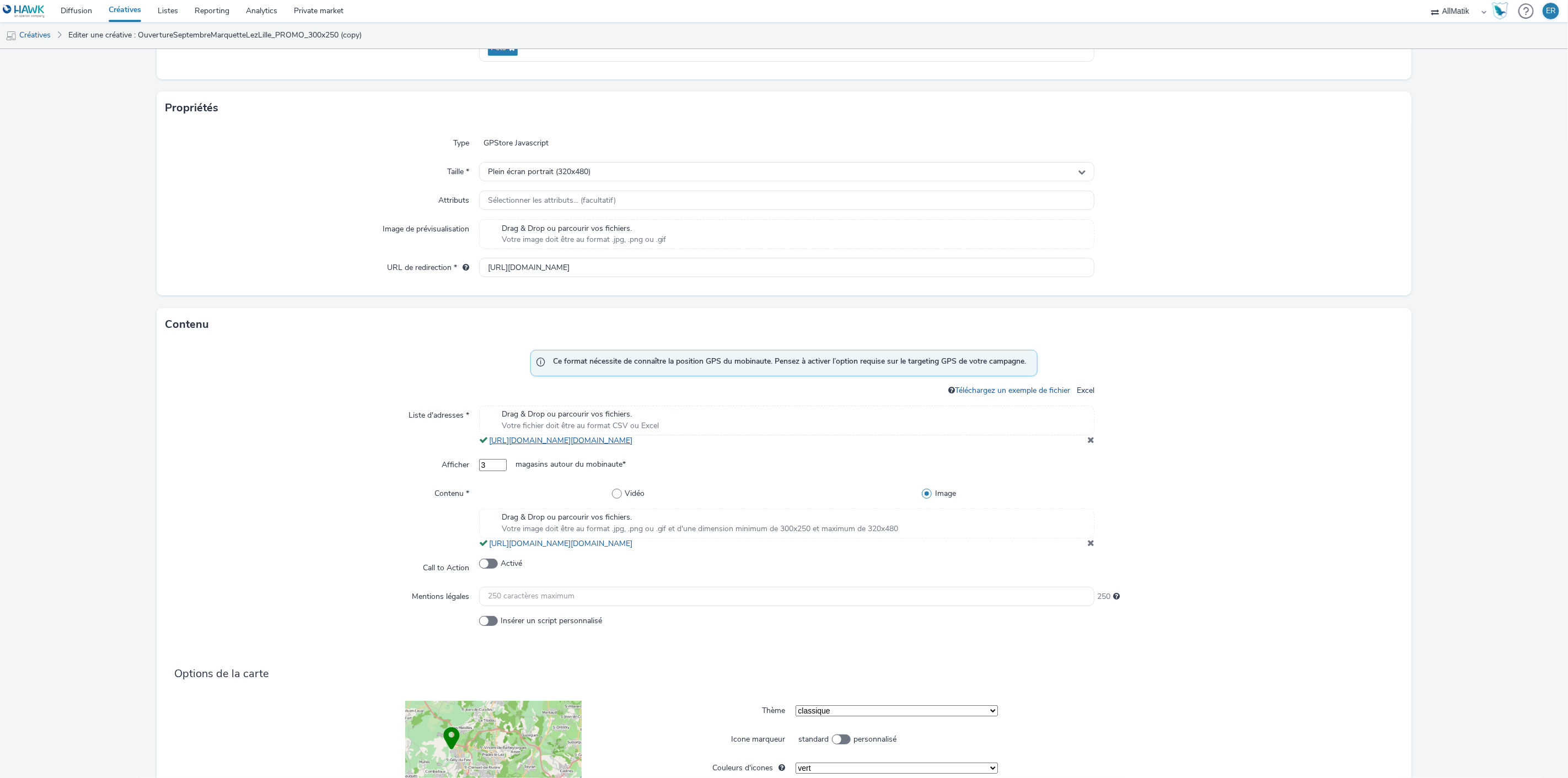
scroll to position [183, 0]
click at [1087, 546] on span at bounding box center [1090, 542] width 7 height 9
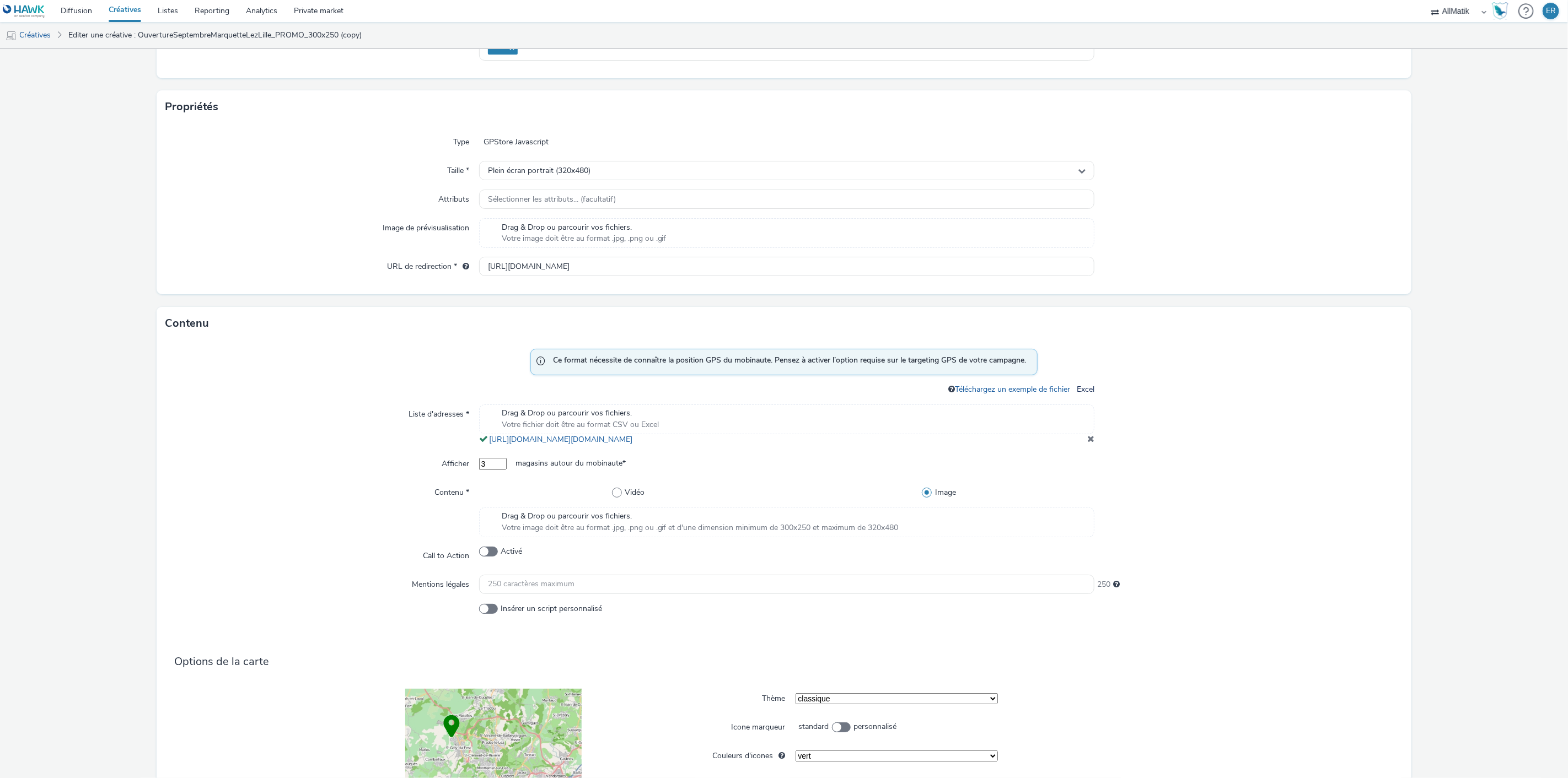
click at [513, 533] on span "Votre image doit être au format .jpg, .png ou .gif et d'une dimension minimum d…" at bounding box center [700, 528] width 397 height 11
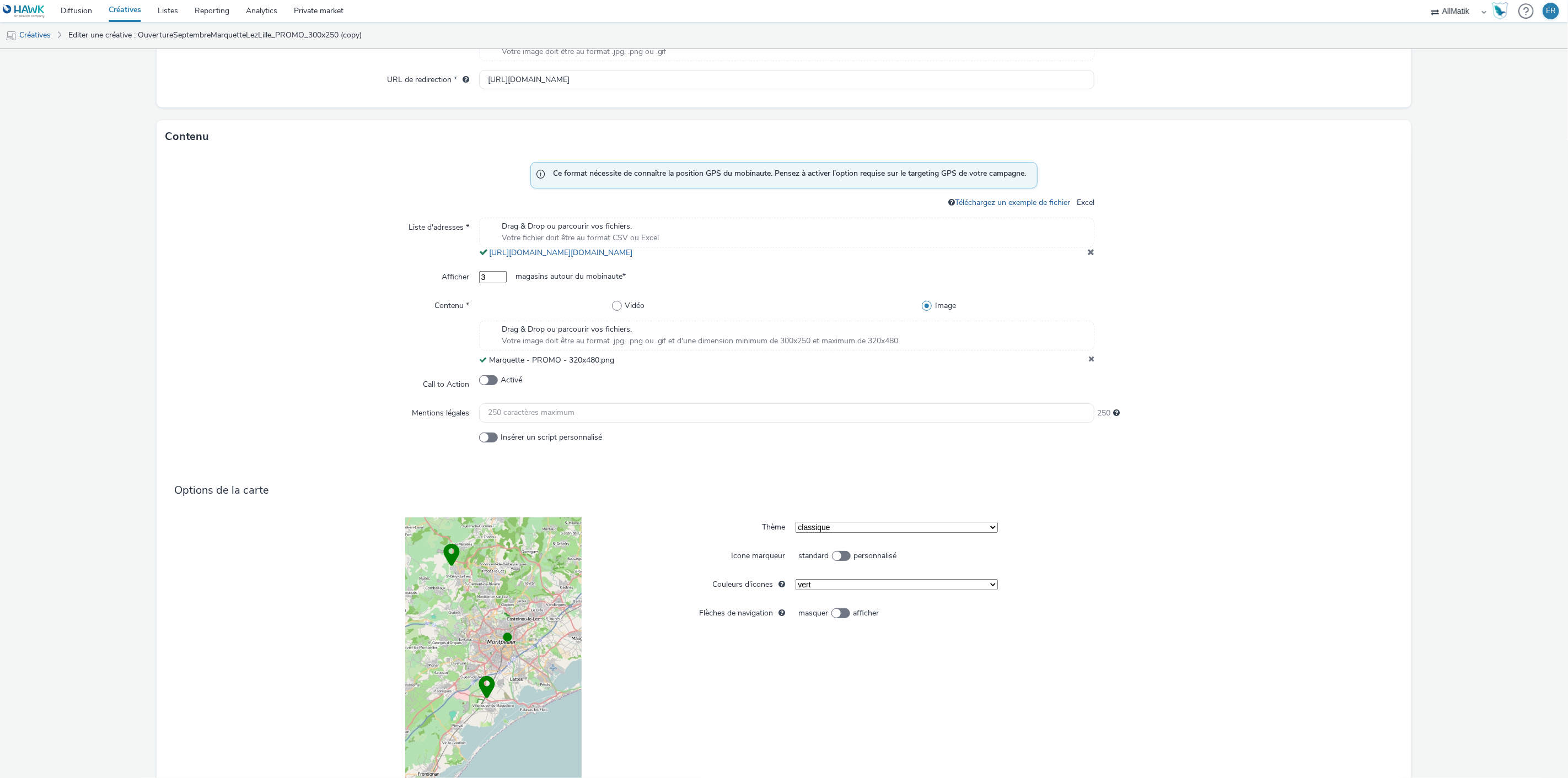
scroll to position [461, 0]
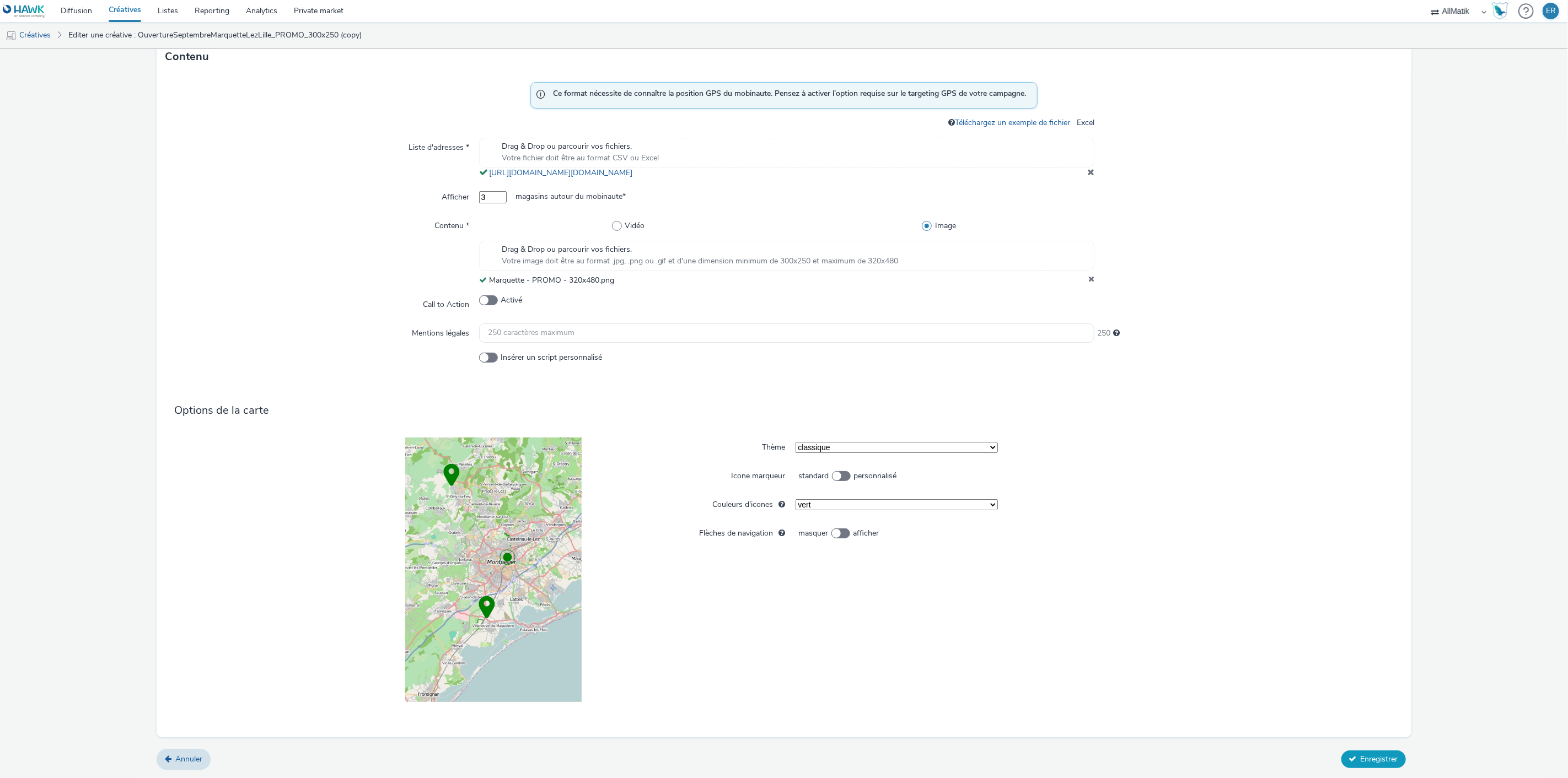
click at [1388, 753] on button "Enregistrer" at bounding box center [1373, 759] width 64 height 18
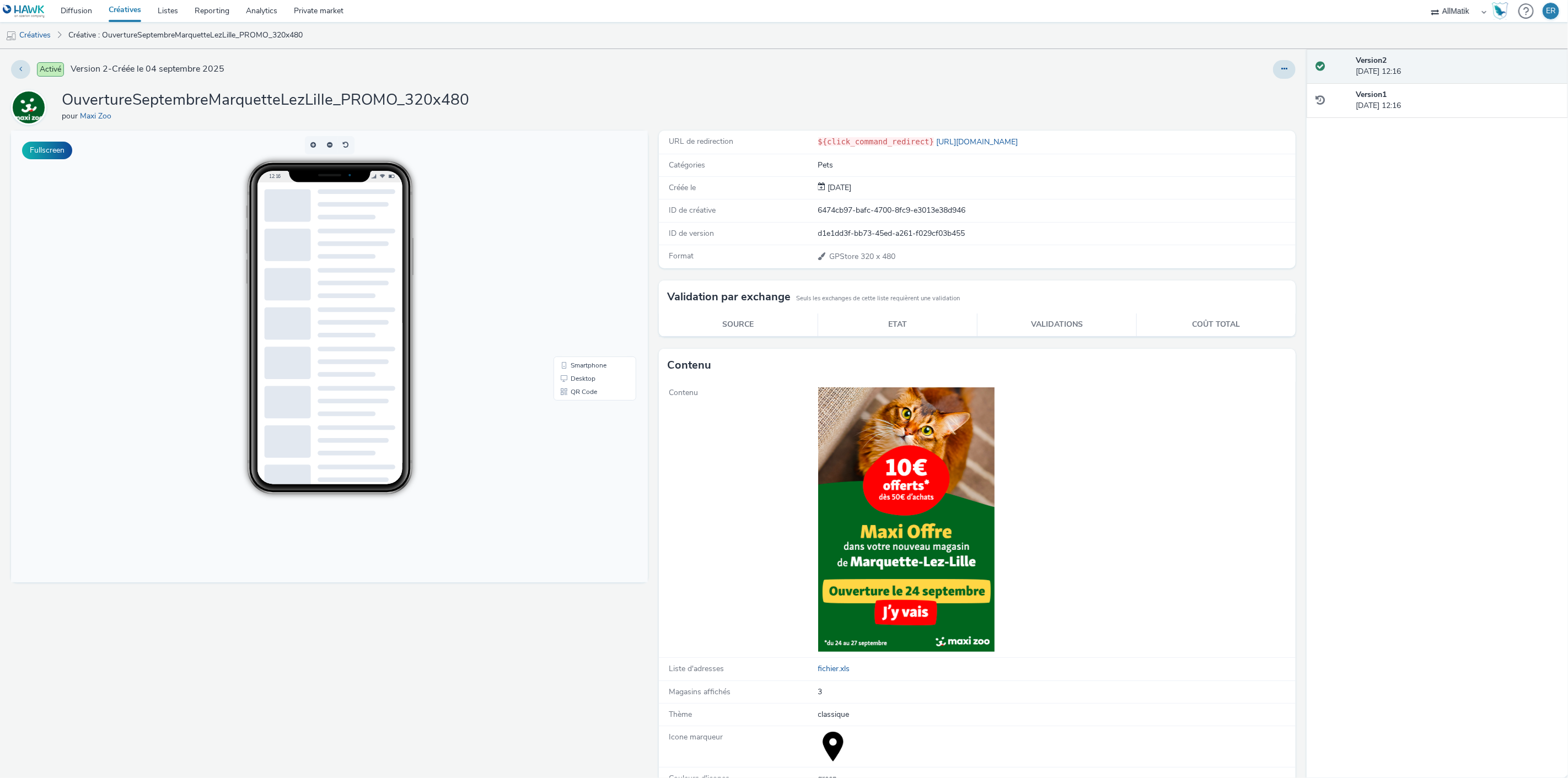
click at [290, 97] on h1 "OuvertureSeptembreMarquetteLezLille_PROMO_320x480" at bounding box center [265, 99] width 407 height 21
copy h1 "OuvertureSeptembreMarquetteLezLille_PROMO_320x480"
click at [81, 14] on link "Diffusion" at bounding box center [77, 11] width 48 height 22
